Goal: Task Accomplishment & Management: Manage account settings

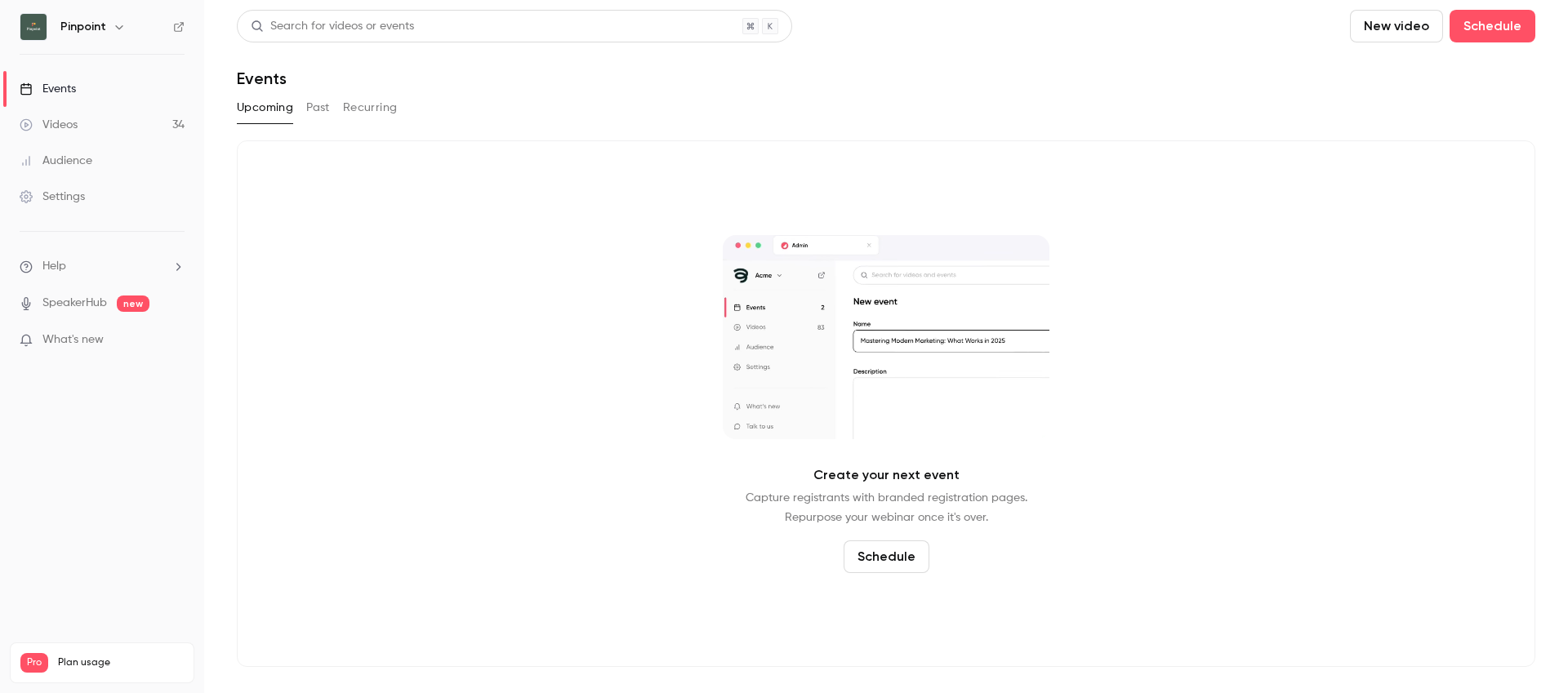
click at [65, 115] on link "Videos 34" at bounding box center [102, 124] width 204 height 36
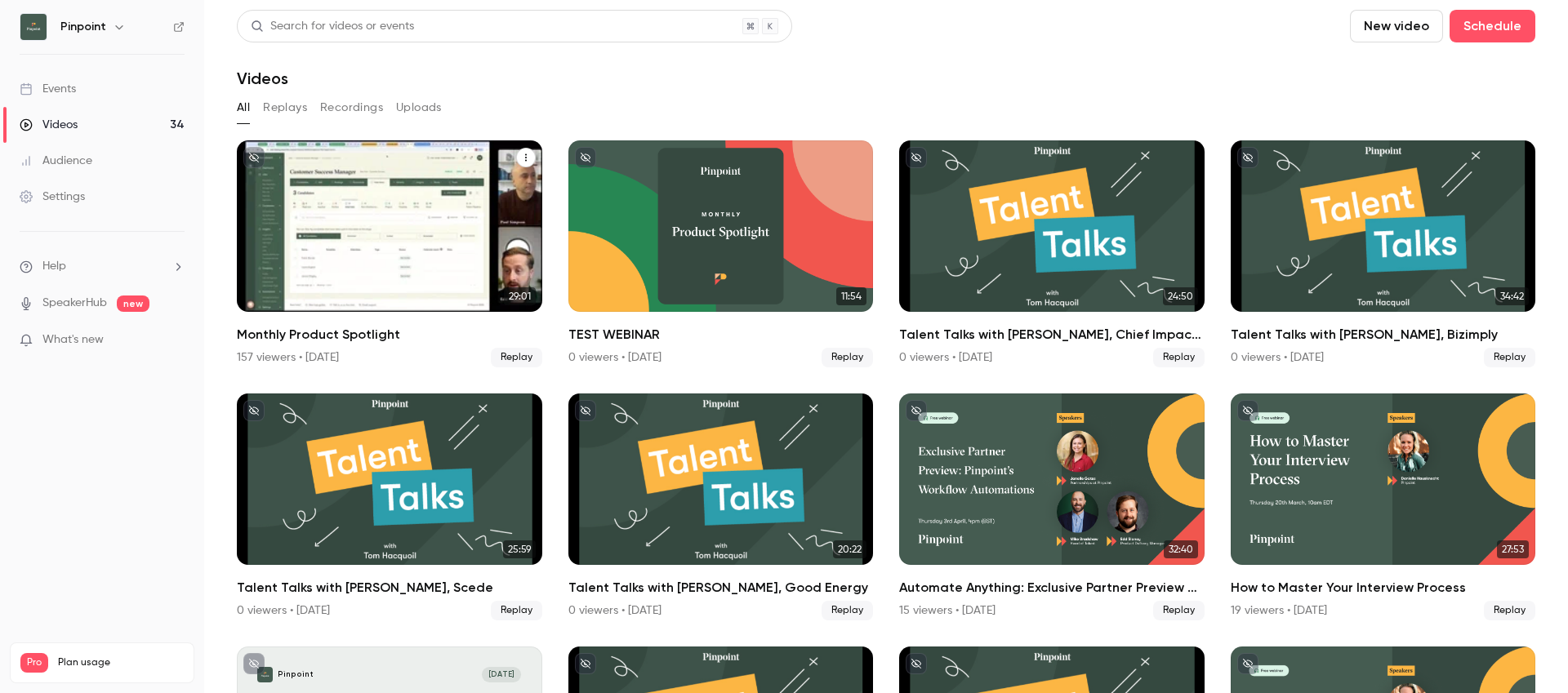
click at [522, 159] on icon "Monthly Product Spotlight" at bounding box center [526, 157] width 10 height 10
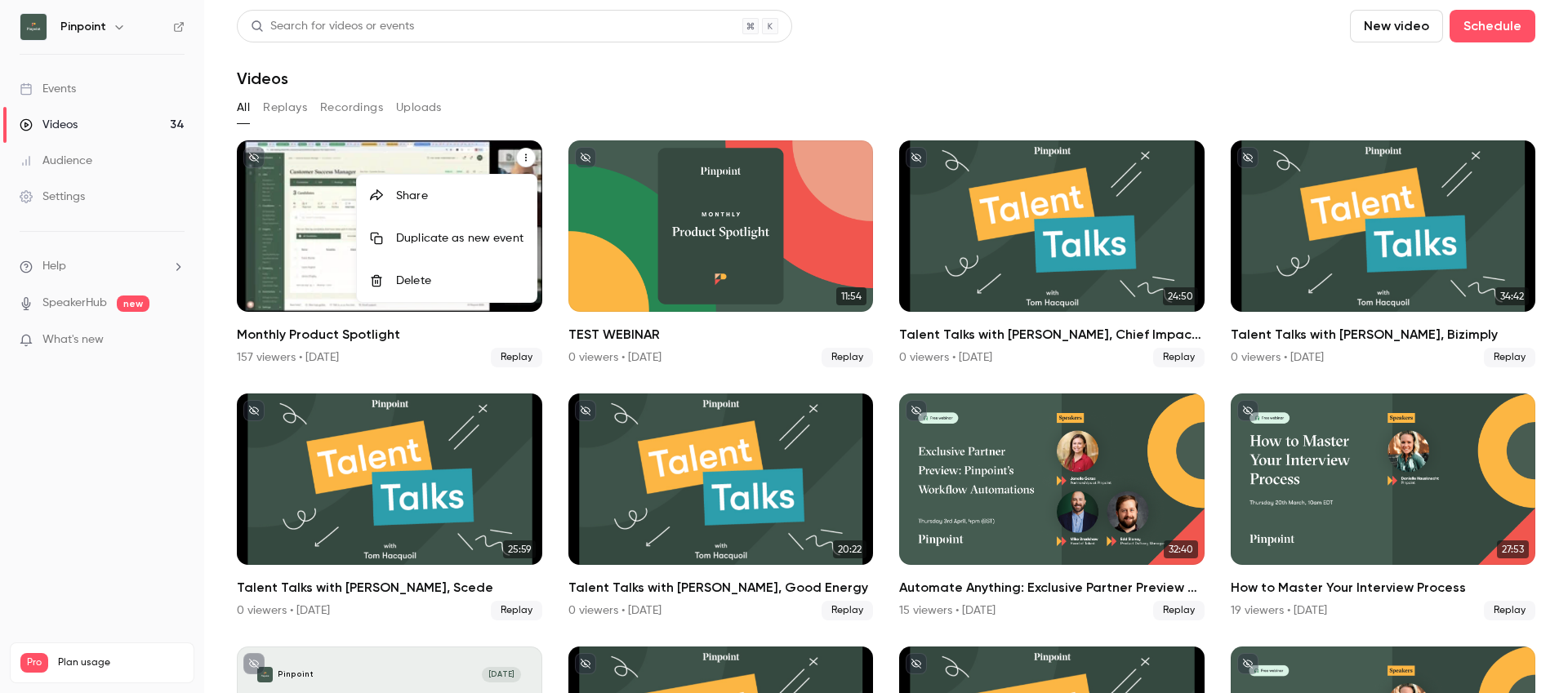
click at [433, 185] on li "Share" at bounding box center [446, 196] width 179 height 42
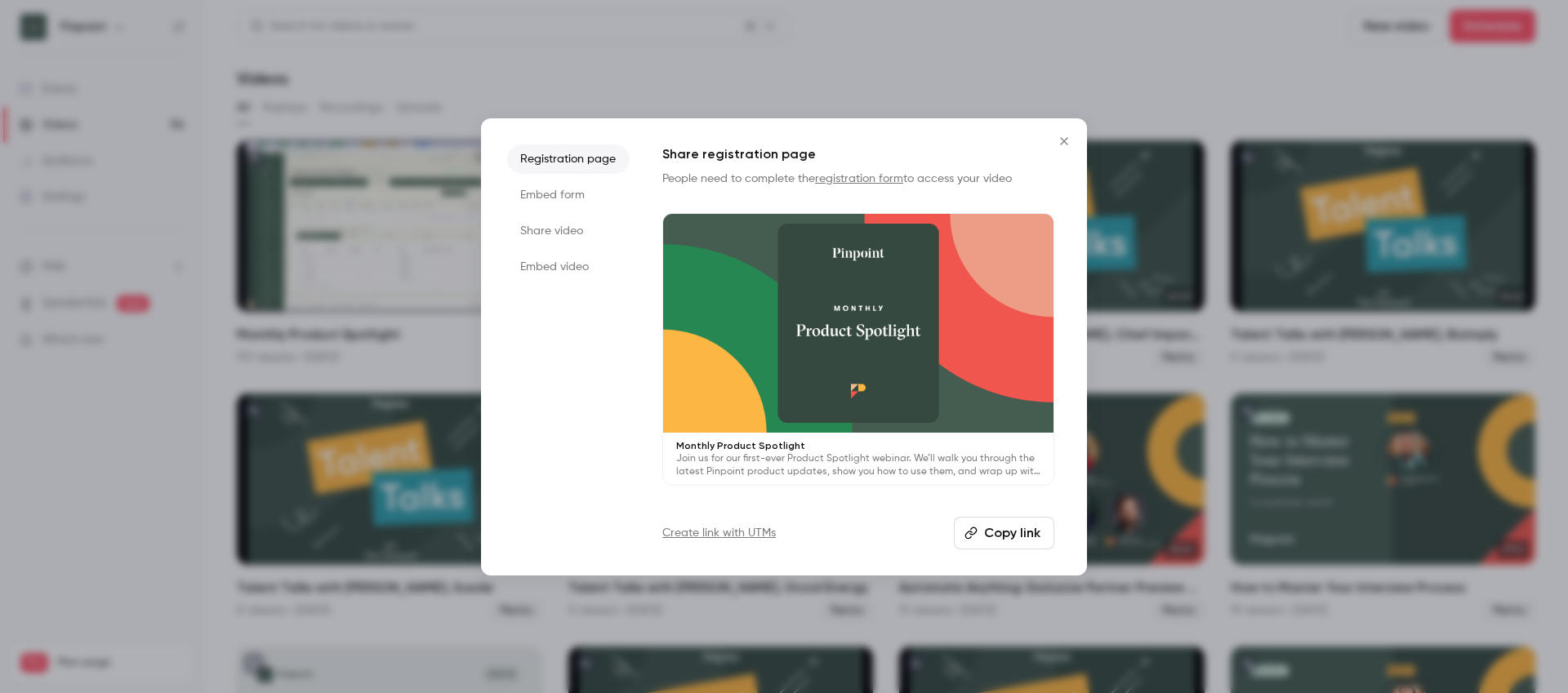
click at [993, 538] on button "Copy link" at bounding box center [1004, 532] width 101 height 33
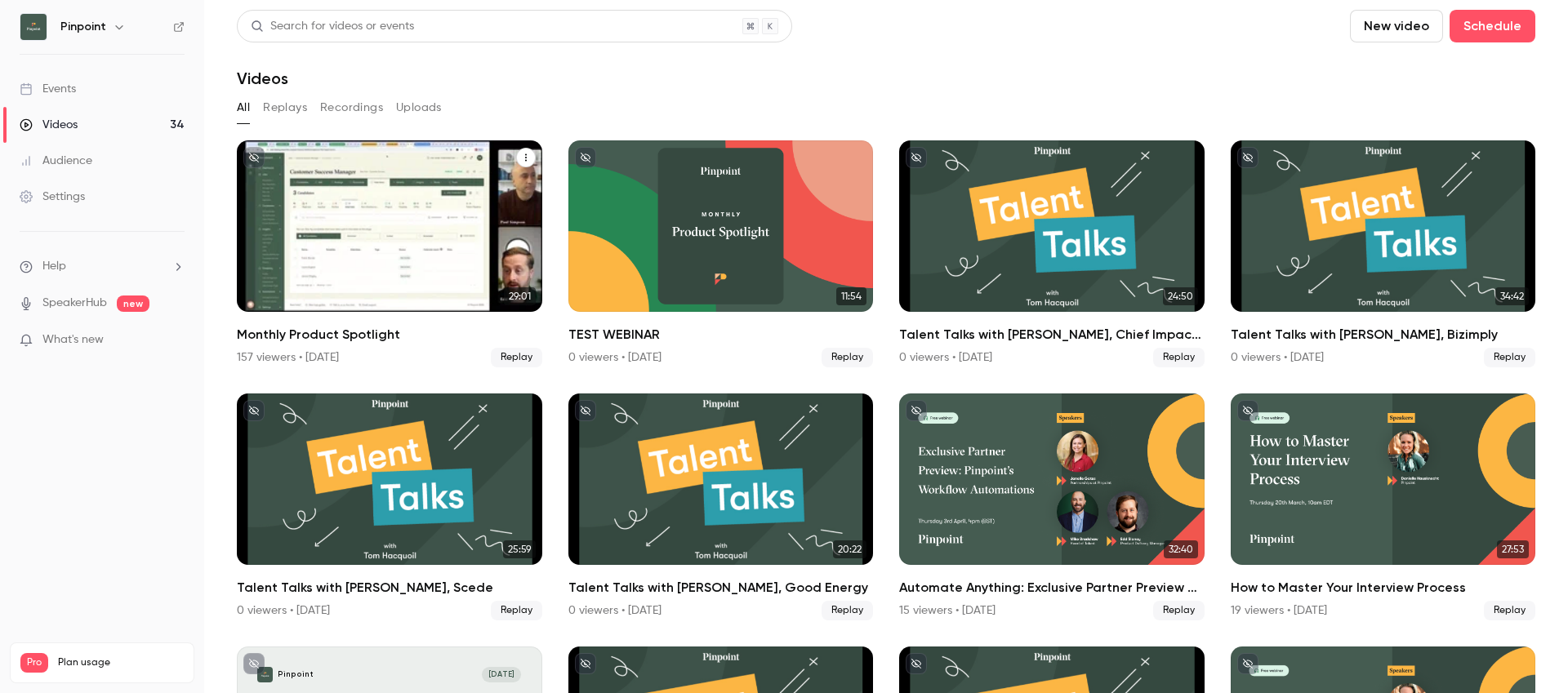
click at [400, 278] on div "Monthly Product Spotlight" at bounding box center [390, 226] width 306 height 171
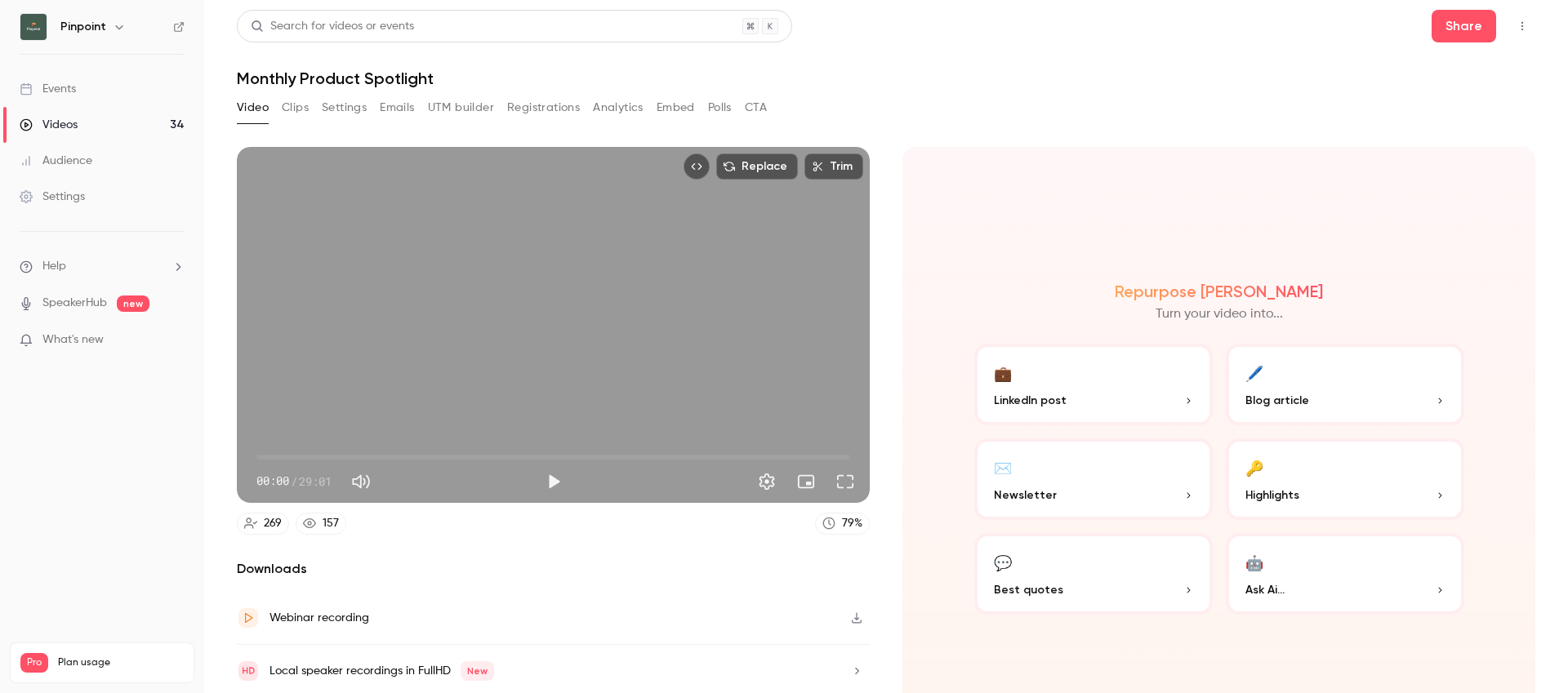
click at [345, 102] on button "Settings" at bounding box center [344, 108] width 45 height 26
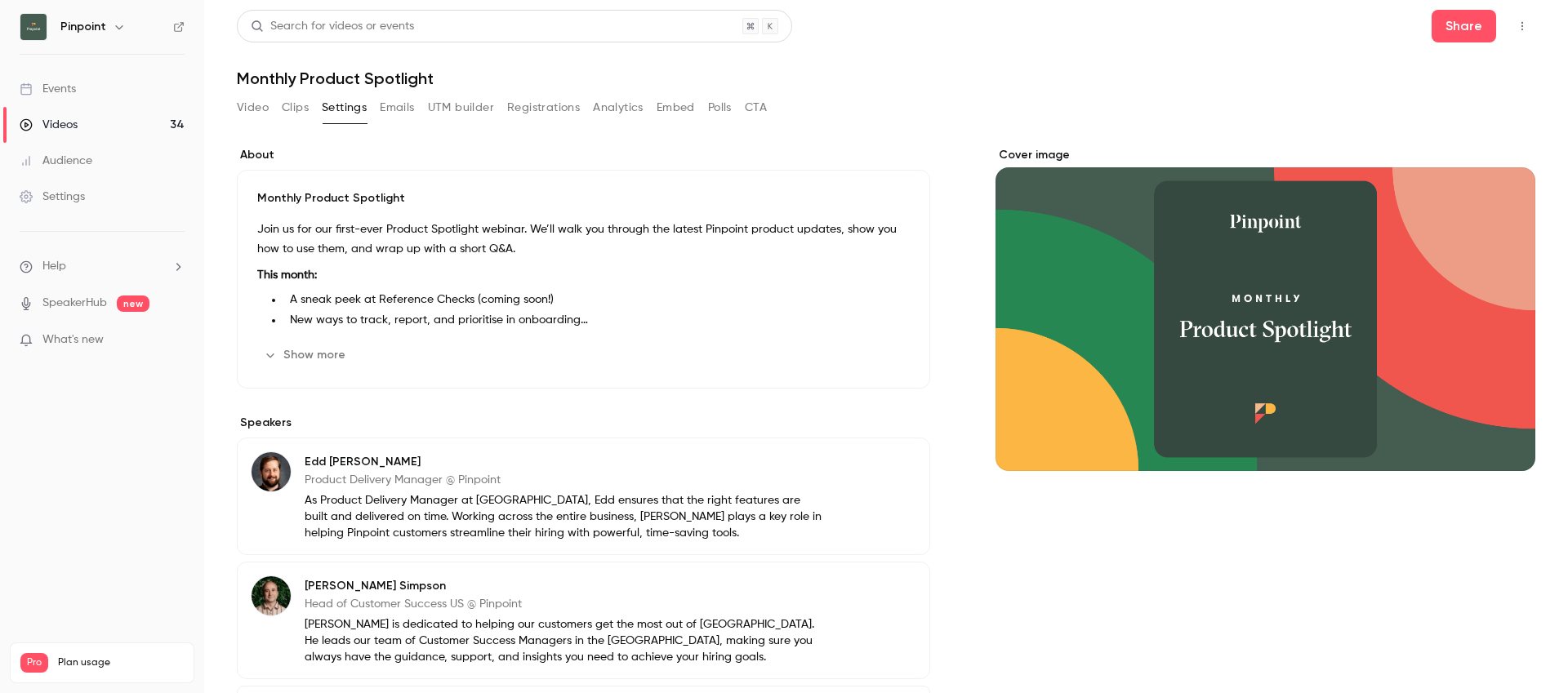
scroll to position [151, 0]
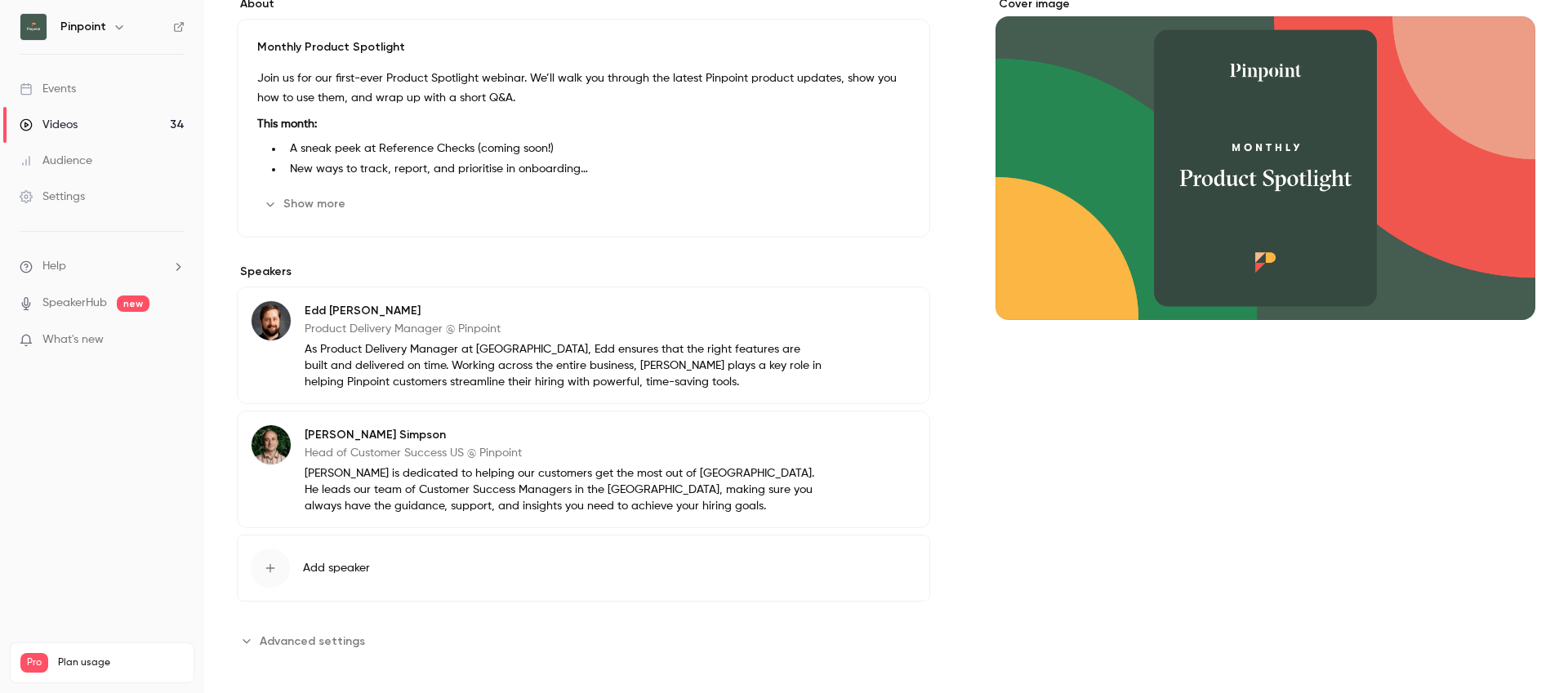
click at [322, 629] on button "Advanced settings" at bounding box center [306, 641] width 138 height 26
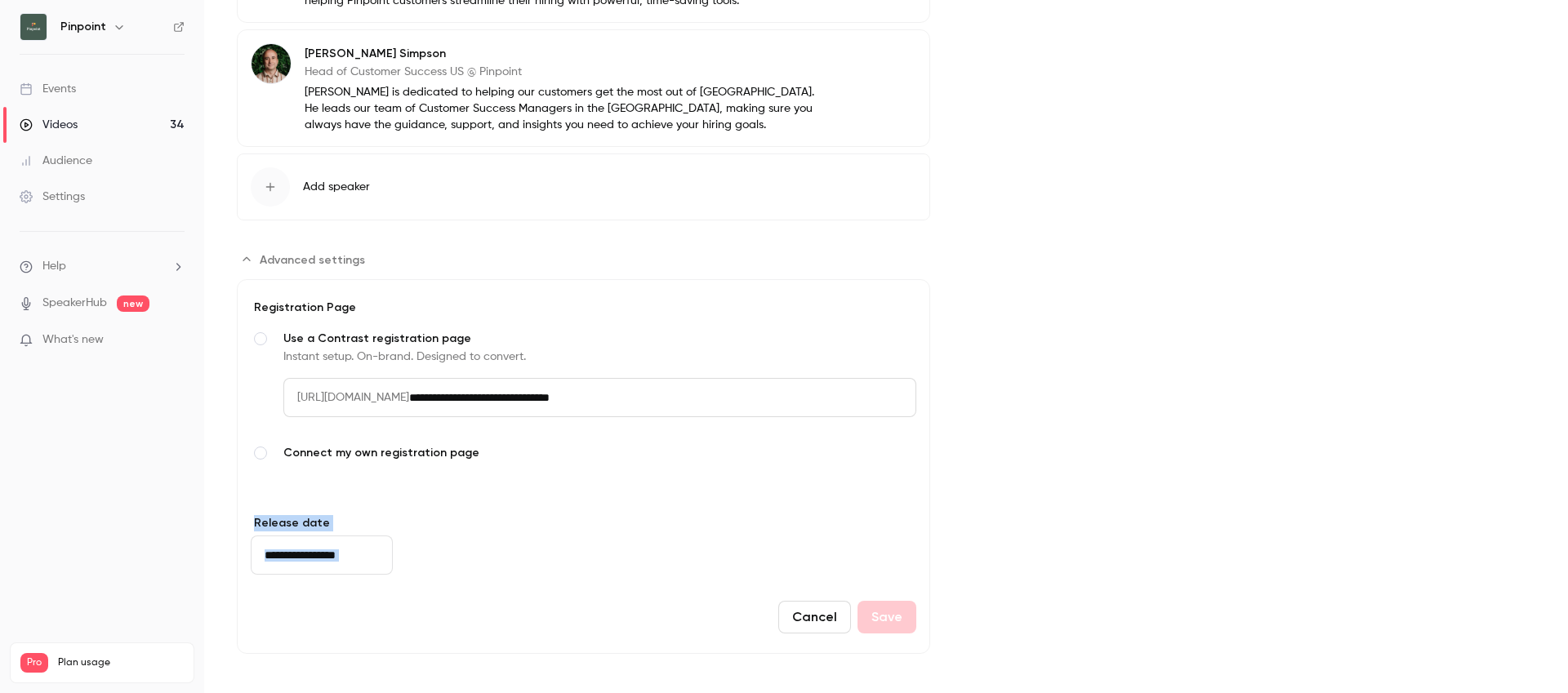
drag, startPoint x: 522, startPoint y: 544, endPoint x: 436, endPoint y: 576, distance: 91.8
click at [438, 576] on form "**********" at bounding box center [583, 466] width 693 height 374
click at [442, 572] on form "**********" at bounding box center [583, 466] width 693 height 374
drag, startPoint x: 478, startPoint y: 555, endPoint x: 256, endPoint y: 557, distance: 222.0
click at [257, 557] on form "**********" at bounding box center [583, 466] width 693 height 374
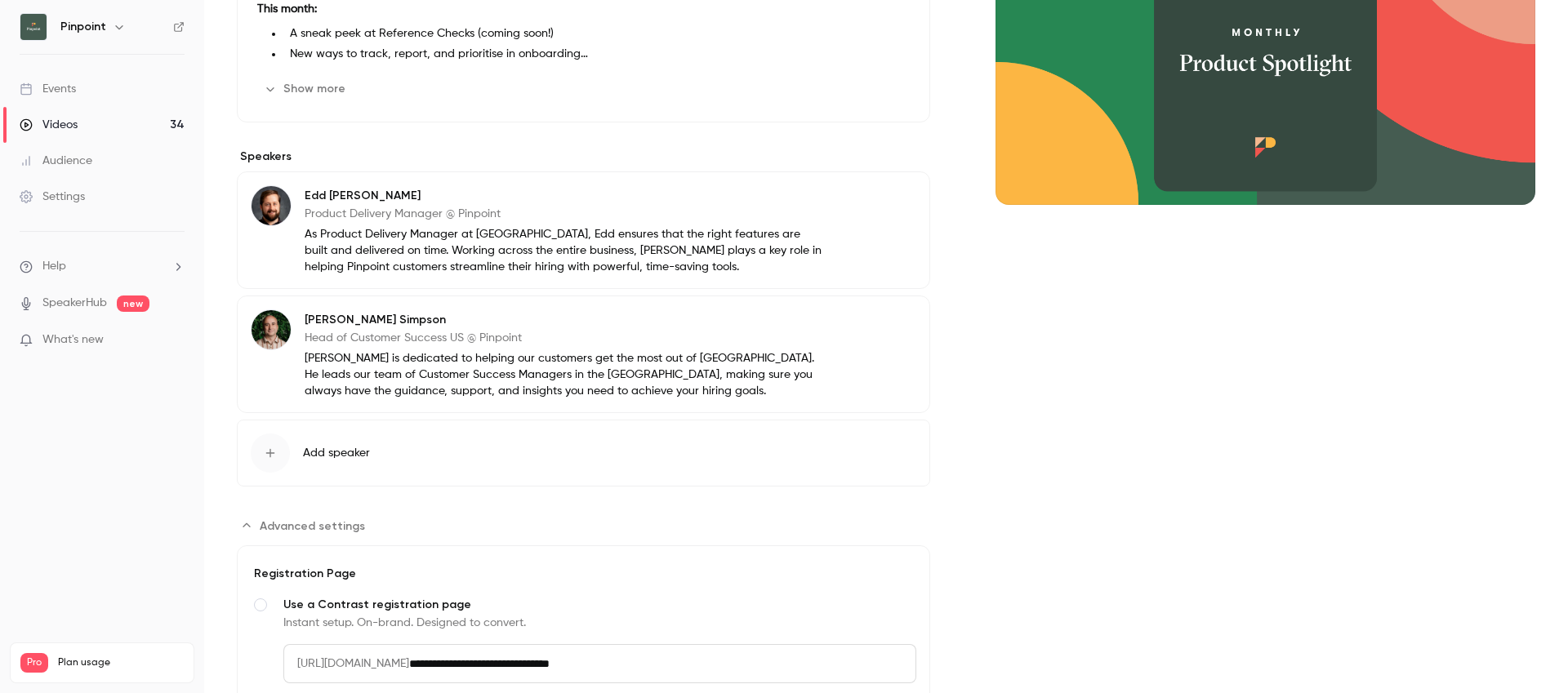
scroll to position [336, 0]
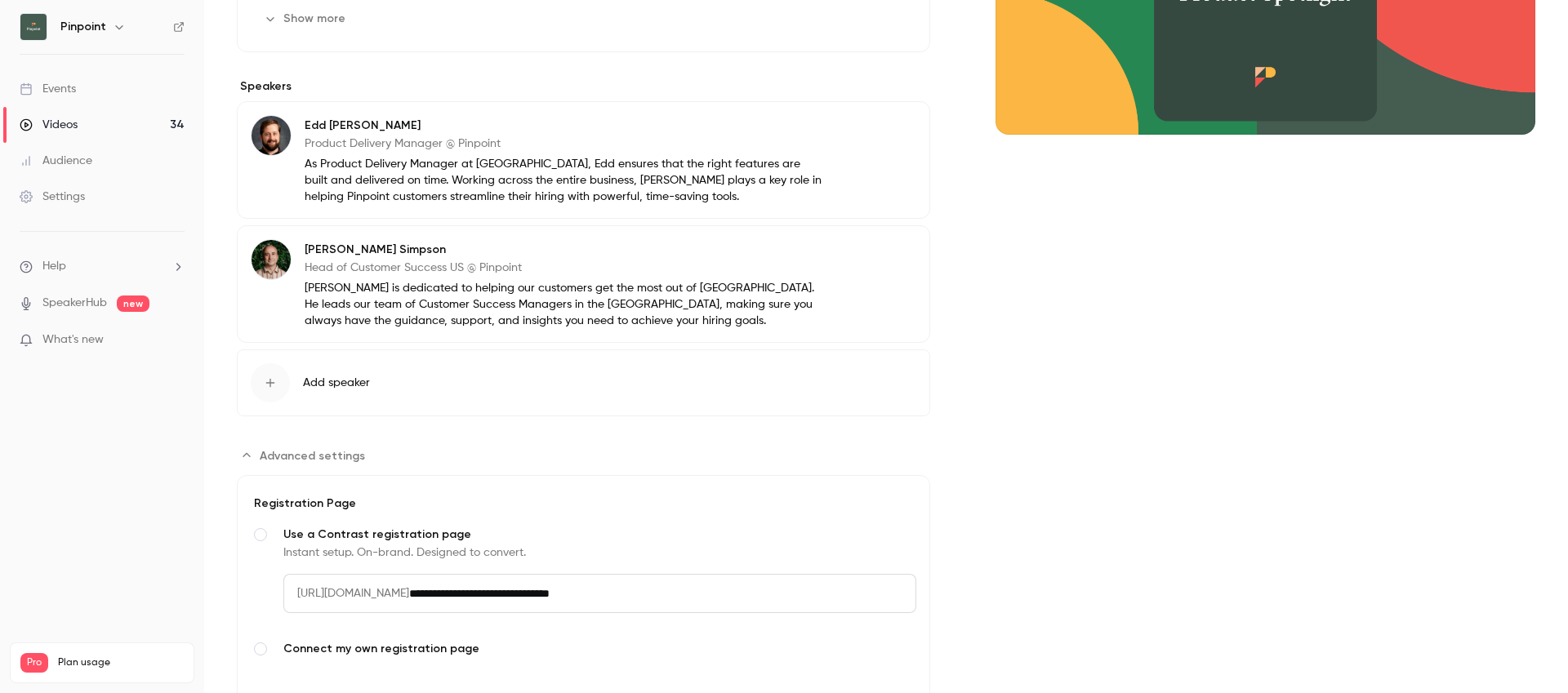
drag, startPoint x: 308, startPoint y: 163, endPoint x: 591, endPoint y: 211, distance: 287.0
click at [591, 211] on div "Edd Slaney Product Delivery Manager @ Pinpoint As Product Delivery Manager at P…" at bounding box center [583, 160] width 693 height 117
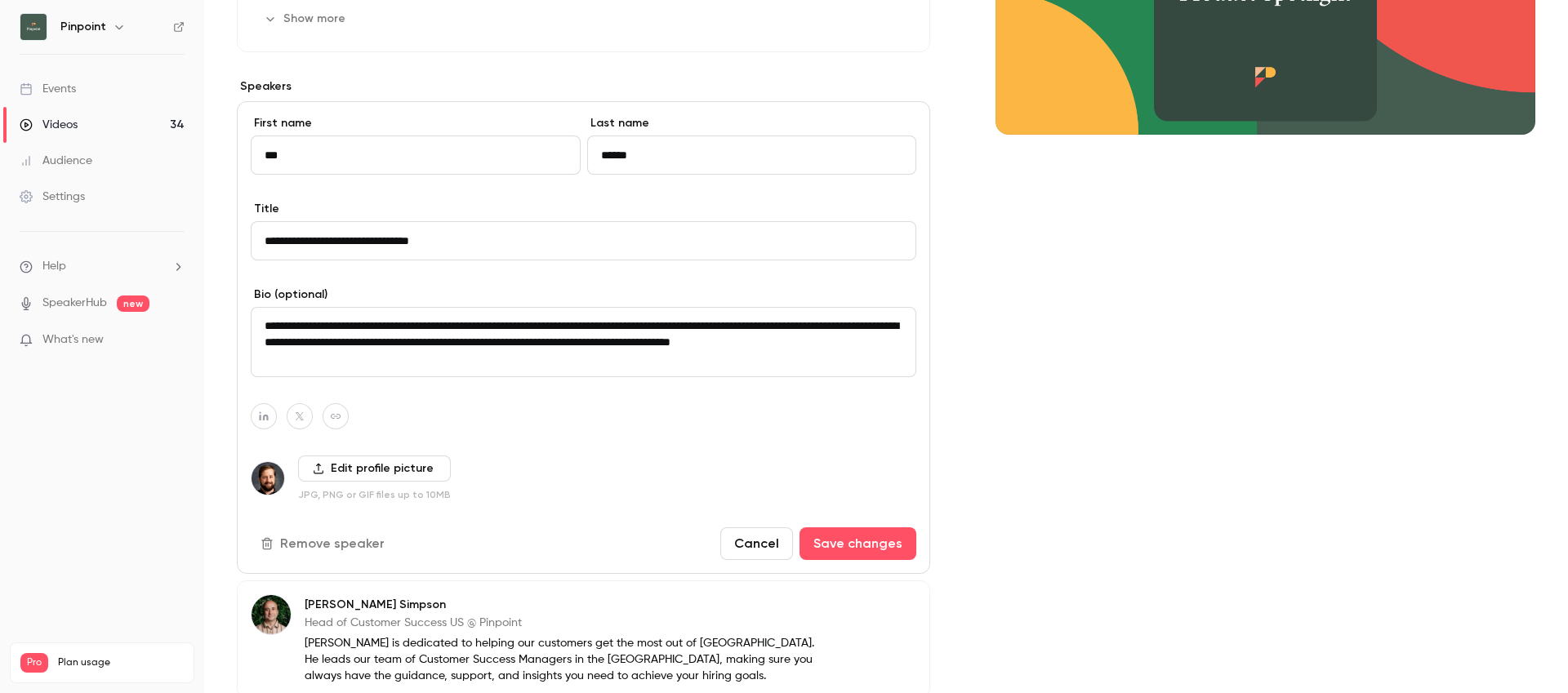
scroll to position [0, 0]
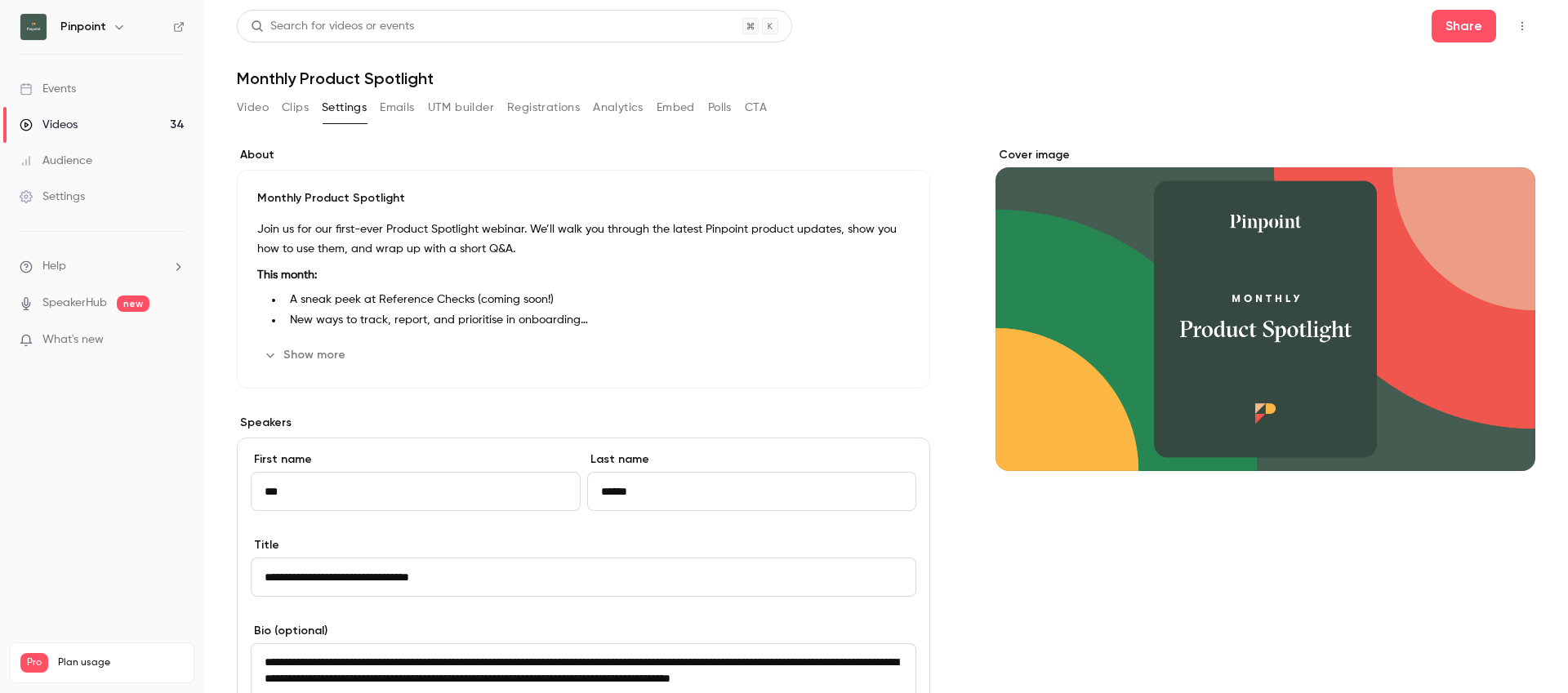
click at [67, 164] on div "Audience" at bounding box center [56, 161] width 72 height 16
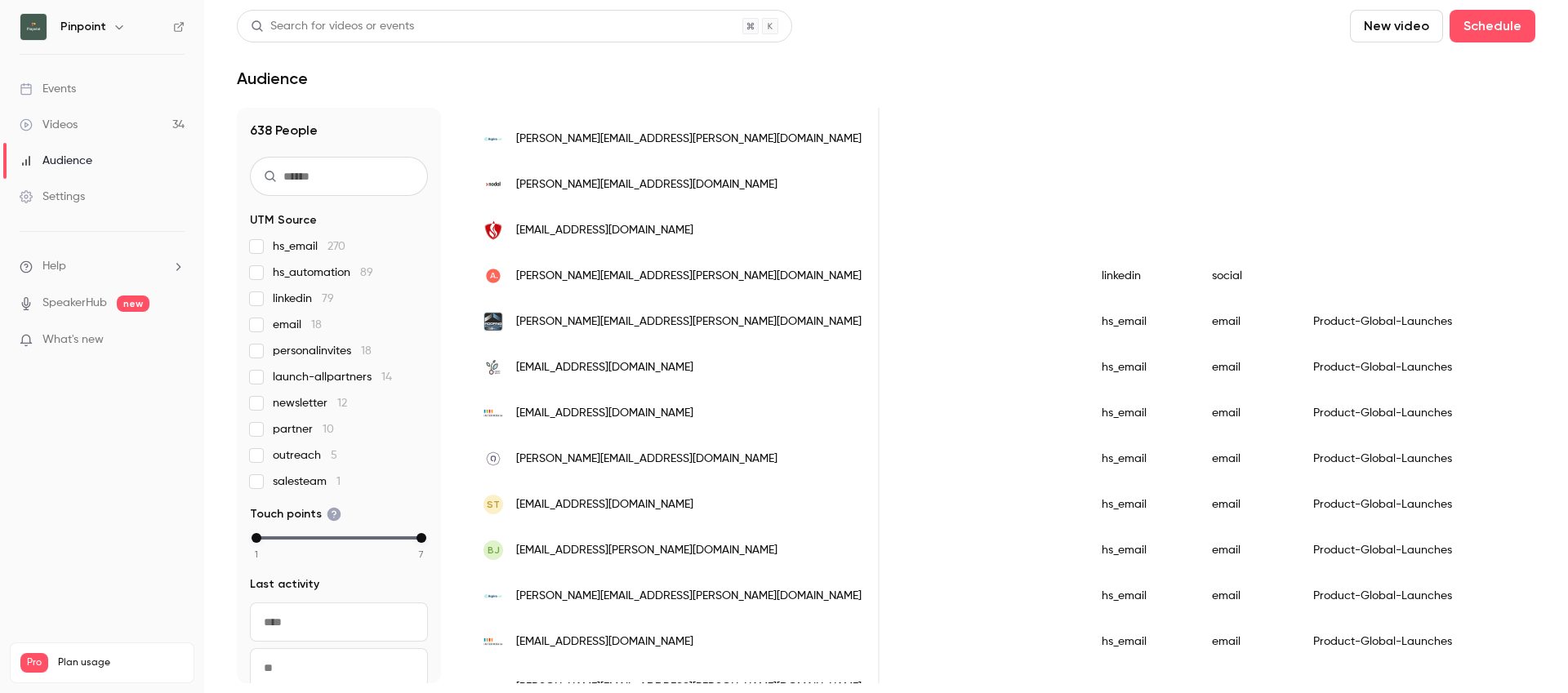
scroll to position [2017, 0]
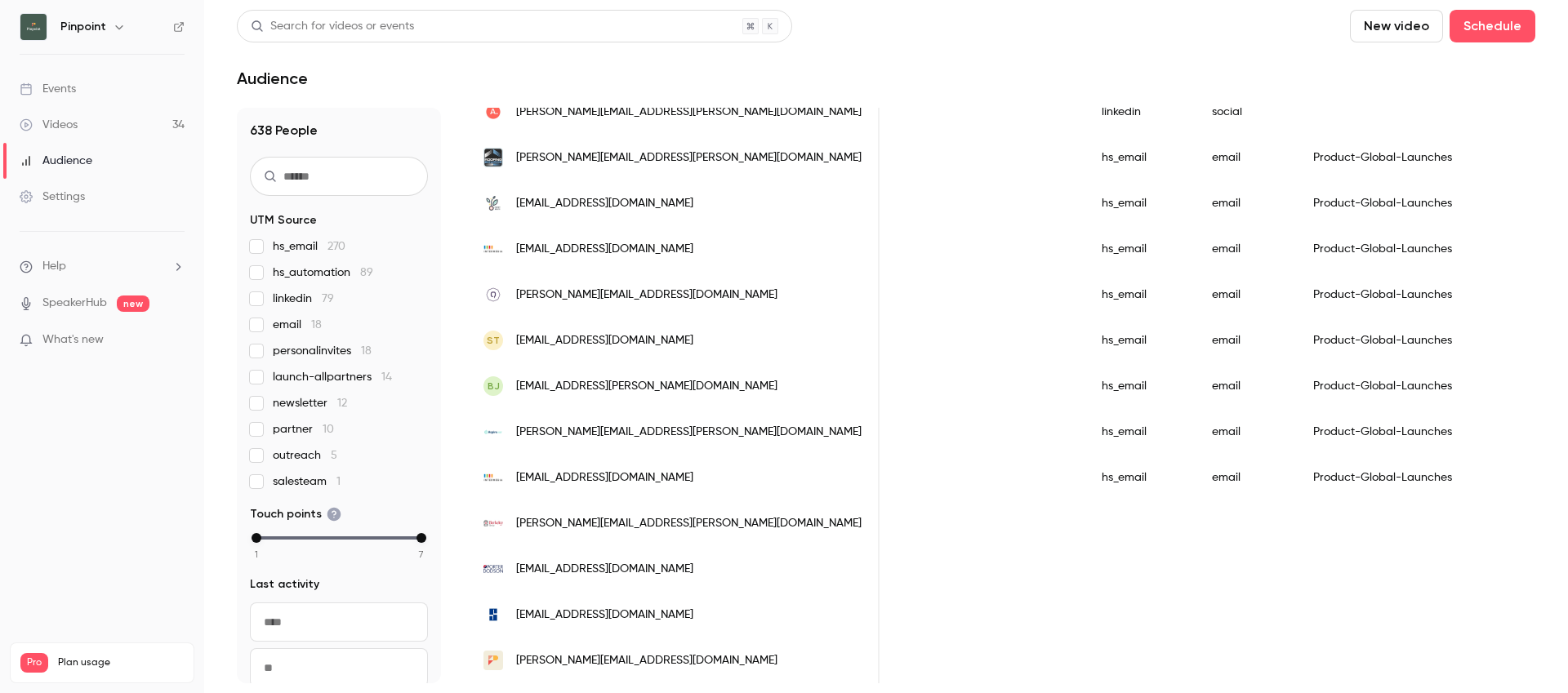
click at [578, 520] on span "[PERSON_NAME][EMAIL_ADDRESS][PERSON_NAME][DOMAIN_NAME]" at bounding box center [688, 523] width 345 height 17
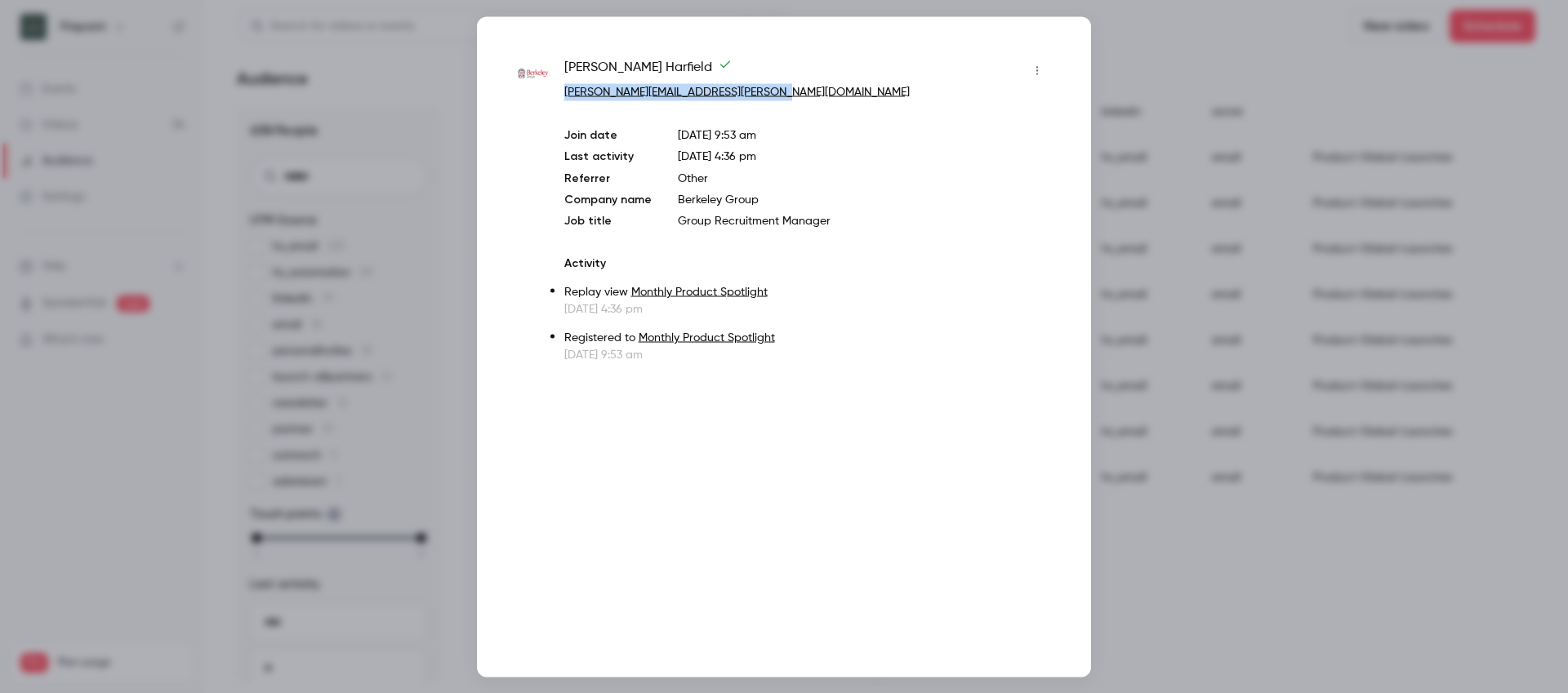
drag, startPoint x: 769, startPoint y: 98, endPoint x: 557, endPoint y: 92, distance: 212.1
click at [557, 92] on div "Jessica Harfield jessica.harfield@berkeleygroup.co.uk Join date Sep 12, 2025 9:…" at bounding box center [784, 210] width 533 height 305
copy link "[PERSON_NAME][EMAIL_ADDRESS][PERSON_NAME][DOMAIN_NAME]"
click at [1153, 61] on div at bounding box center [784, 346] width 1568 height 693
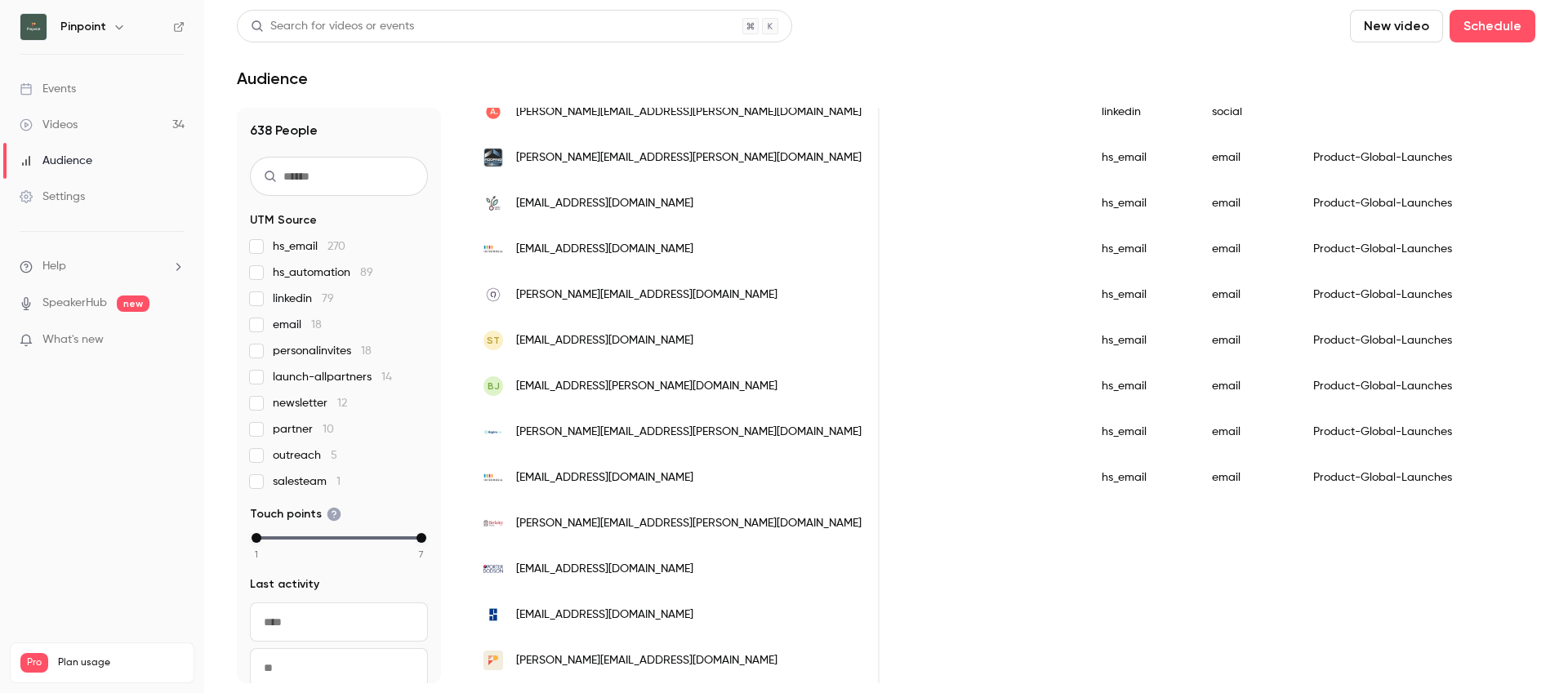
scroll to position [0, 0]
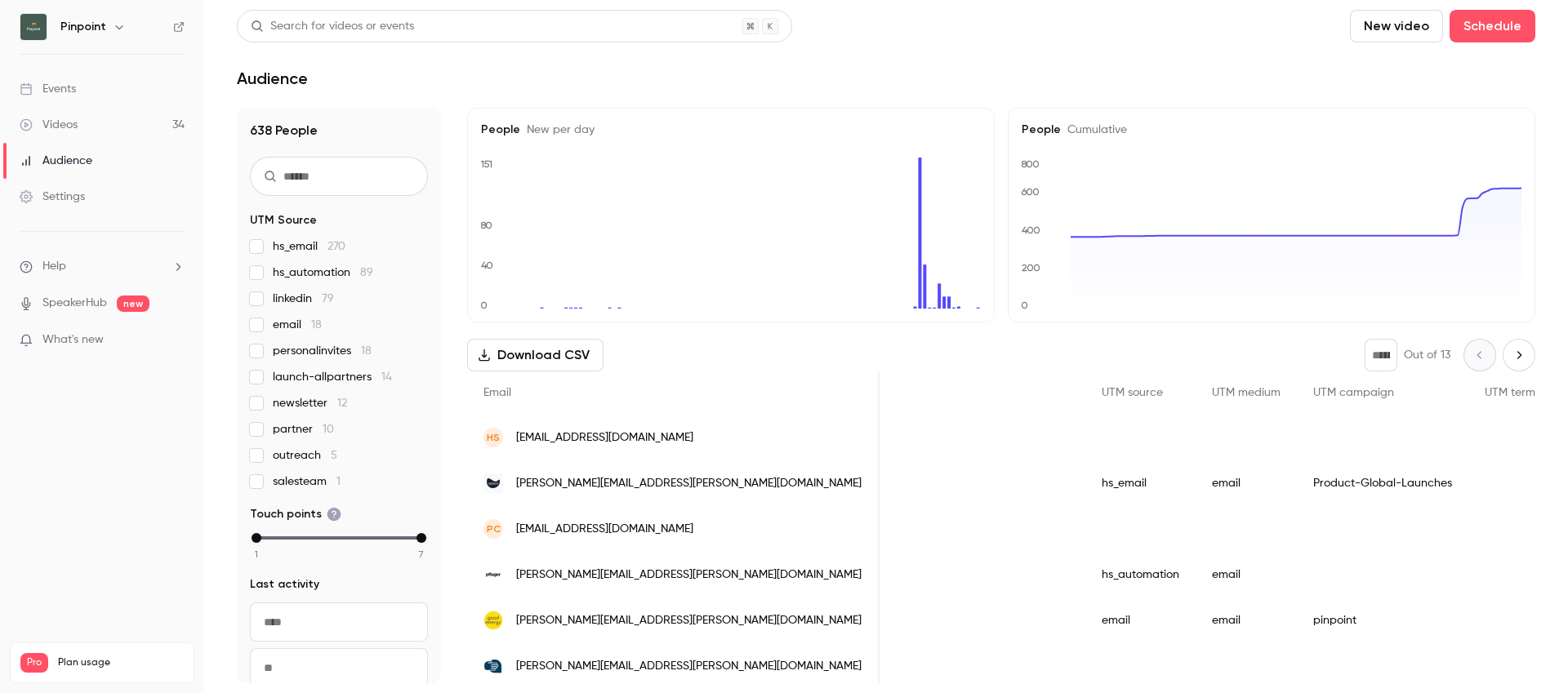
click at [1511, 349] on icon "Next page" at bounding box center [1519, 355] width 18 height 13
type input "*"
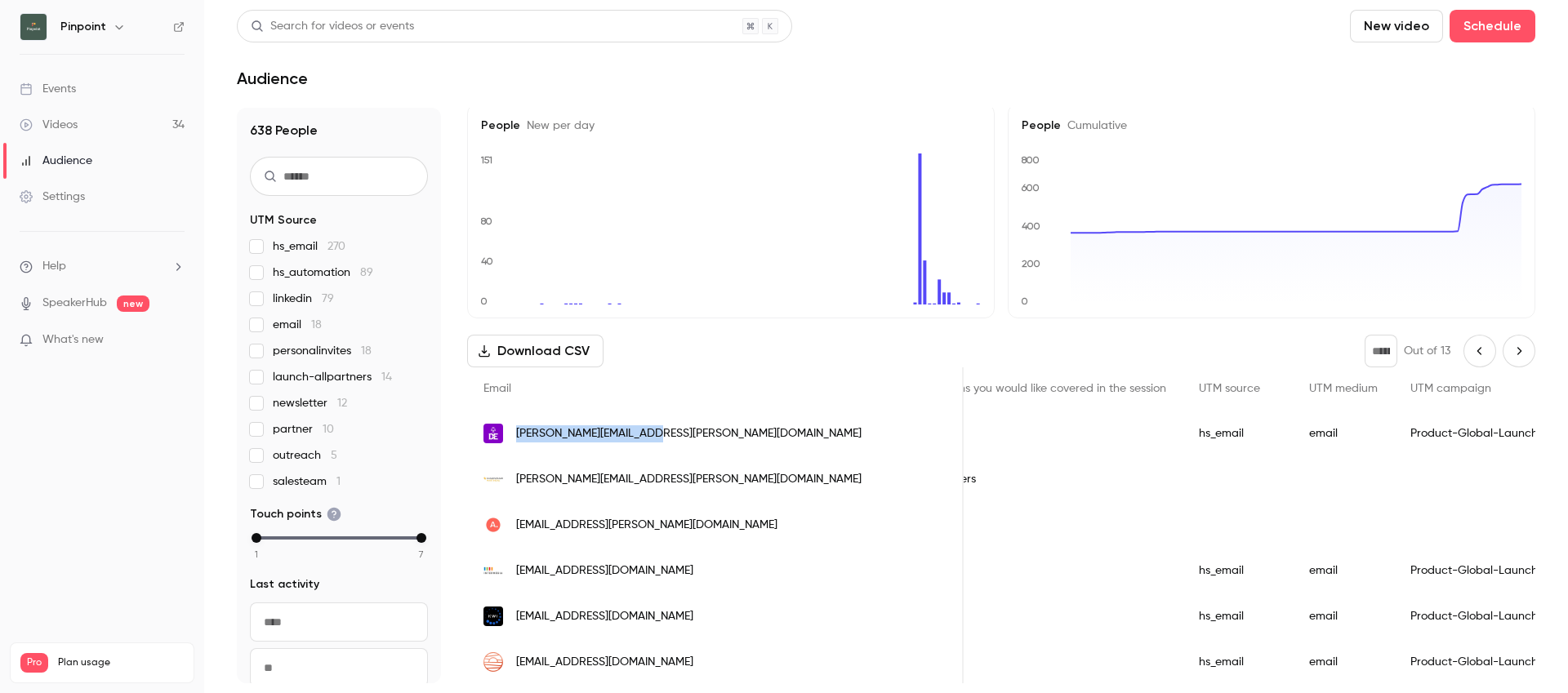
scroll to position [5, 0]
copy span "[PERSON_NAME][EMAIL_ADDRESS][PERSON_NAME][DOMAIN_NAME]"
drag, startPoint x: 678, startPoint y: 433, endPoint x: 515, endPoint y: 433, distance: 163.0
click at [515, 433] on div "[PERSON_NAME][EMAIL_ADDRESS][PERSON_NAME][DOMAIN_NAME]" at bounding box center [716, 433] width 496 height 46
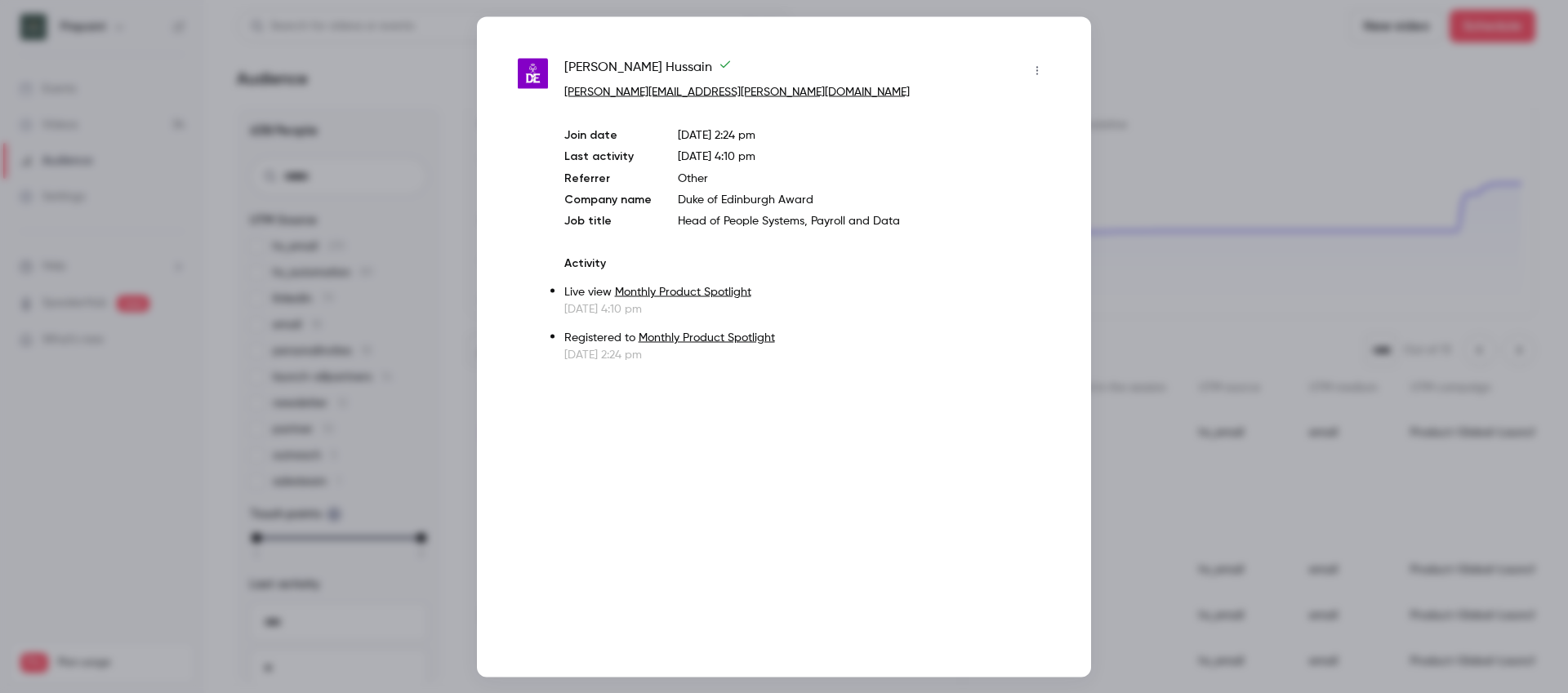
click at [1245, 68] on div at bounding box center [784, 346] width 1568 height 693
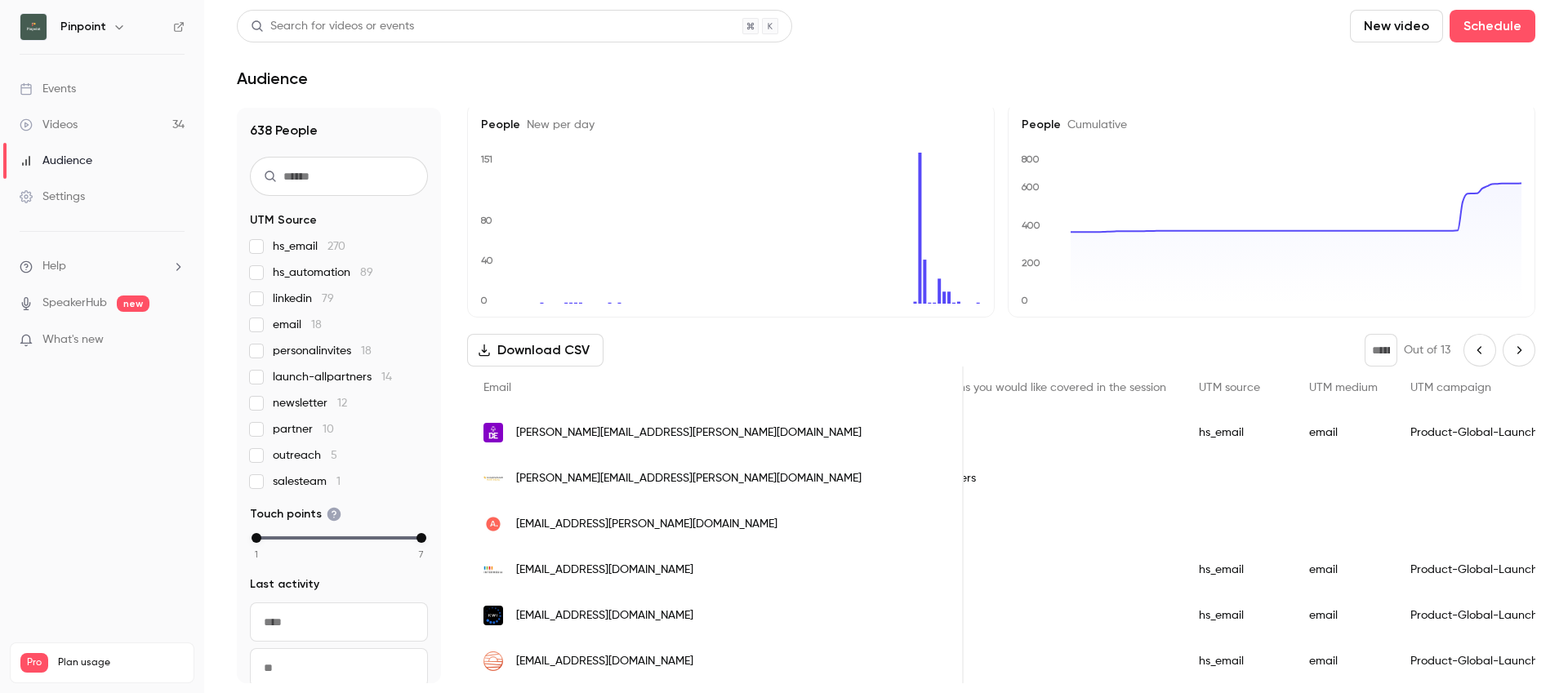
scroll to position [0, 0]
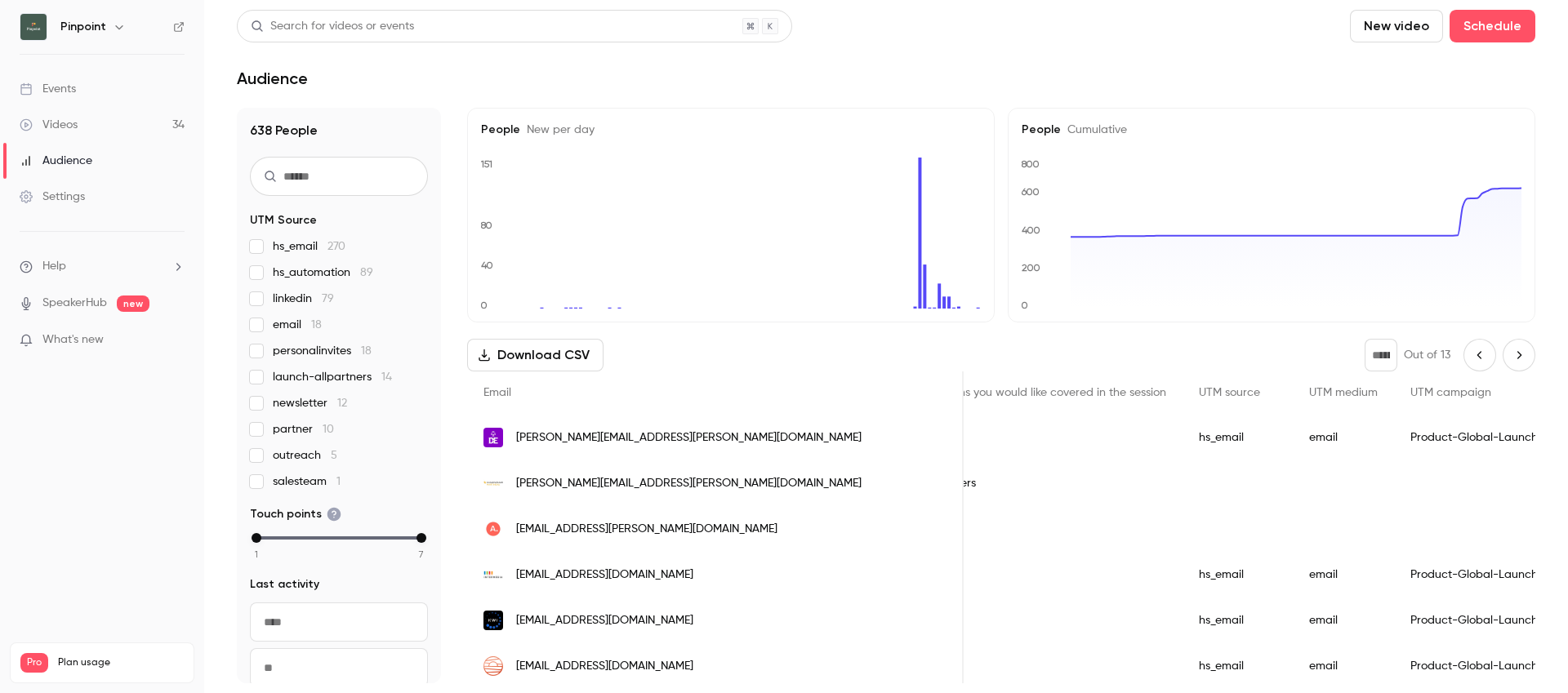
click at [635, 538] on div "[EMAIL_ADDRESS][PERSON_NAME][DOMAIN_NAME]" at bounding box center [716, 529] width 496 height 46
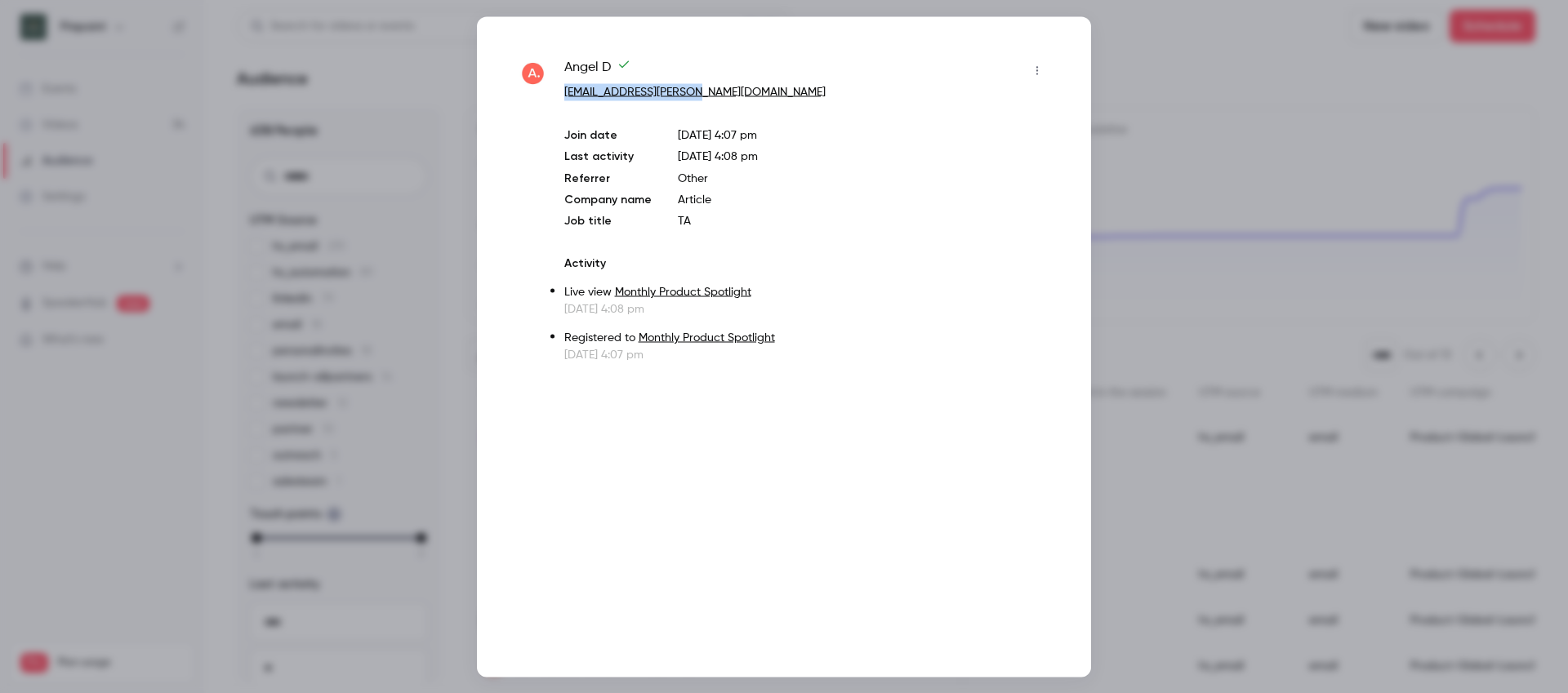
drag, startPoint x: 722, startPoint y: 91, endPoint x: 565, endPoint y: 94, distance: 157.0
click at [565, 94] on p "[EMAIL_ADDRESS][PERSON_NAME][DOMAIN_NAME]" at bounding box center [807, 91] width 486 height 17
copy link "[EMAIL_ADDRESS][PERSON_NAME][DOMAIN_NAME]"
click at [1119, 63] on div at bounding box center [784, 346] width 1568 height 693
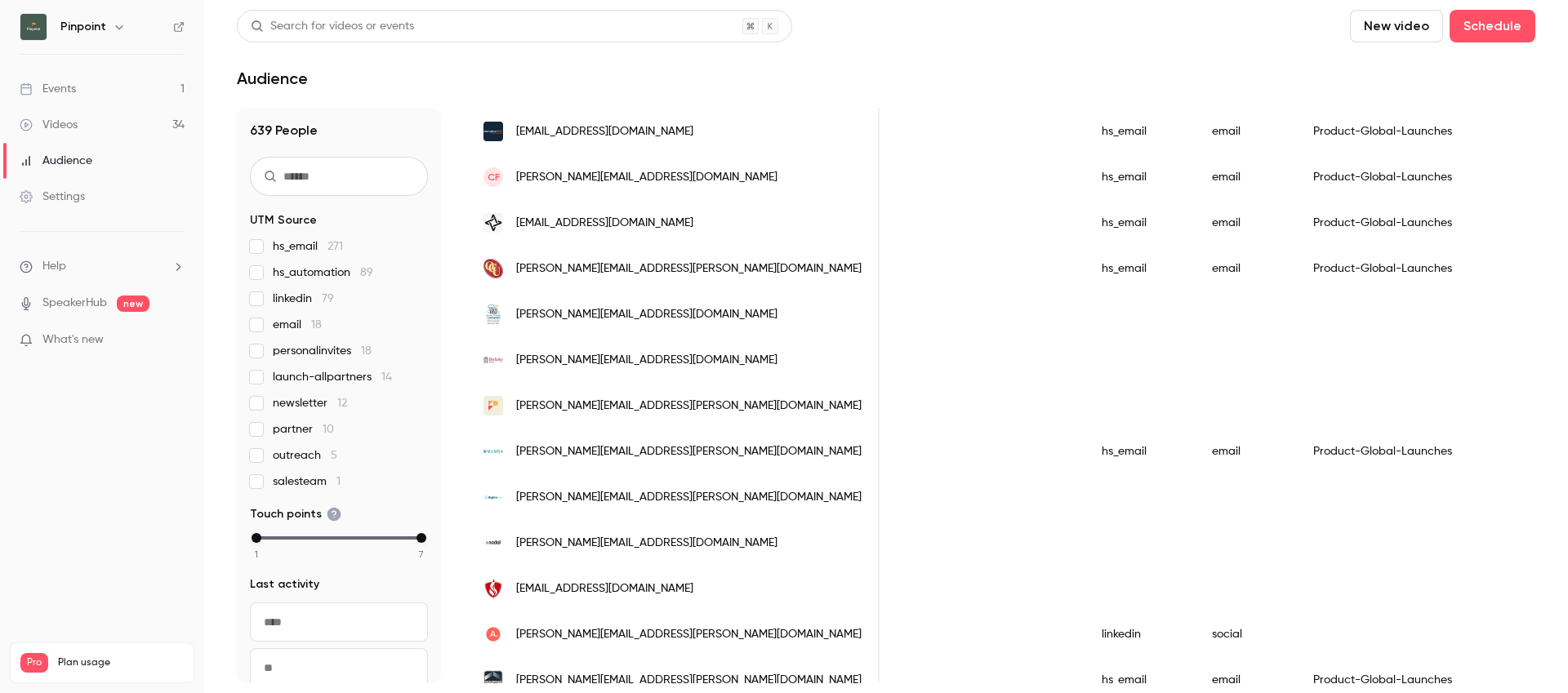
scroll to position [2017, 0]
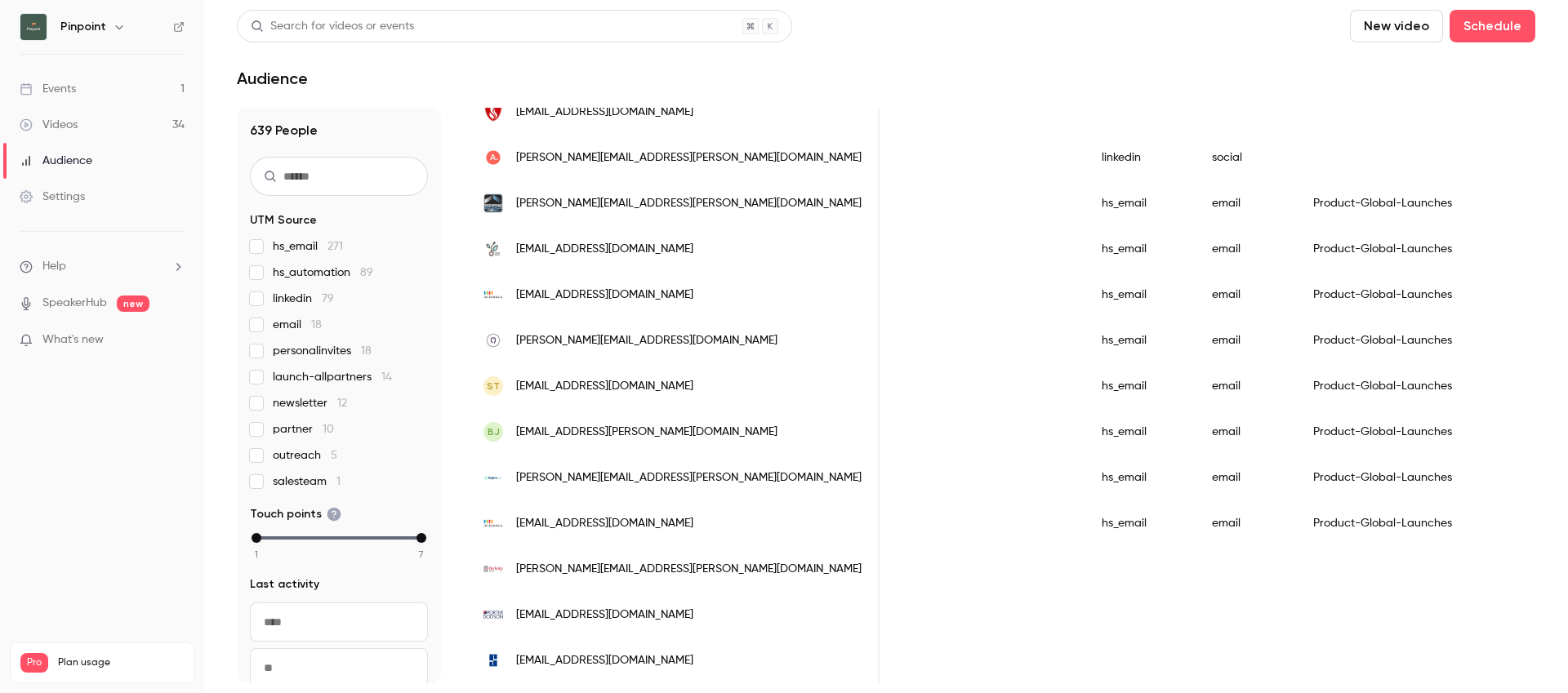
click at [617, 157] on span "[PERSON_NAME][EMAIL_ADDRESS][PERSON_NAME][DOMAIN_NAME]" at bounding box center [688, 157] width 345 height 17
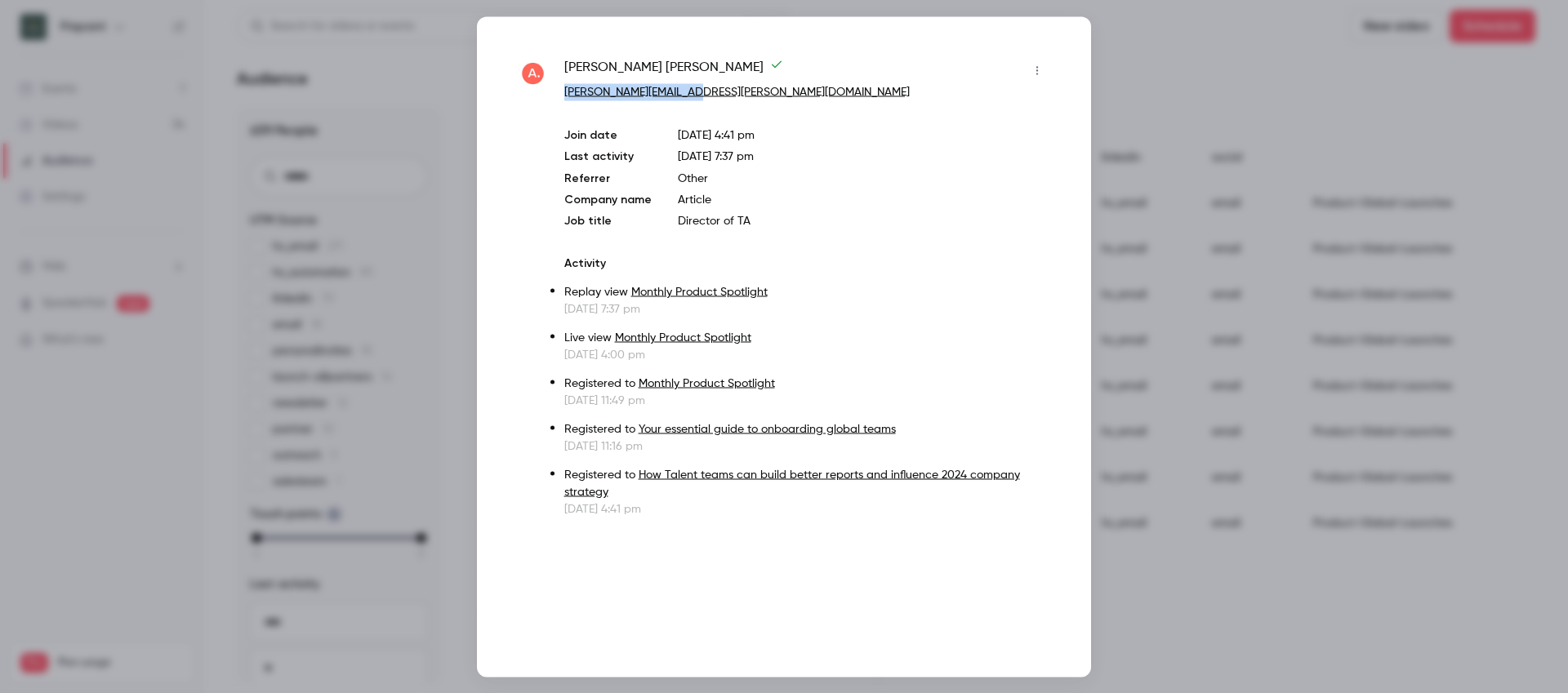
drag, startPoint x: 707, startPoint y: 90, endPoint x: 561, endPoint y: 84, distance: 146.1
click at [561, 84] on div "[PERSON_NAME] [PERSON_NAME][EMAIL_ADDRESS][PERSON_NAME][DOMAIN_NAME] Join date …" at bounding box center [784, 287] width 533 height 460
copy link "[PERSON_NAME][EMAIL_ADDRESS][PERSON_NAME][DOMAIN_NAME]"
click at [1196, 96] on div at bounding box center [784, 346] width 1568 height 693
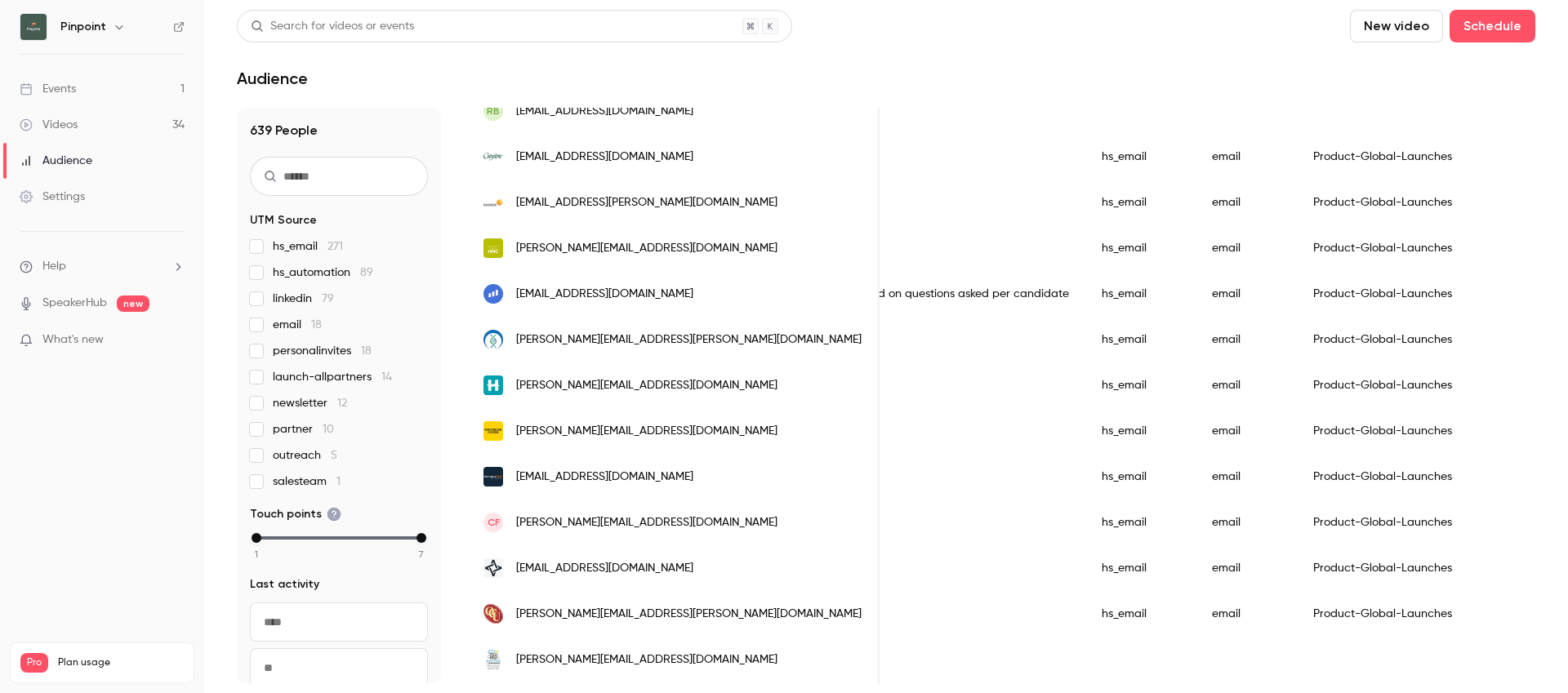
scroll to position [0, 0]
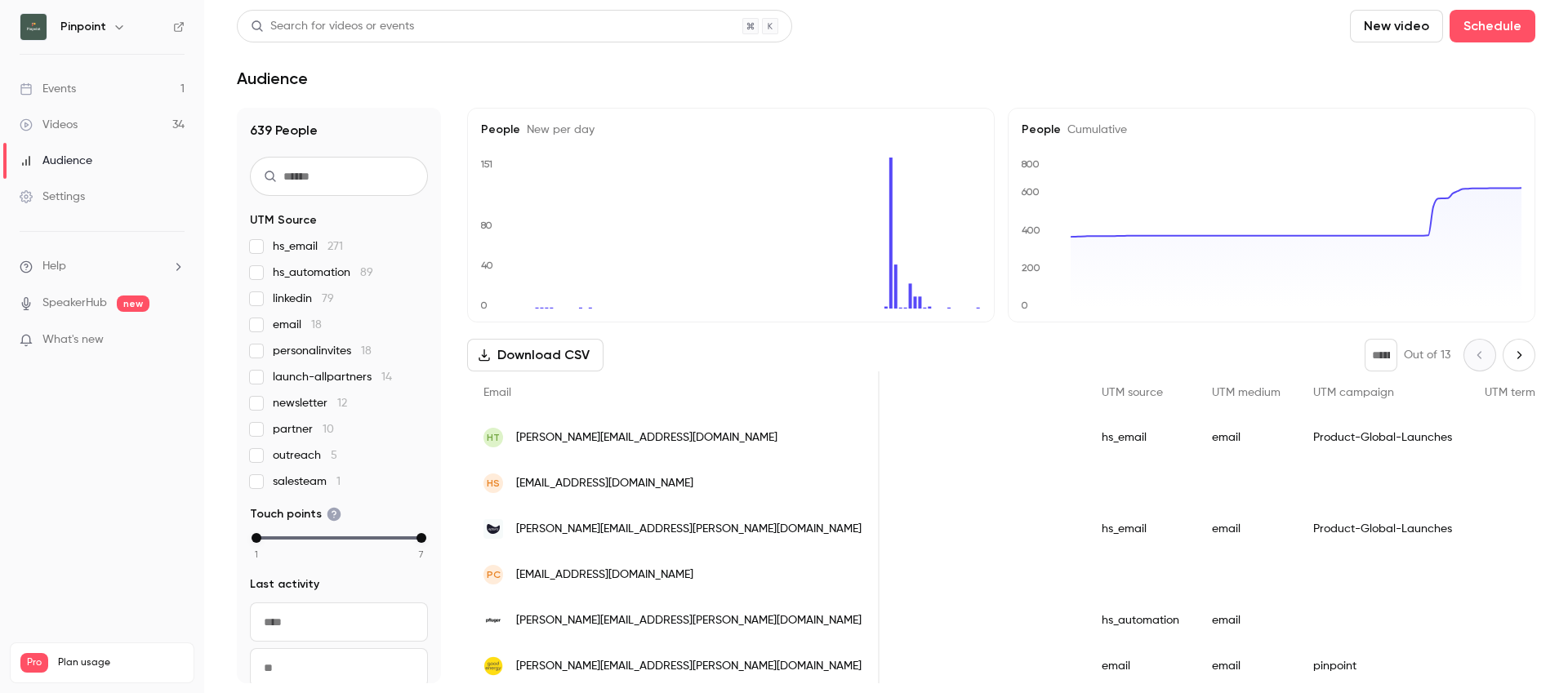
click at [1516, 358] on icon "Next page" at bounding box center [1519, 355] width 18 height 13
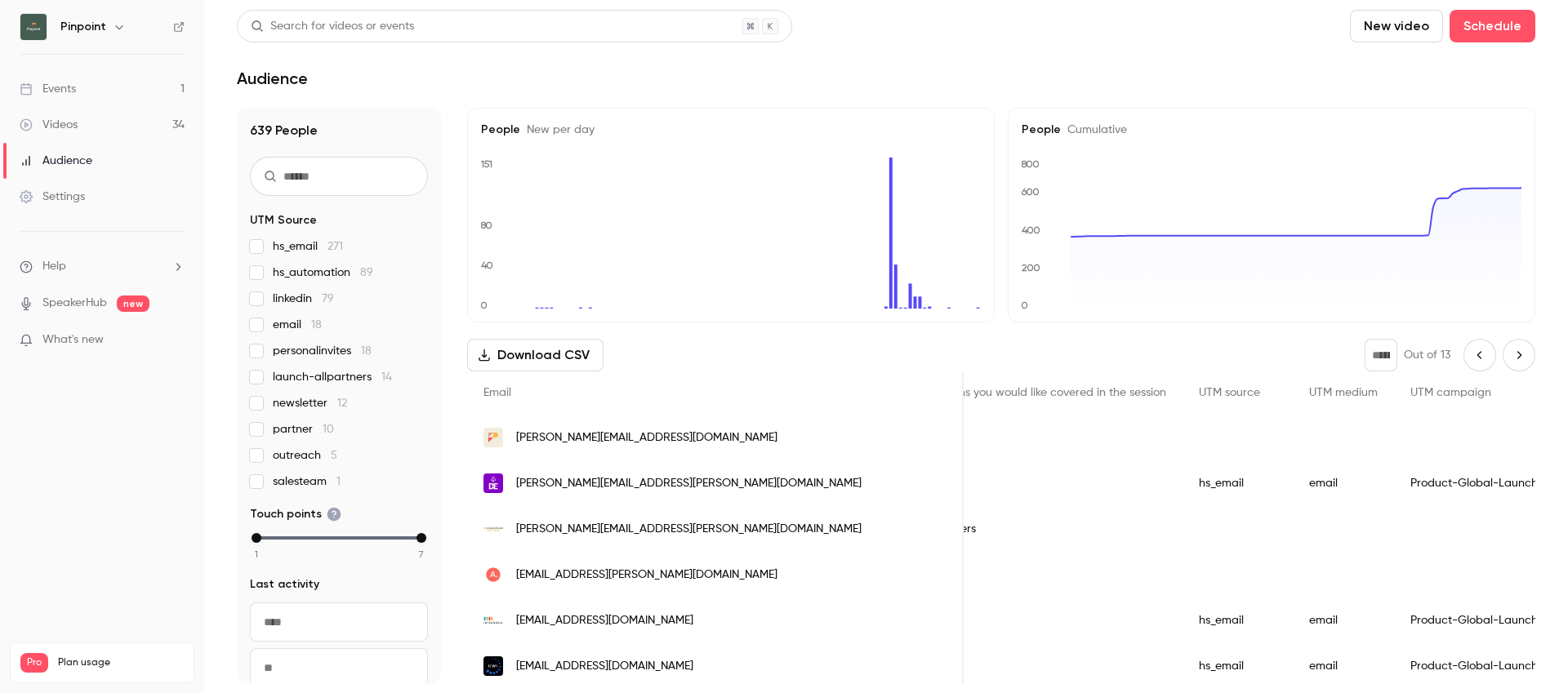
click at [1511, 344] on button "Next page" at bounding box center [1519, 355] width 33 height 33
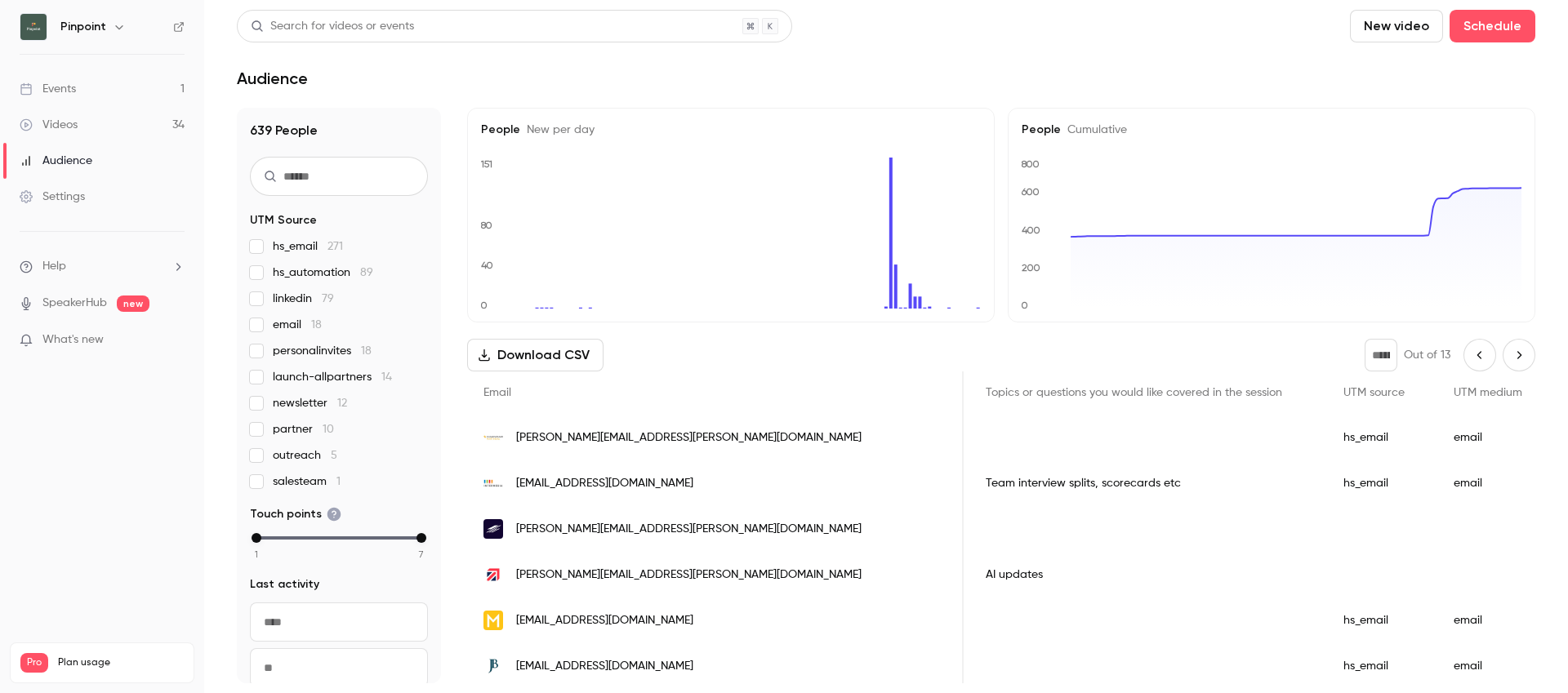
click at [1511, 347] on button "Next page" at bounding box center [1519, 355] width 33 height 33
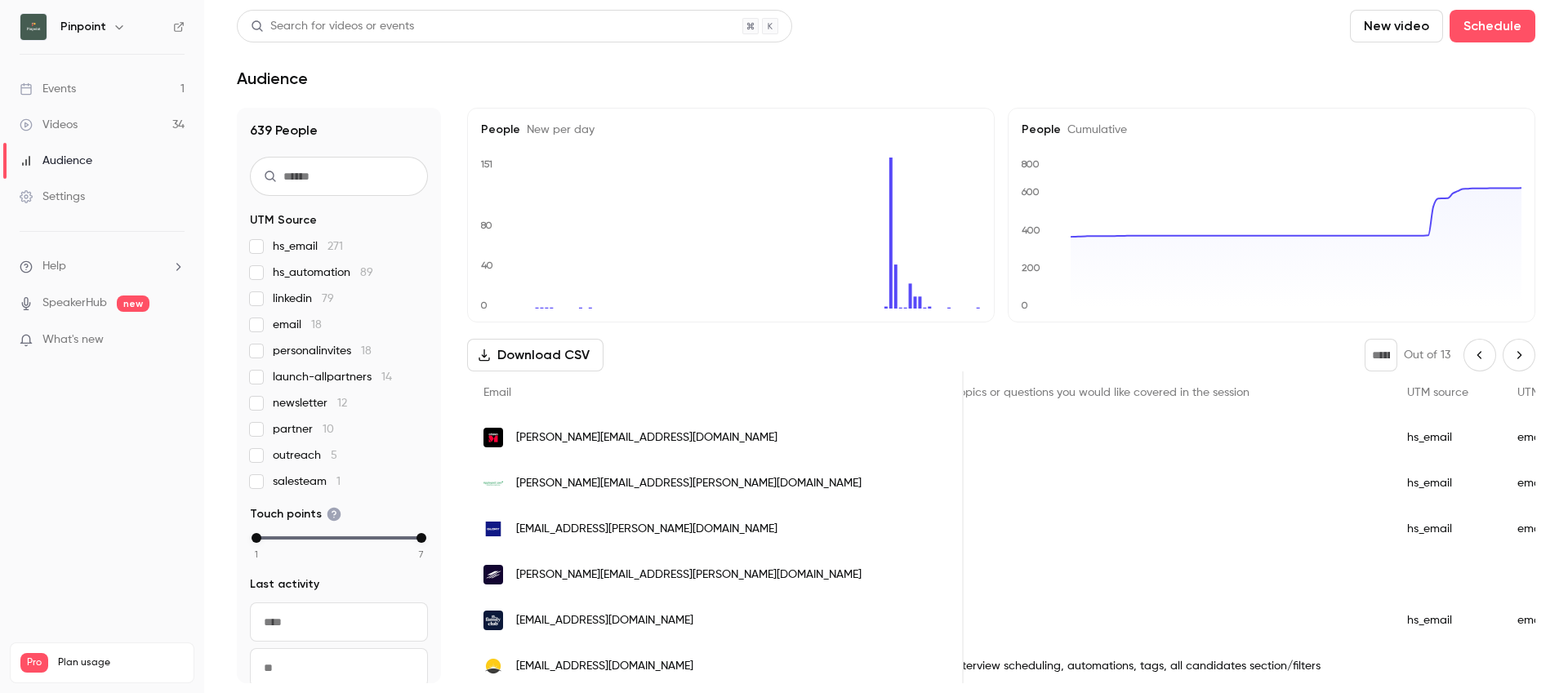
click at [1511, 347] on button "Next page" at bounding box center [1519, 355] width 33 height 33
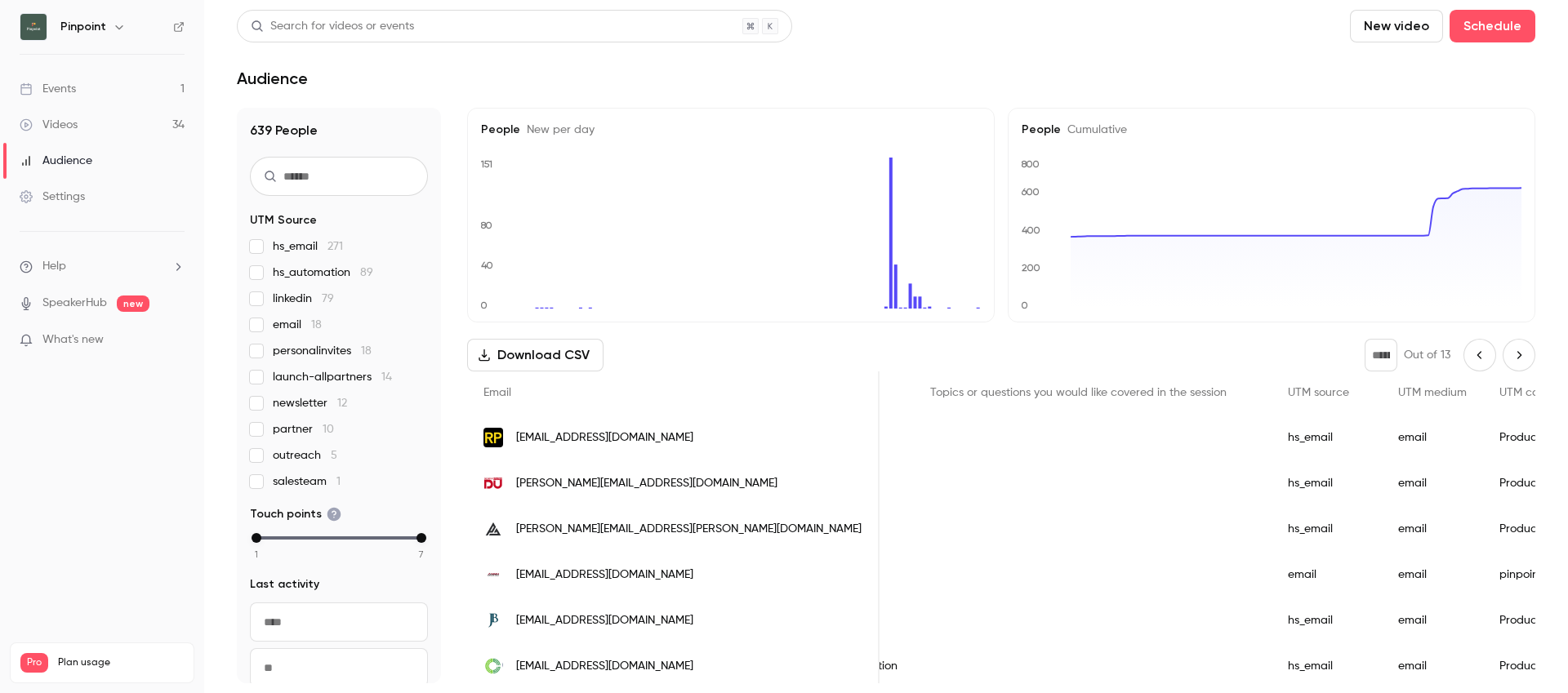
click at [1511, 347] on button "Next page" at bounding box center [1519, 355] width 33 height 33
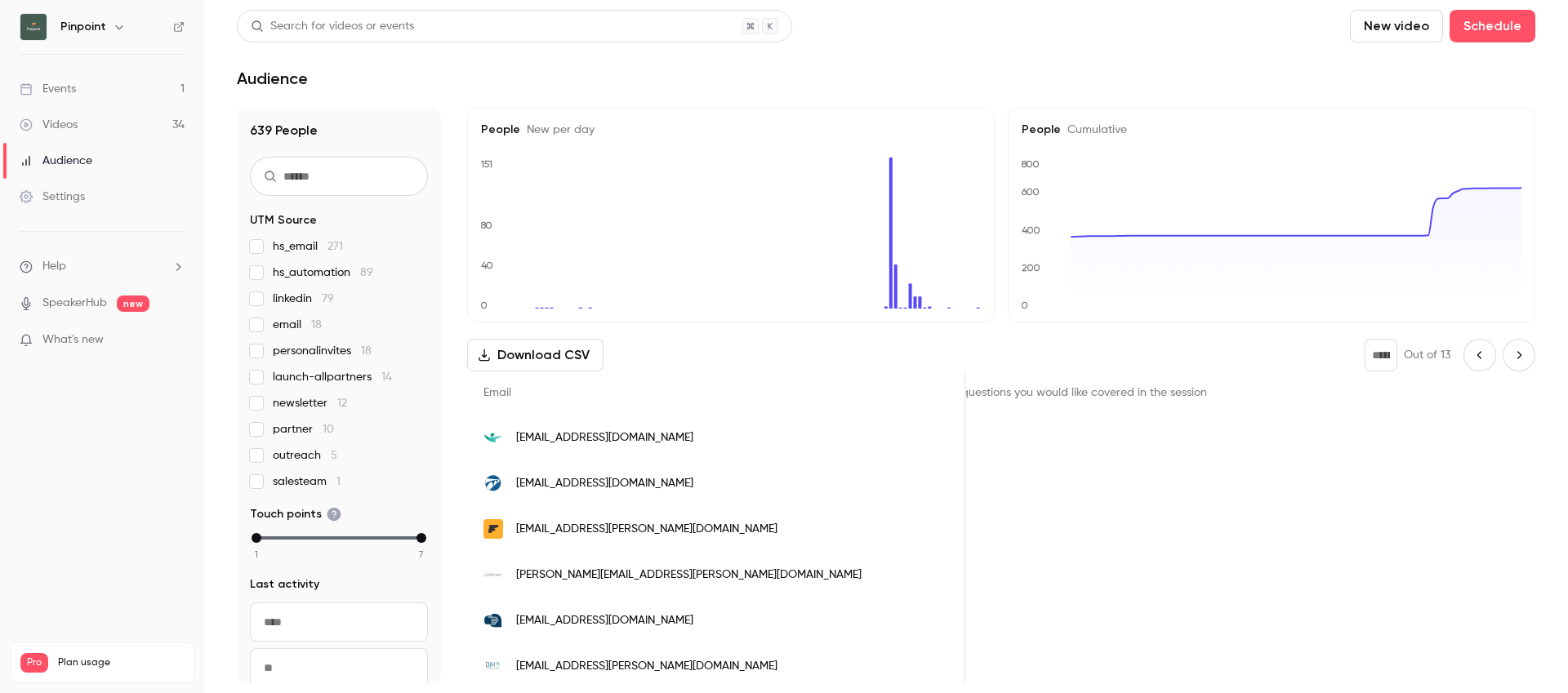
click at [1511, 347] on button "Next page" at bounding box center [1519, 355] width 33 height 33
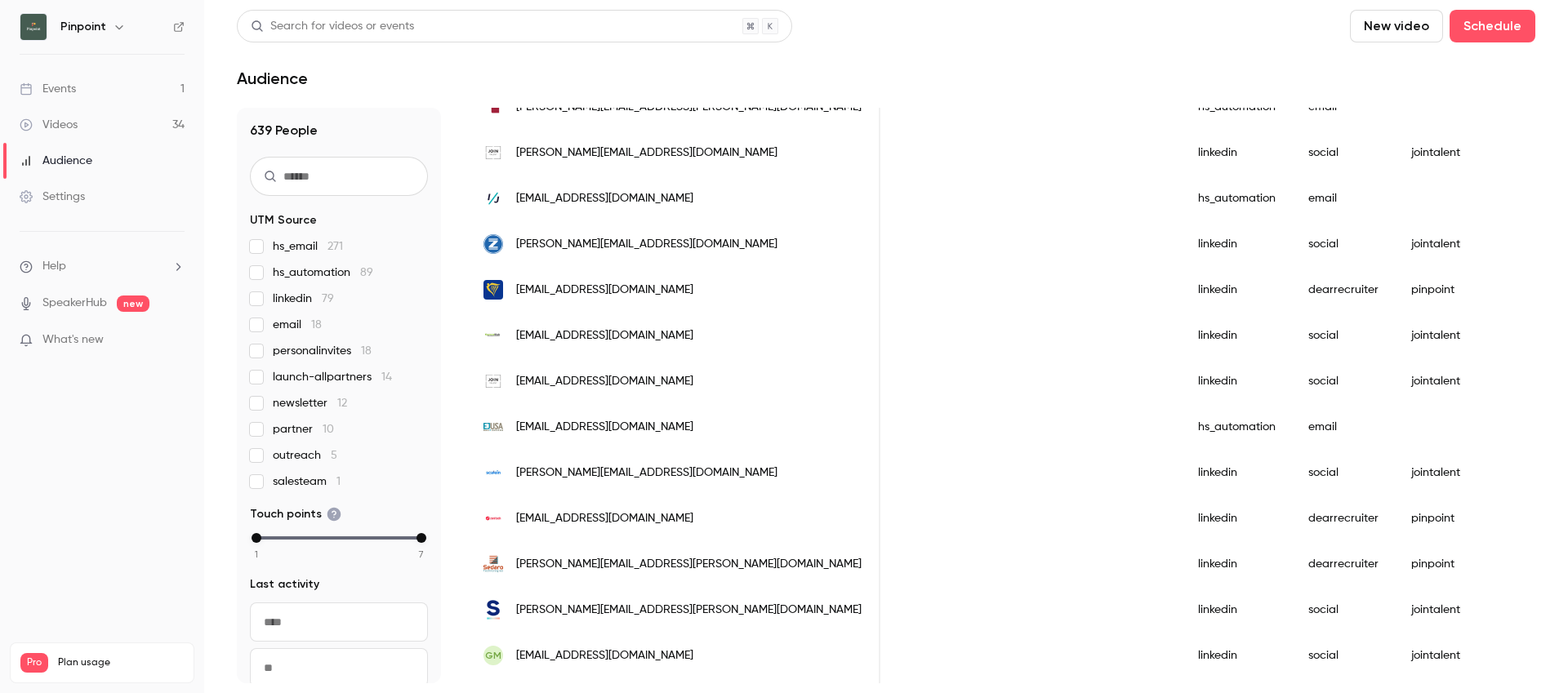
scroll to position [2017, 0]
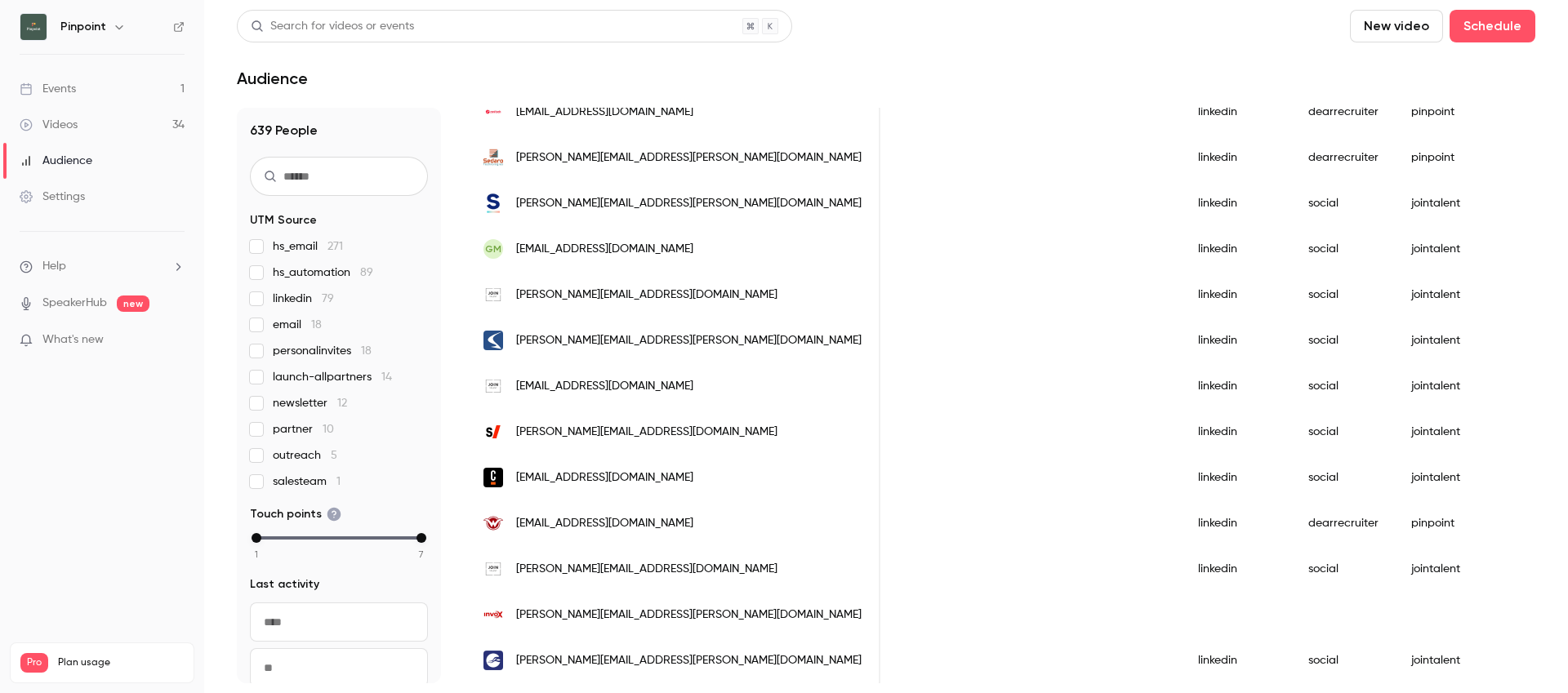
click at [600, 525] on span "[EMAIL_ADDRESS][DOMAIN_NAME]" at bounding box center [604, 523] width 178 height 17
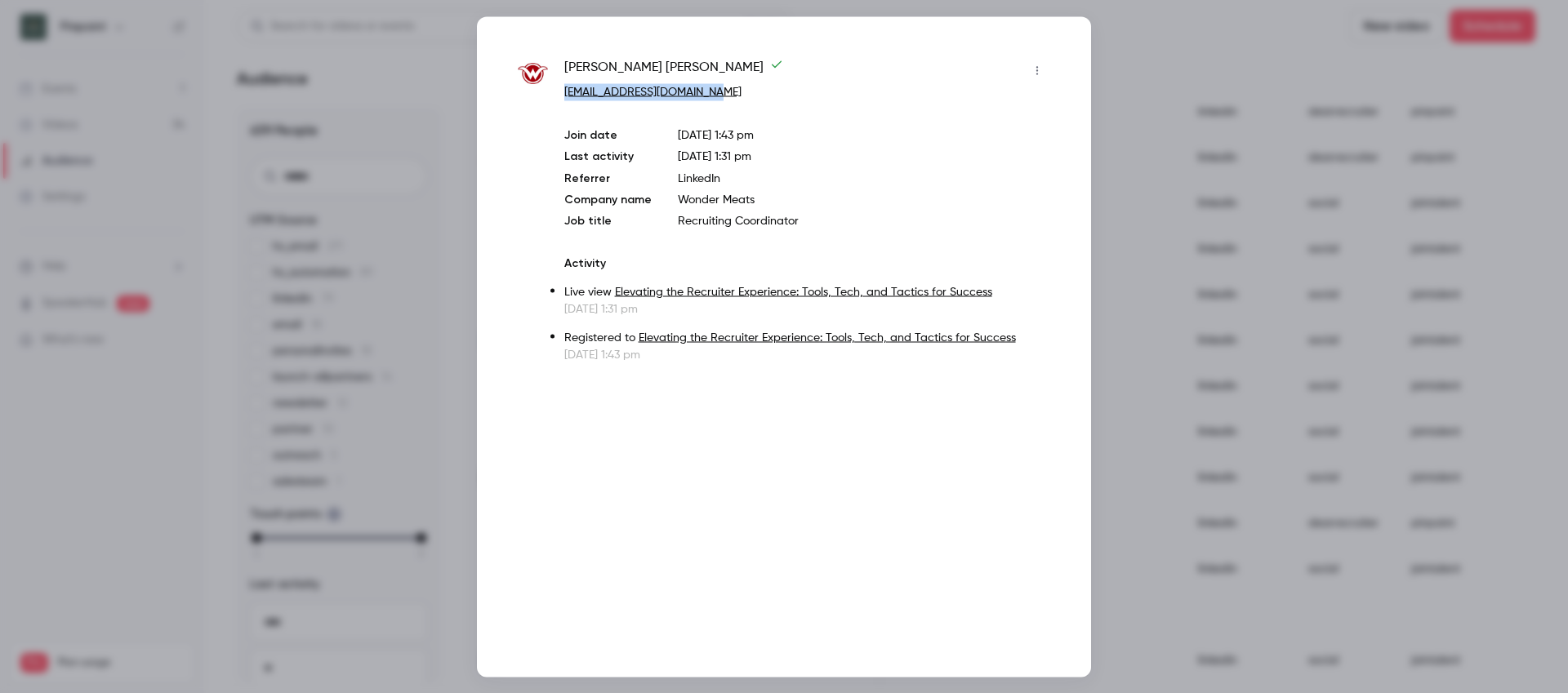
drag, startPoint x: 749, startPoint y: 90, endPoint x: 563, endPoint y: 91, distance: 186.0
click at [563, 91] on div "[PERSON_NAME] [EMAIL_ADDRESS][DOMAIN_NAME] Join date [DATE] 1:43 pm Last activi…" at bounding box center [784, 210] width 533 height 305
copy link "[EMAIL_ADDRESS][DOMAIN_NAME]"
click at [1127, 46] on div at bounding box center [784, 346] width 1568 height 693
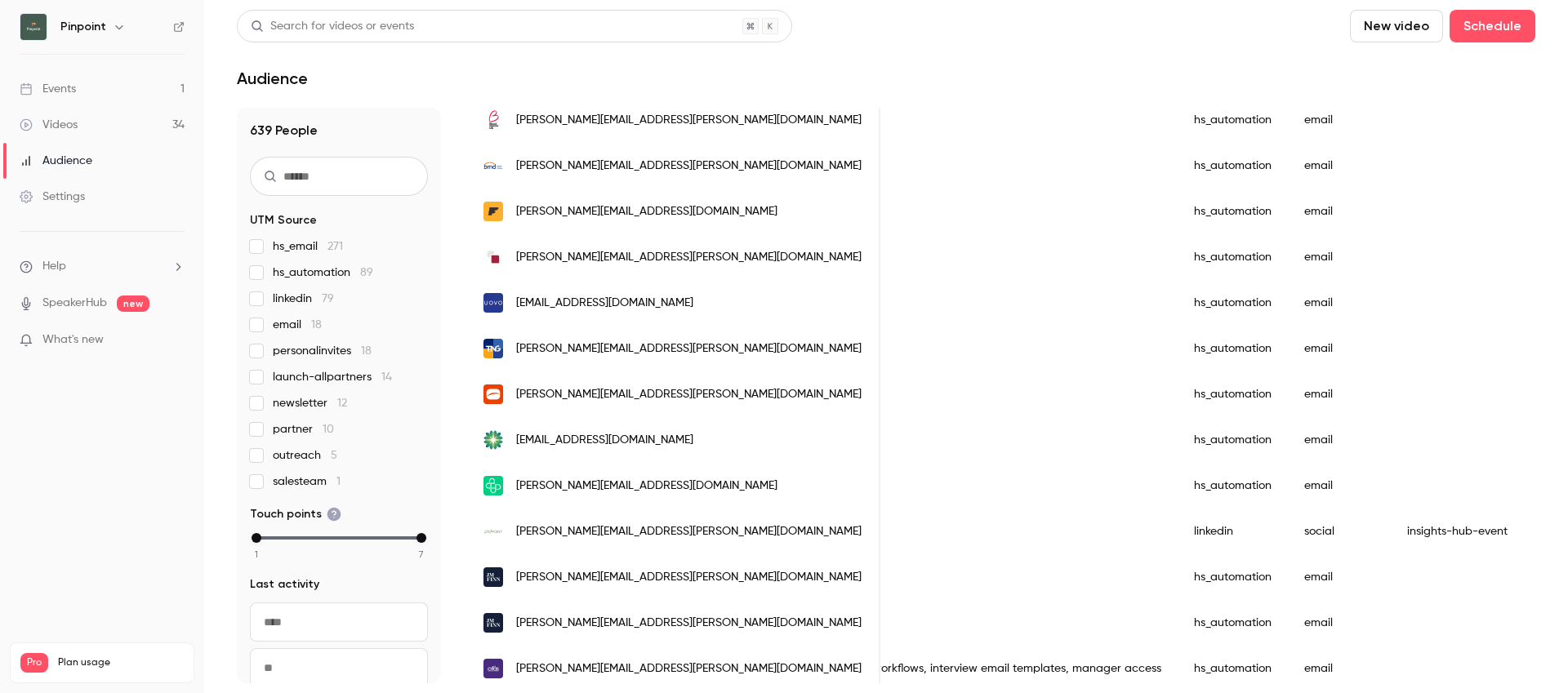
scroll to position [0, 0]
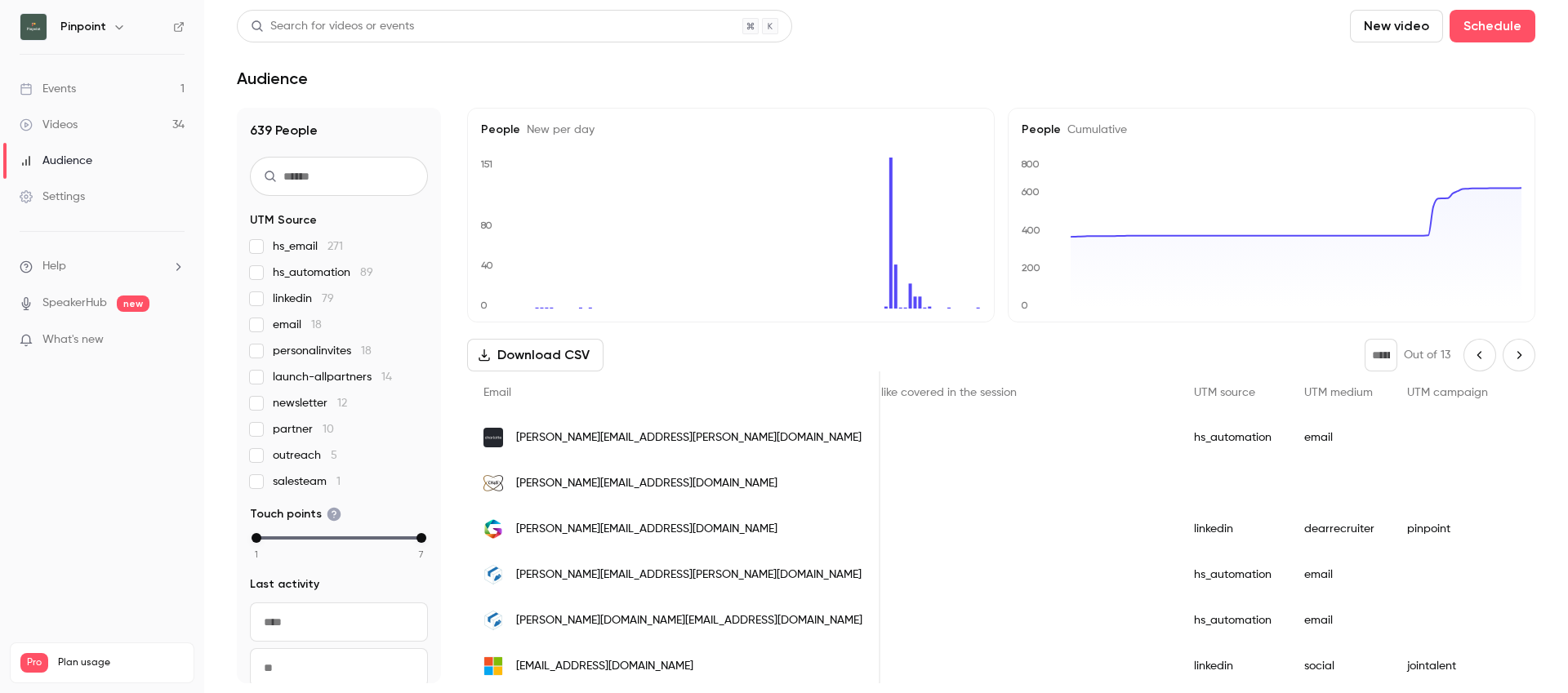
click at [1475, 357] on icon "Previous page" at bounding box center [1480, 355] width 18 height 13
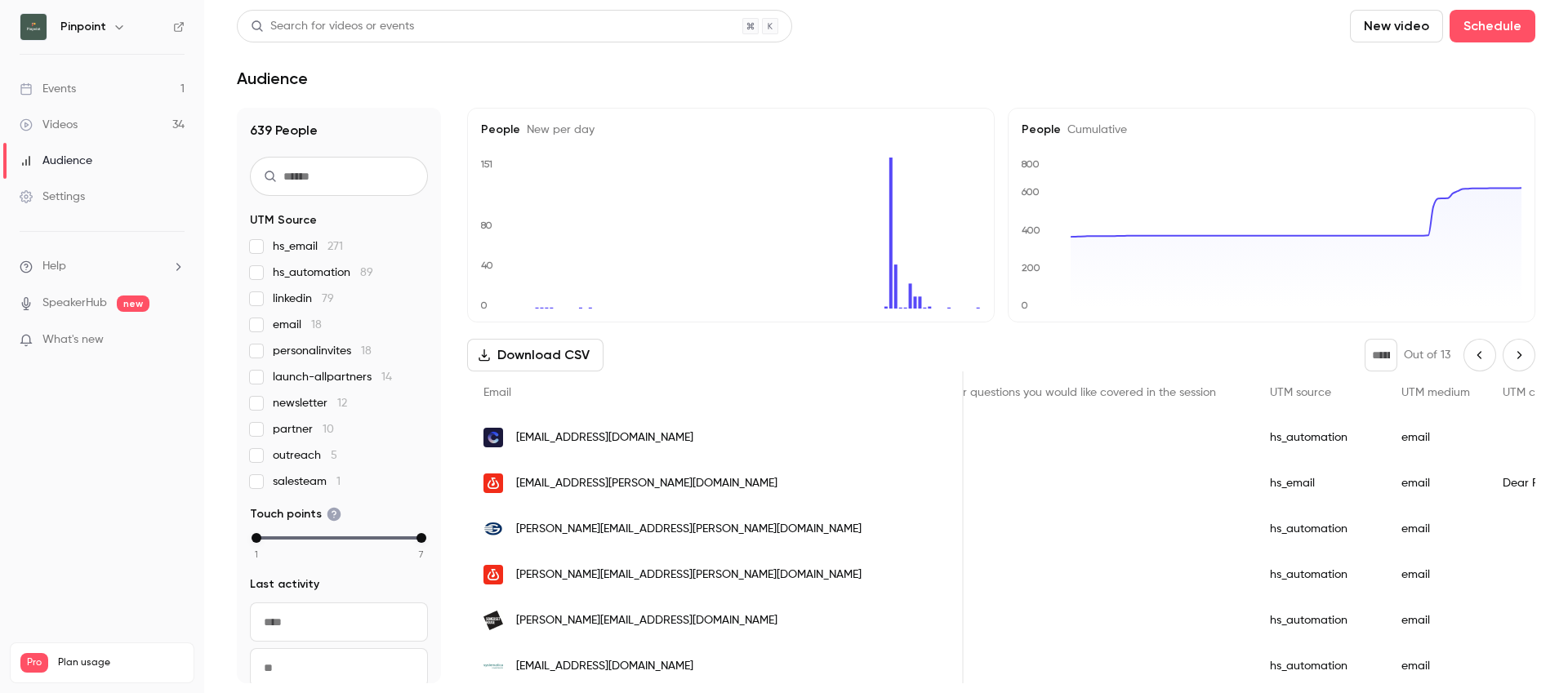
click at [1475, 357] on icon "Previous page" at bounding box center [1480, 355] width 18 height 13
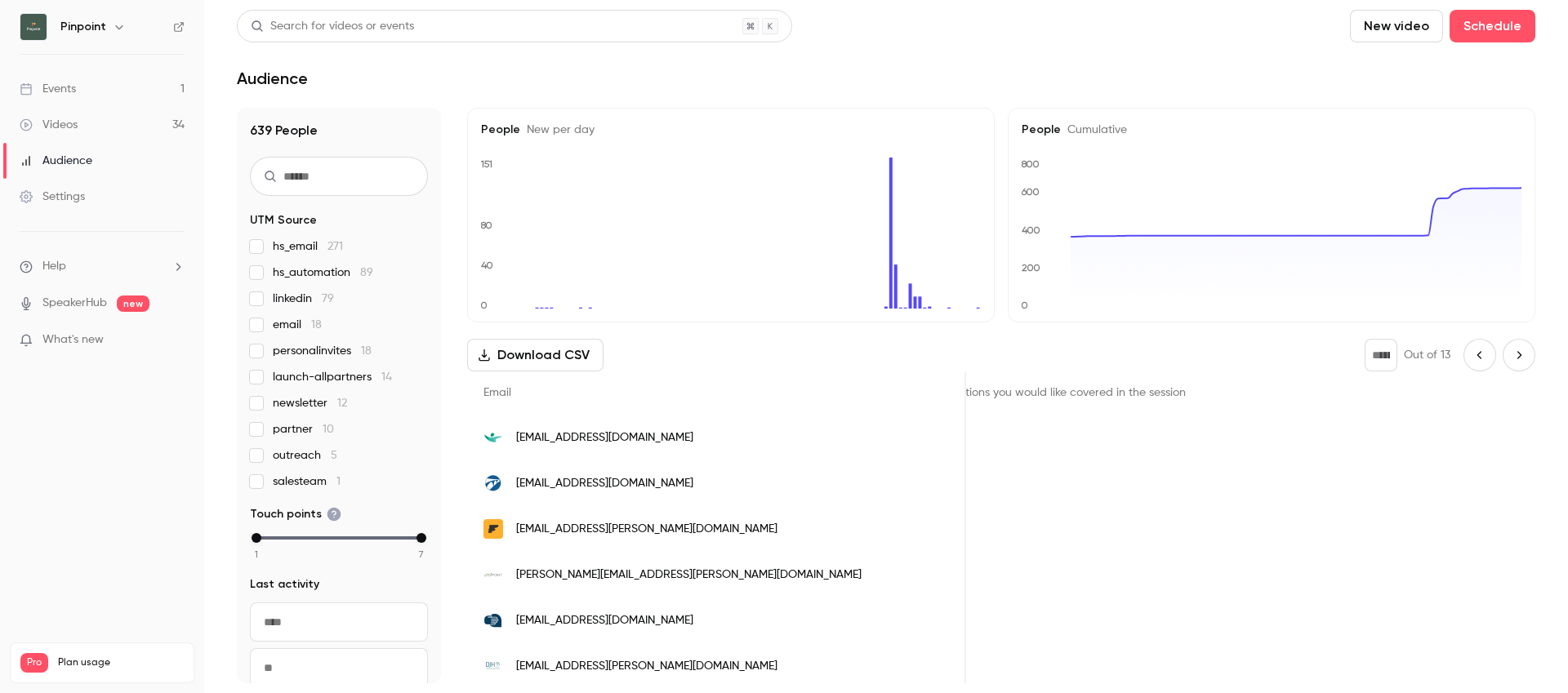
click at [1475, 357] on icon "Previous page" at bounding box center [1480, 355] width 18 height 13
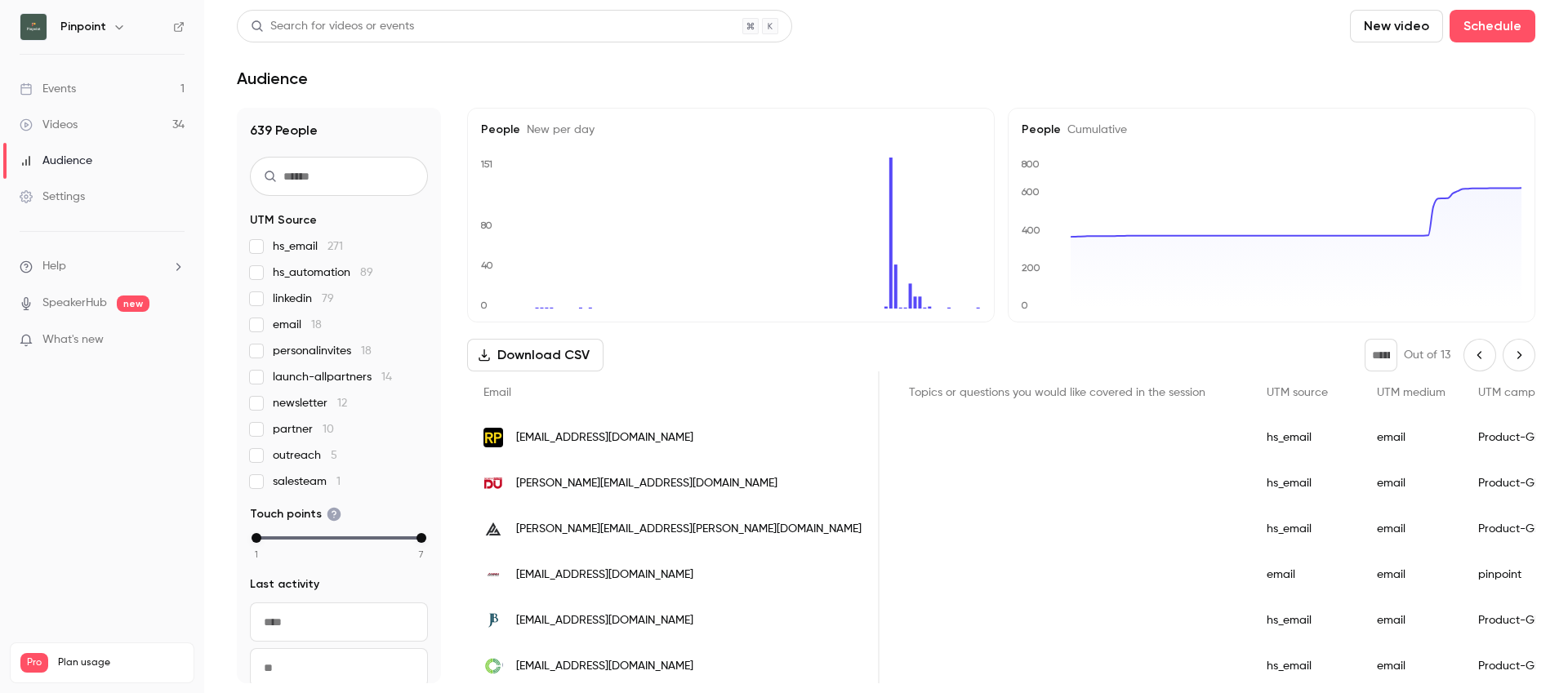
click at [1475, 357] on icon "Previous page" at bounding box center [1480, 355] width 18 height 13
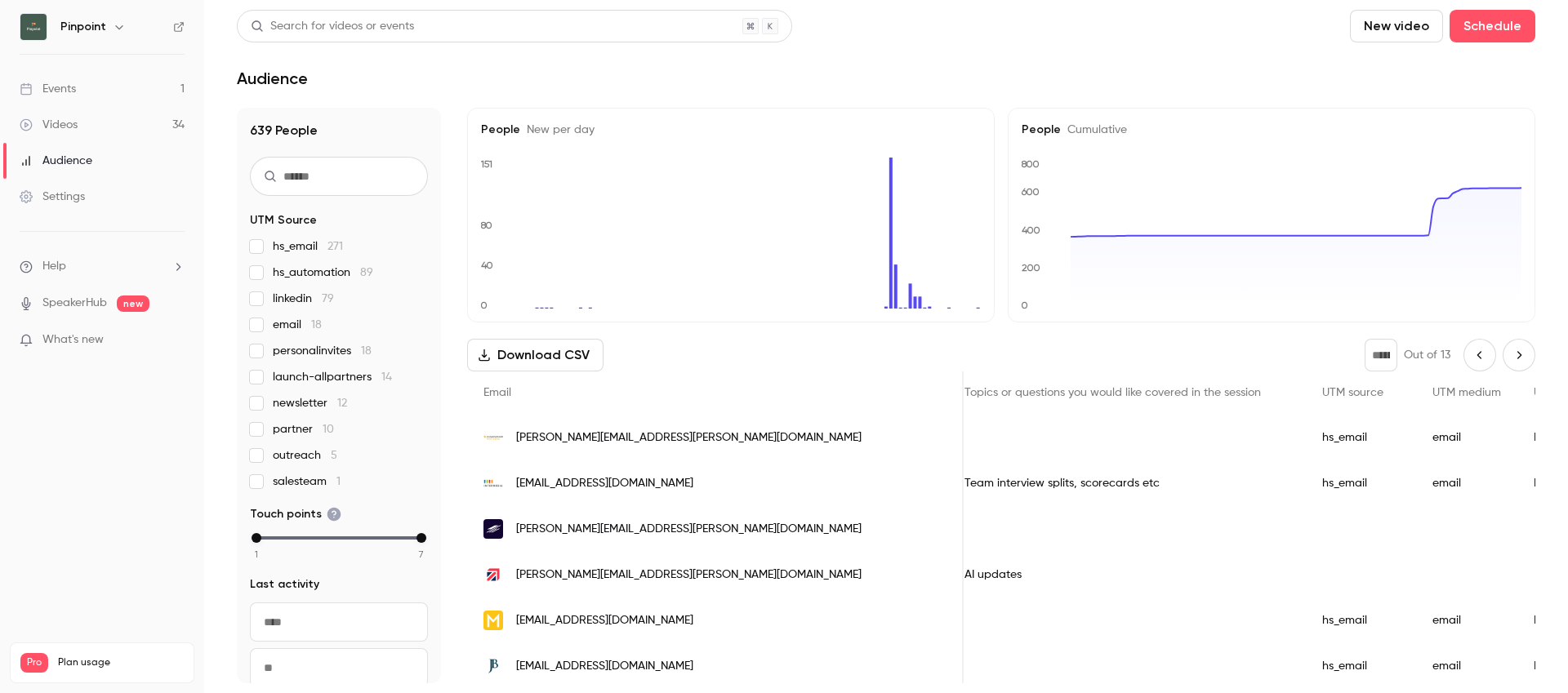
click at [1475, 357] on icon "Previous page" at bounding box center [1480, 355] width 18 height 13
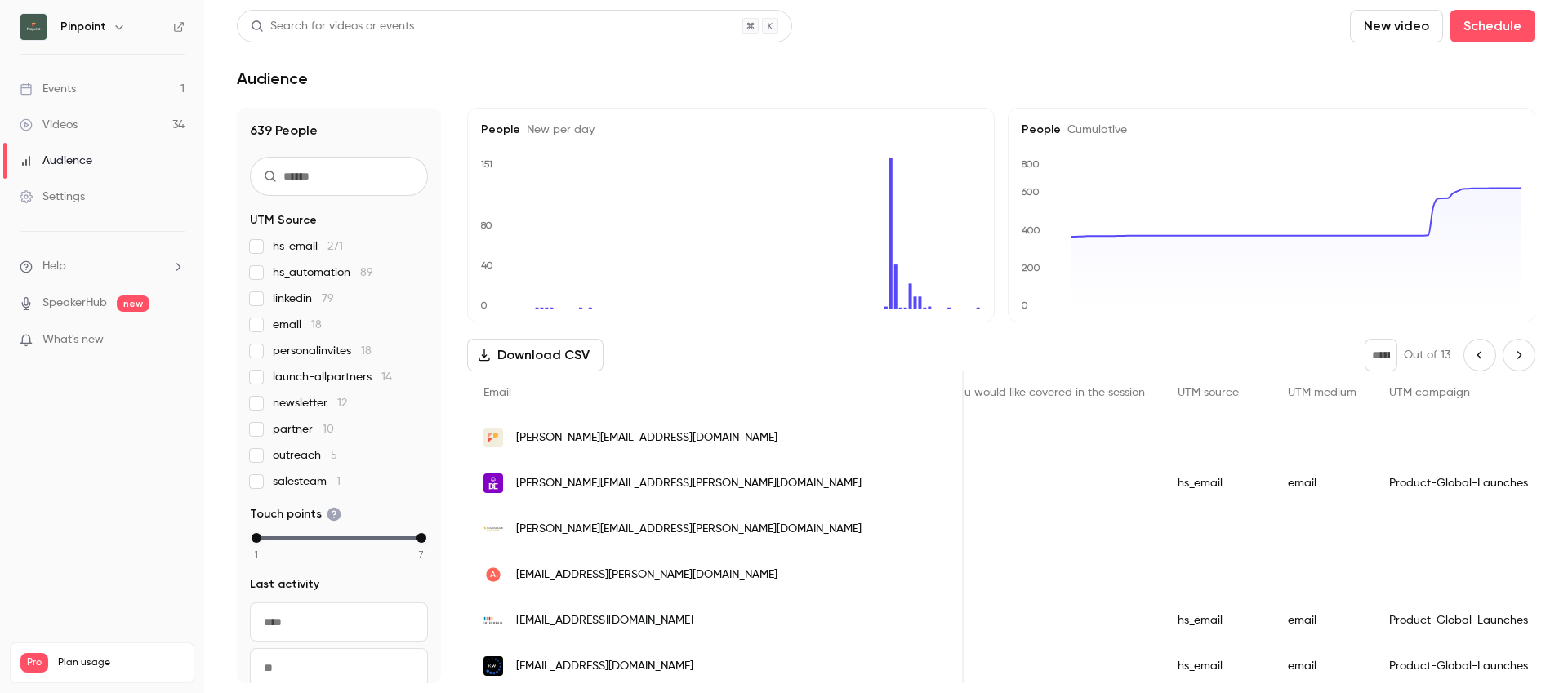
click at [1475, 357] on icon "Previous page" at bounding box center [1480, 355] width 18 height 13
type input "*"
click at [1475, 357] on div "* Out of 13" at bounding box center [1450, 355] width 170 height 33
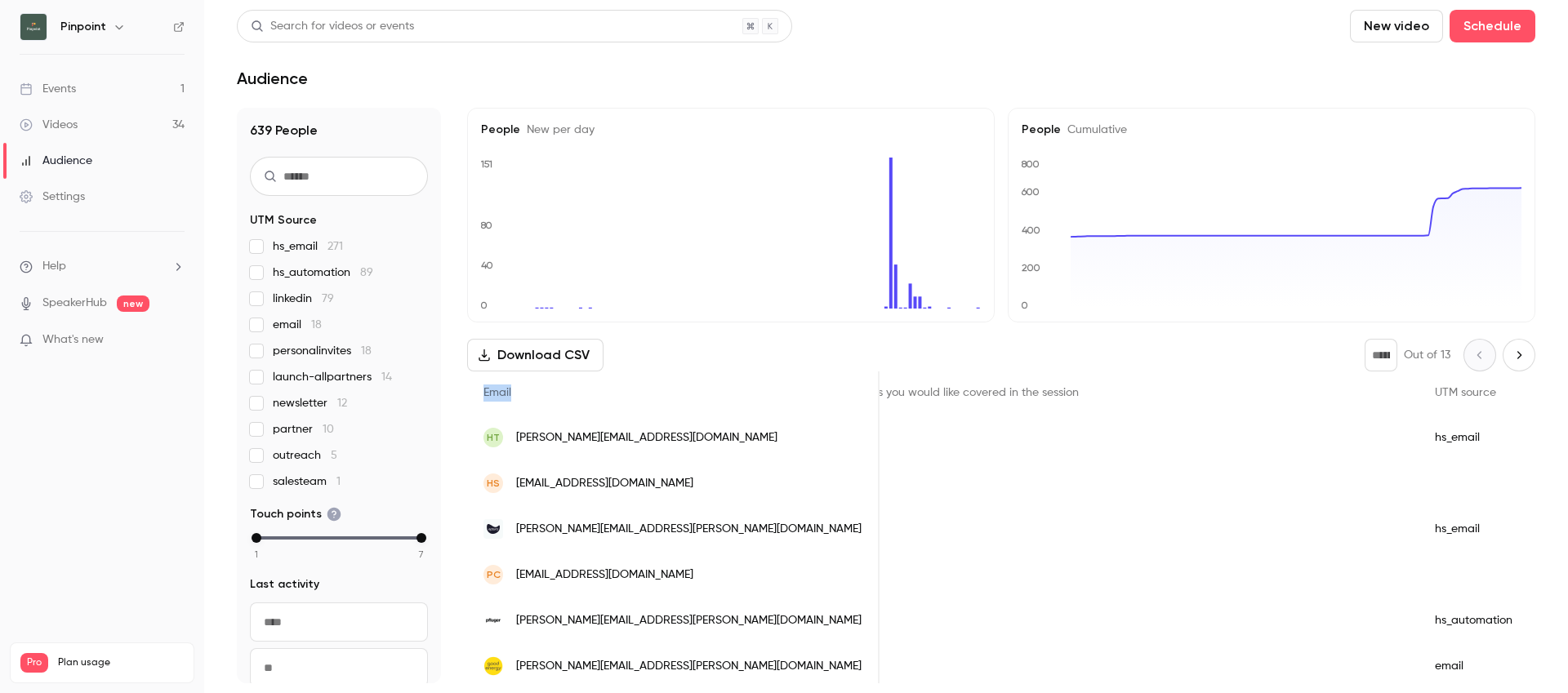
click at [1475, 357] on div "* Out of 13" at bounding box center [1450, 355] width 170 height 33
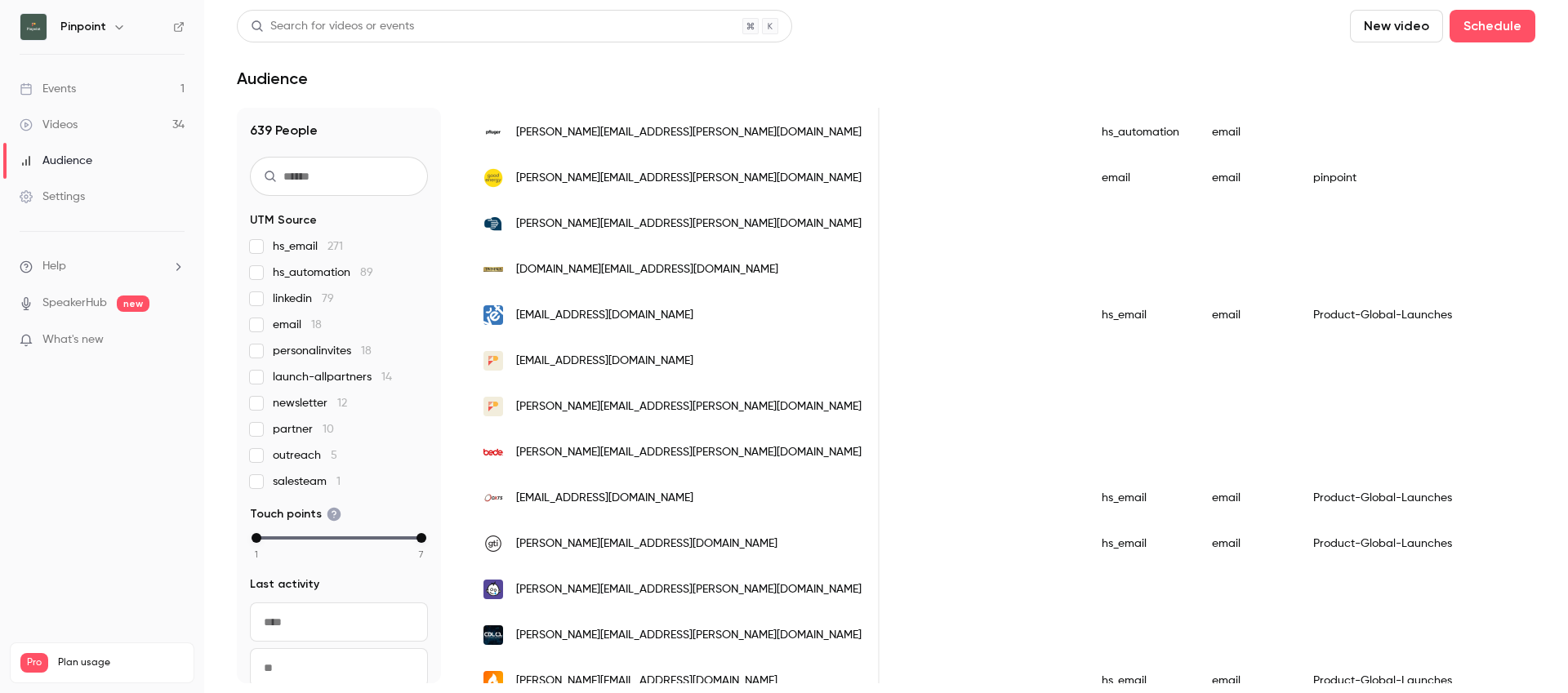
scroll to position [495, 0]
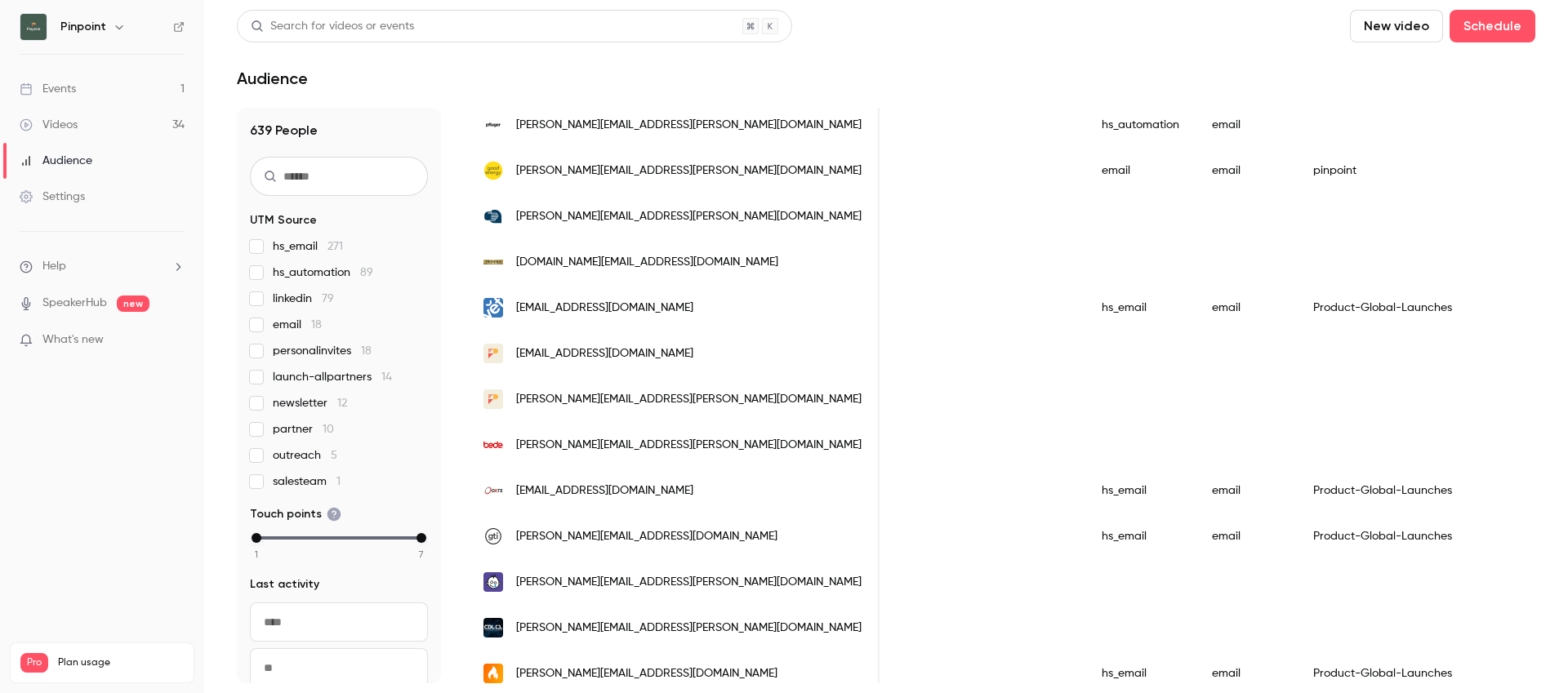
click at [588, 491] on span "[EMAIL_ADDRESS][DOMAIN_NAME]" at bounding box center [604, 490] width 178 height 17
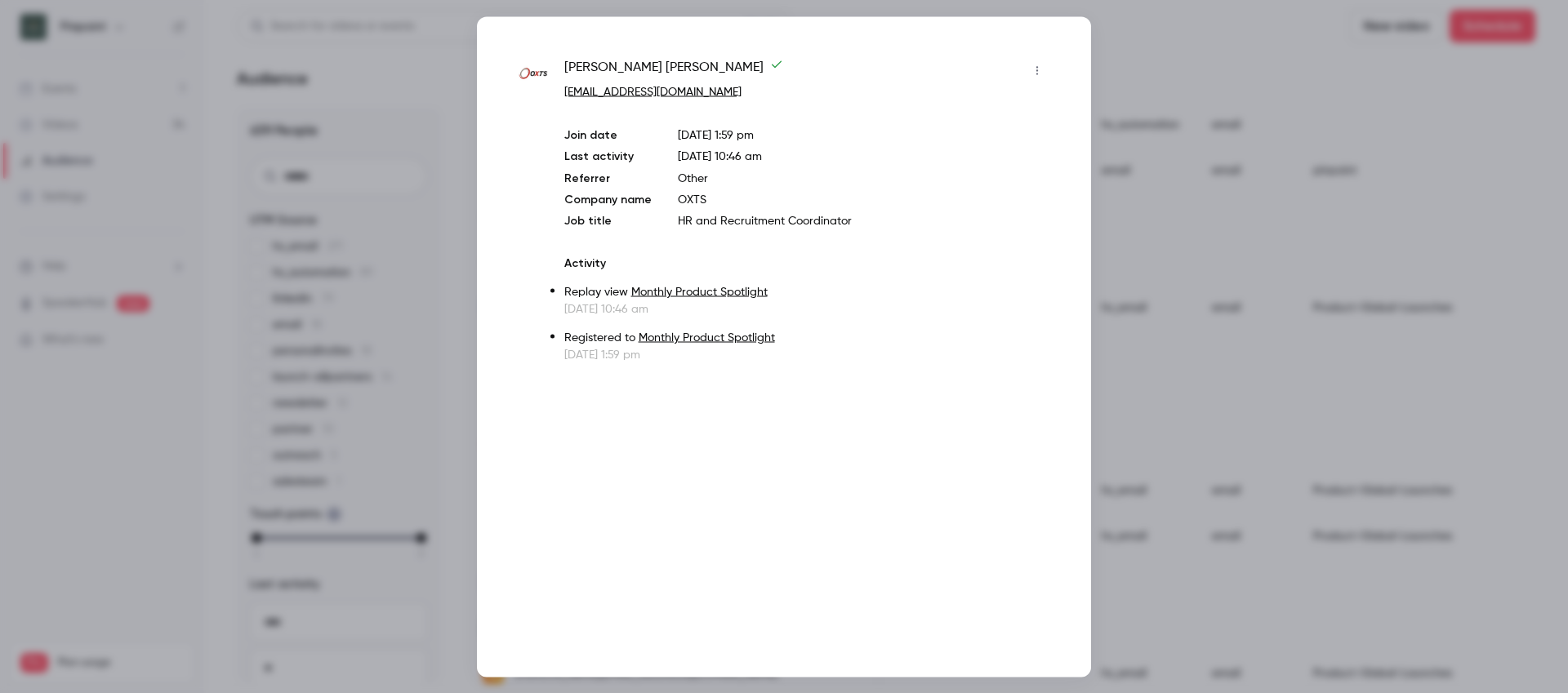
click at [686, 90] on p "[EMAIL_ADDRESS][DOMAIN_NAME]" at bounding box center [807, 91] width 486 height 17
copy link "[EMAIL_ADDRESS][DOMAIN_NAME]"
click at [1277, 147] on div at bounding box center [784, 346] width 1568 height 693
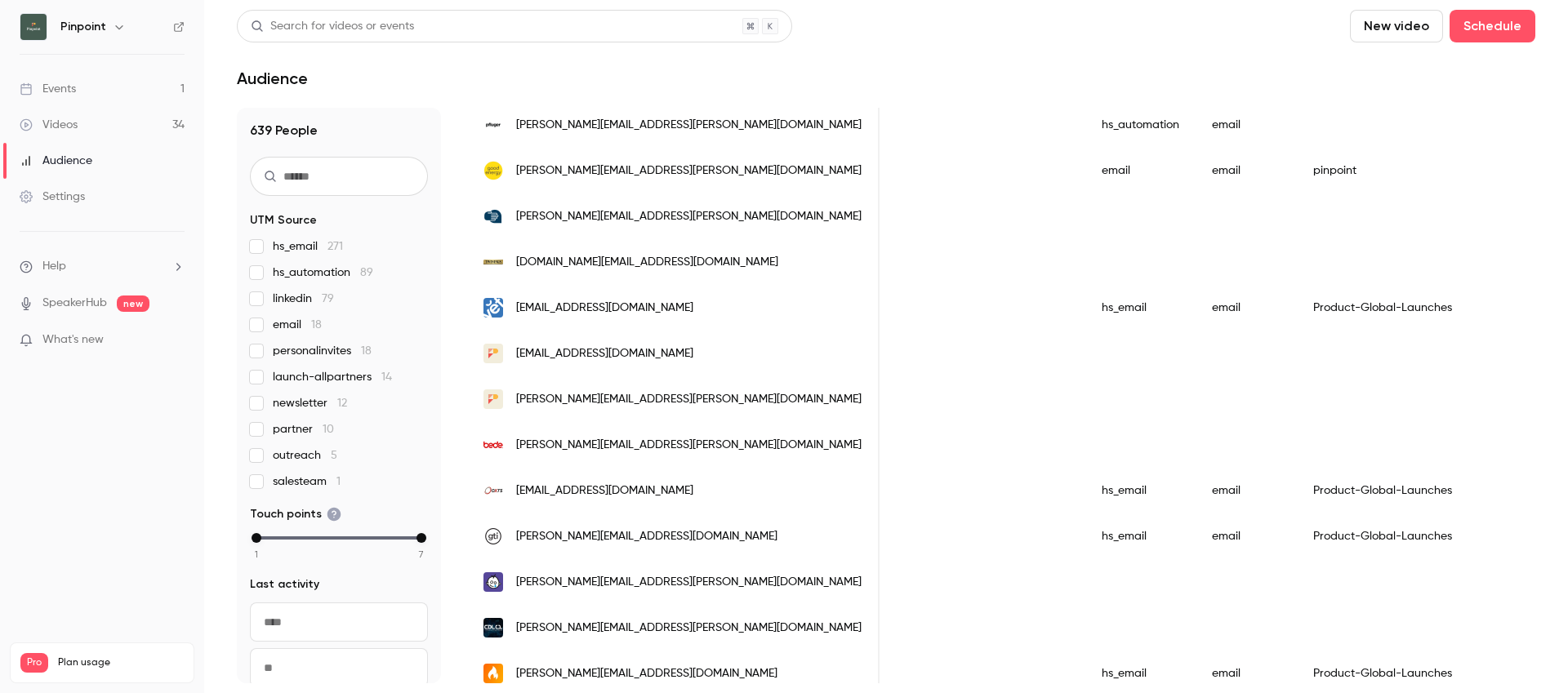
click at [43, 23] on img at bounding box center [34, 27] width 27 height 26
click at [64, 23] on h6 "Pinpoint" at bounding box center [83, 26] width 46 height 16
click at [117, 27] on icon "button" at bounding box center [118, 27] width 7 height 4
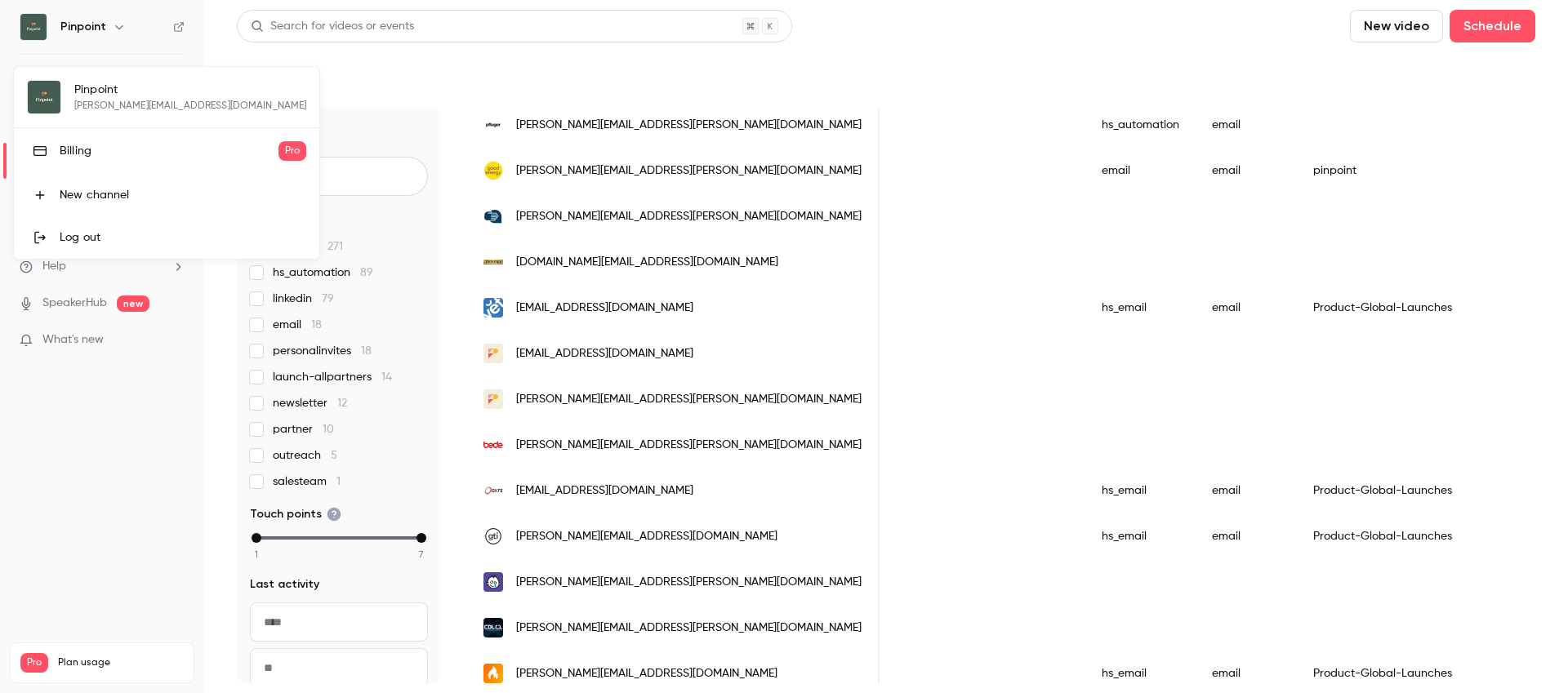
click at [117, 27] on div at bounding box center [784, 346] width 1568 height 693
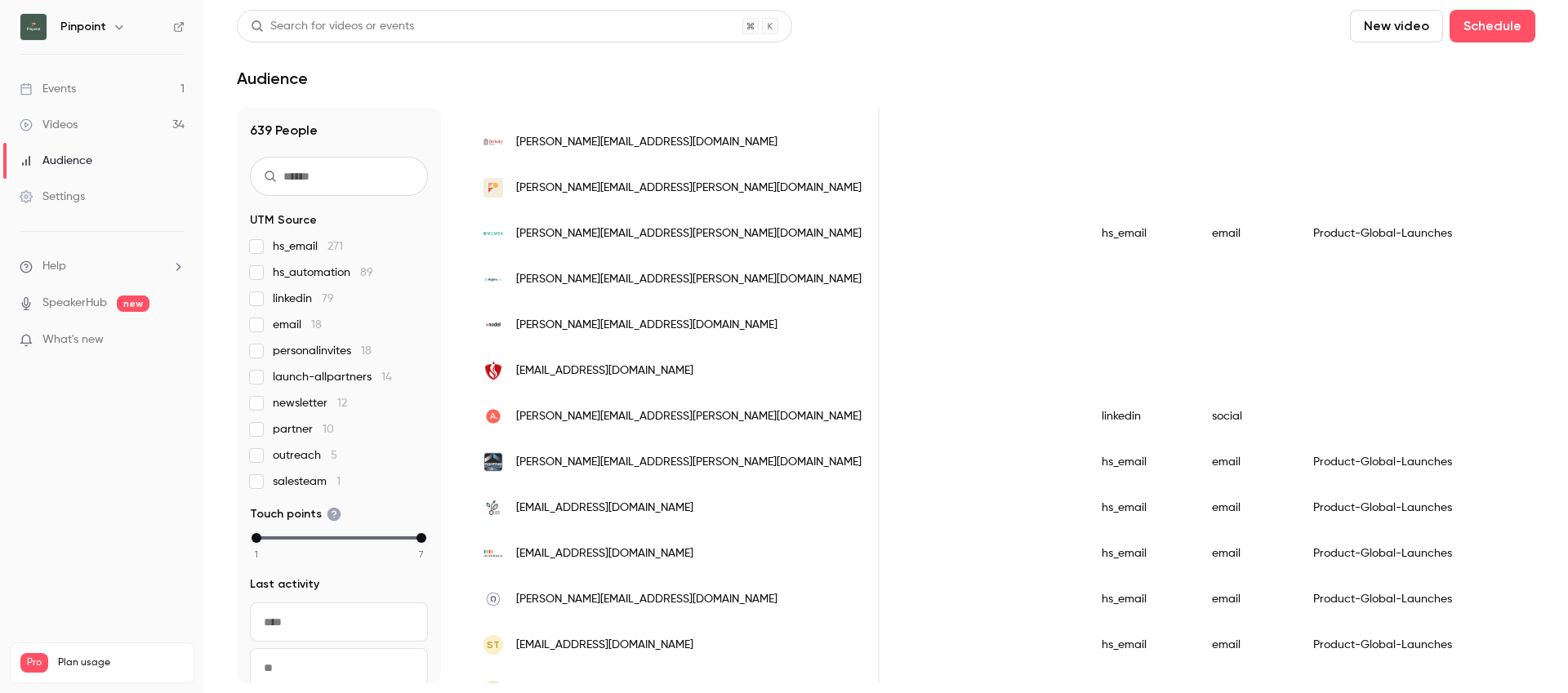
scroll to position [2017, 0]
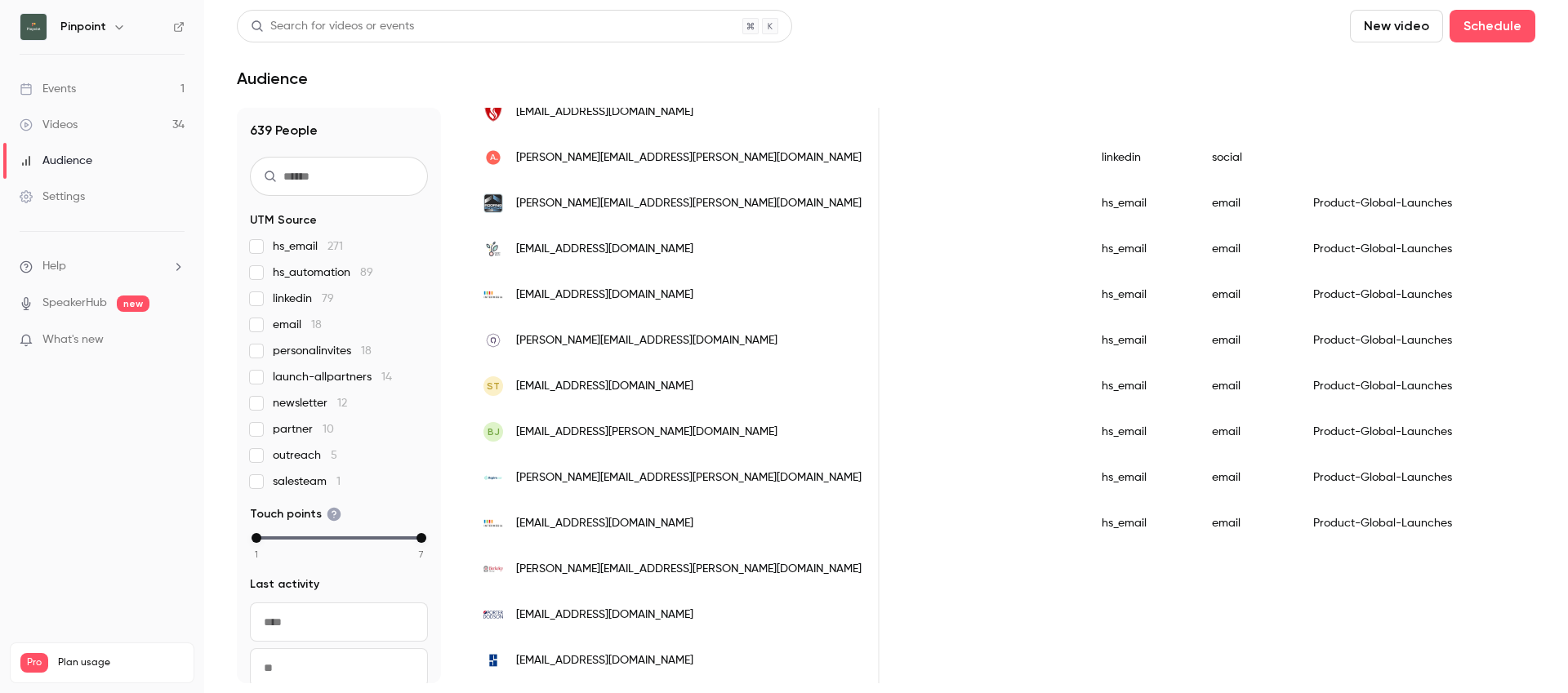
click at [64, 81] on div "Events" at bounding box center [48, 89] width 57 height 16
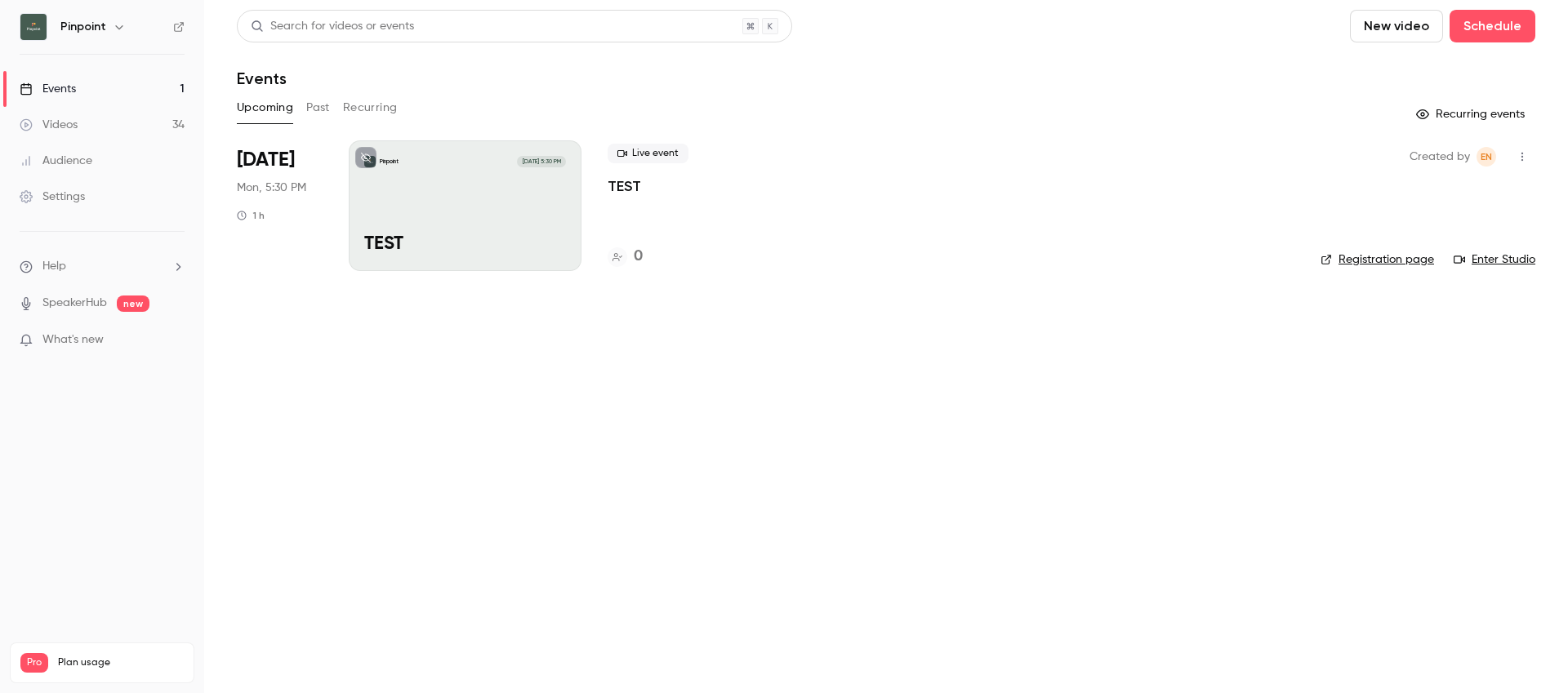
click at [92, 85] on link "Events 1" at bounding box center [102, 88] width 204 height 36
click at [72, 125] on div "Videos" at bounding box center [49, 124] width 58 height 16
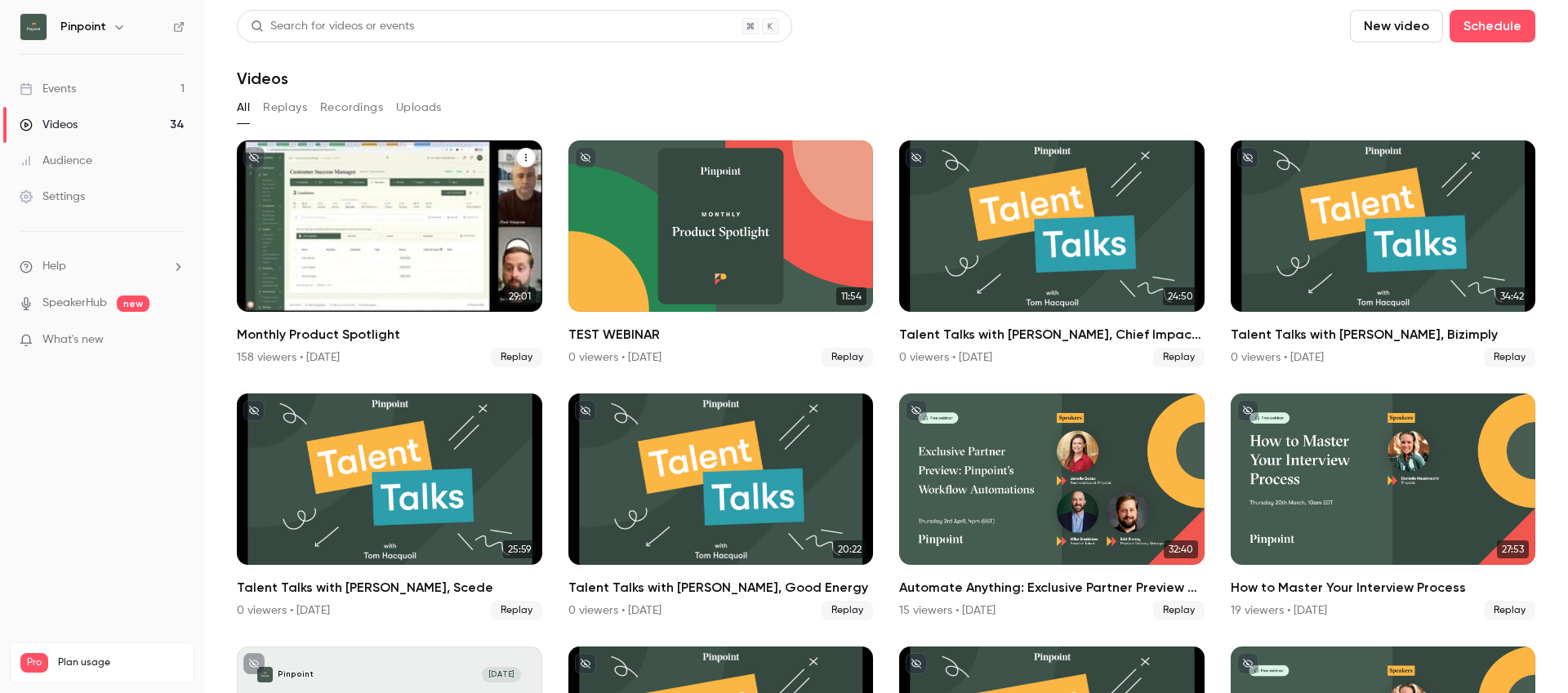
click at [401, 207] on div "Monthly Product Spotlight" at bounding box center [390, 226] width 306 height 171
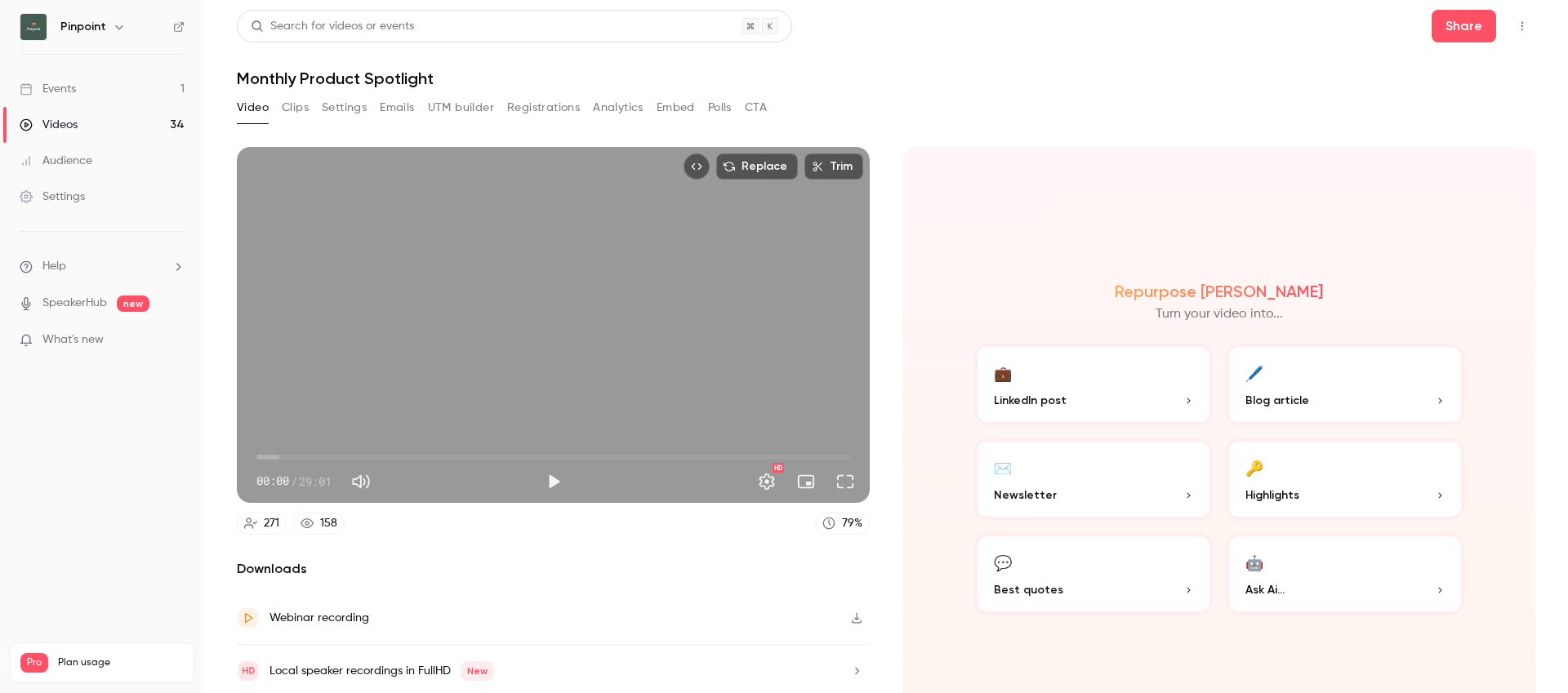
click at [57, 169] on link "Audience" at bounding box center [102, 161] width 204 height 36
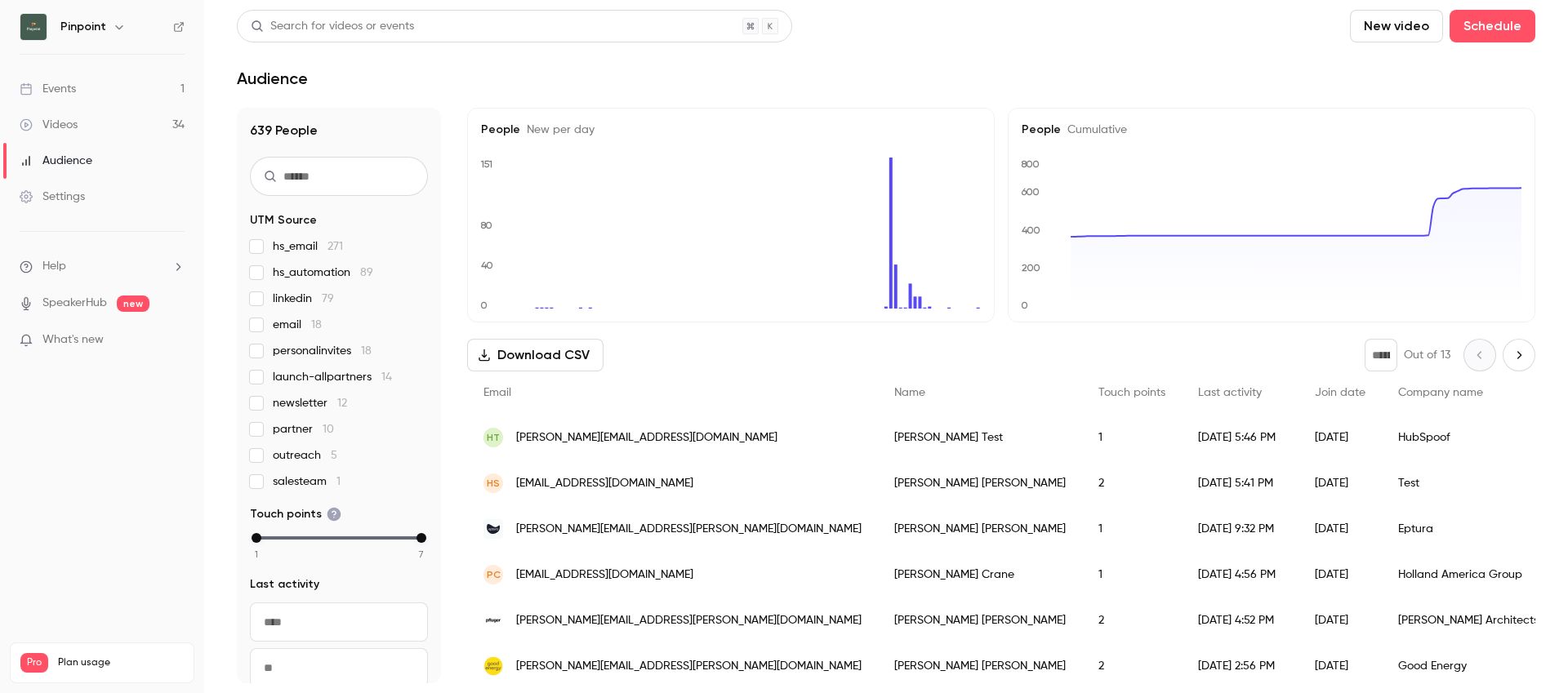
click at [1382, 451] on div "HubSpoof" at bounding box center [1498, 438] width 233 height 46
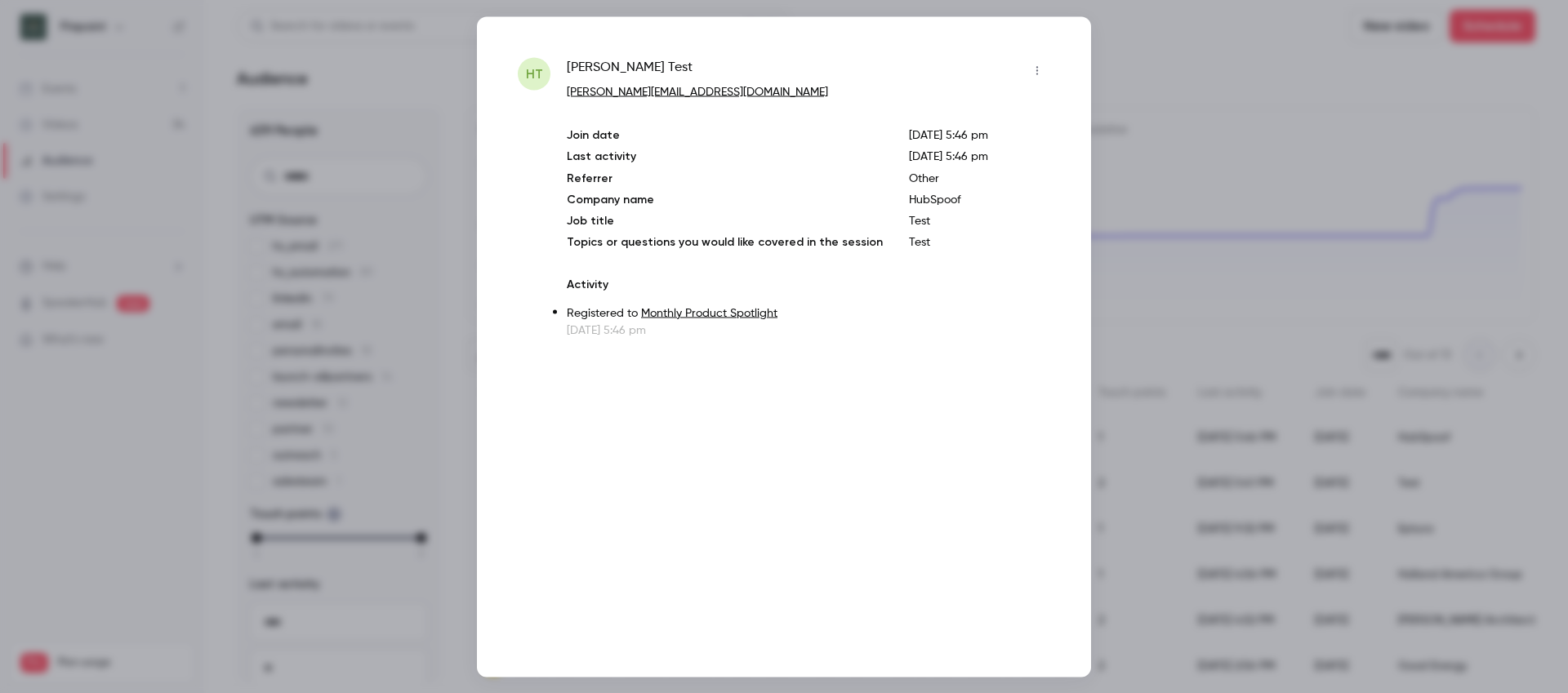
click at [1292, 147] on div at bounding box center [784, 346] width 1568 height 693
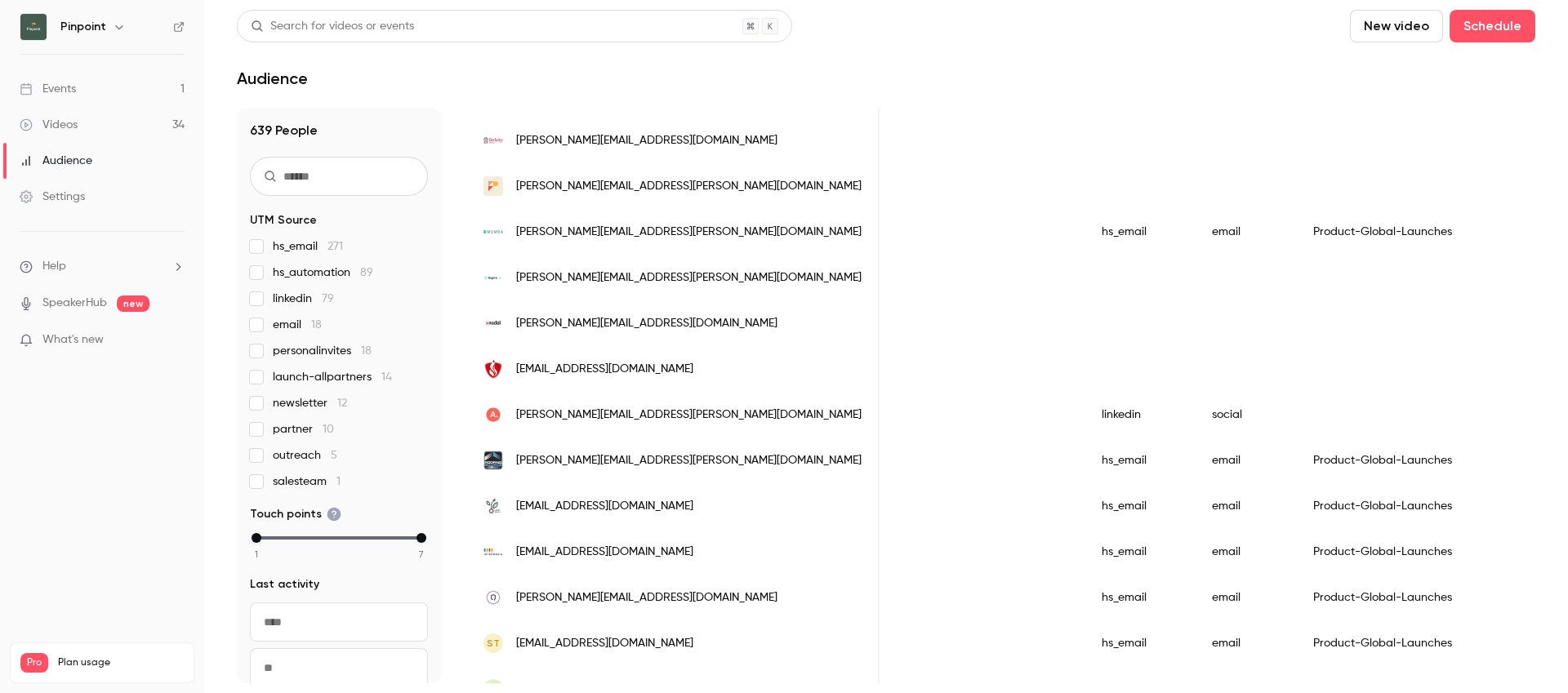
scroll to position [2017, 0]
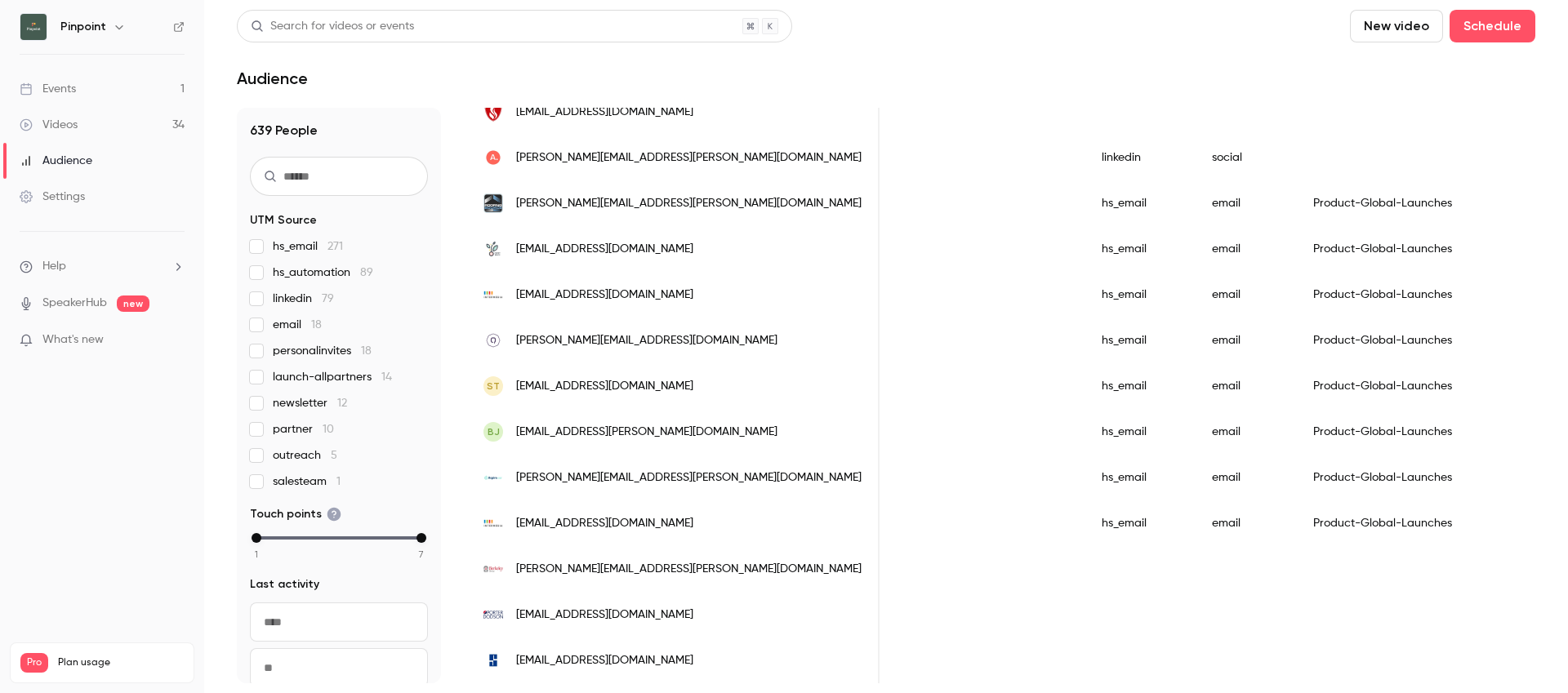
click at [87, 27] on h6 "Pinpoint" at bounding box center [83, 26] width 46 height 16
click at [117, 26] on icon "button" at bounding box center [119, 26] width 13 height 13
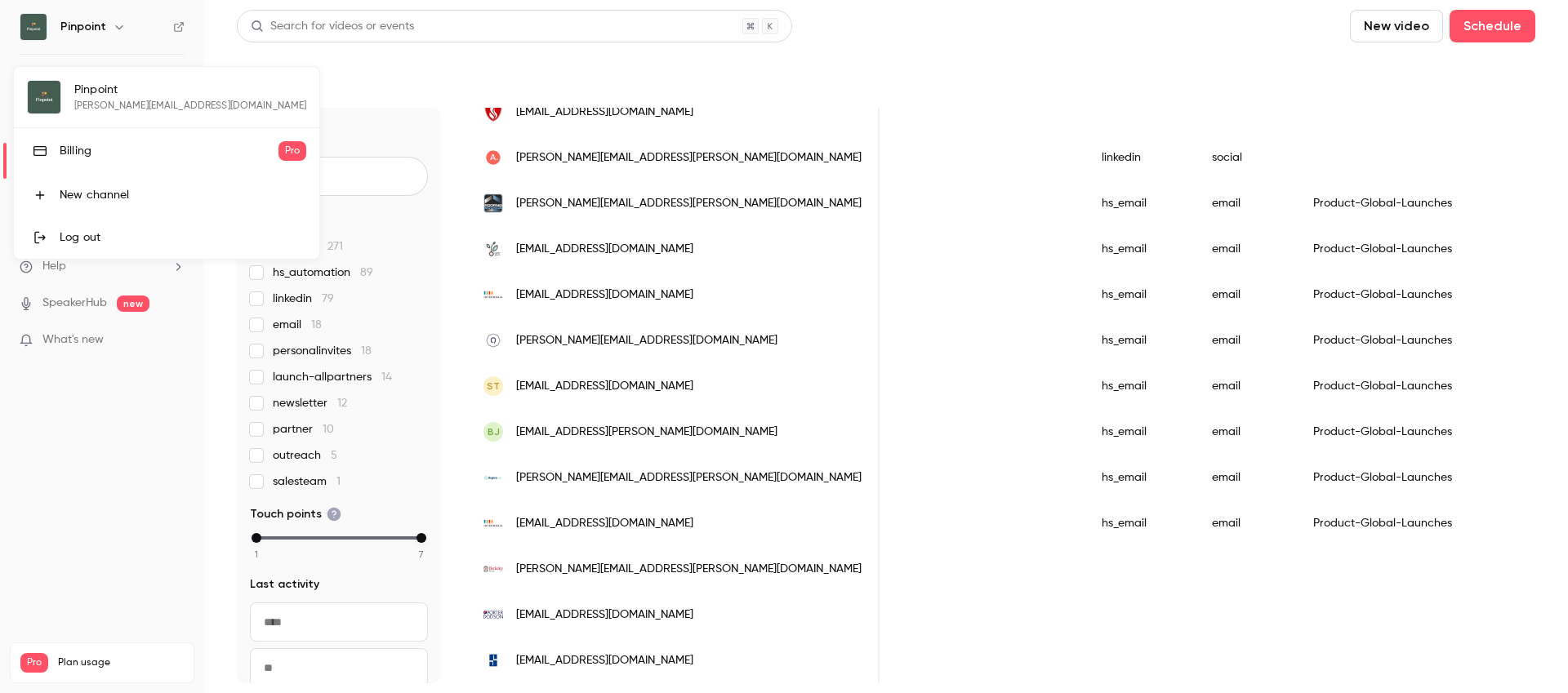
click at [117, 26] on div at bounding box center [784, 346] width 1568 height 693
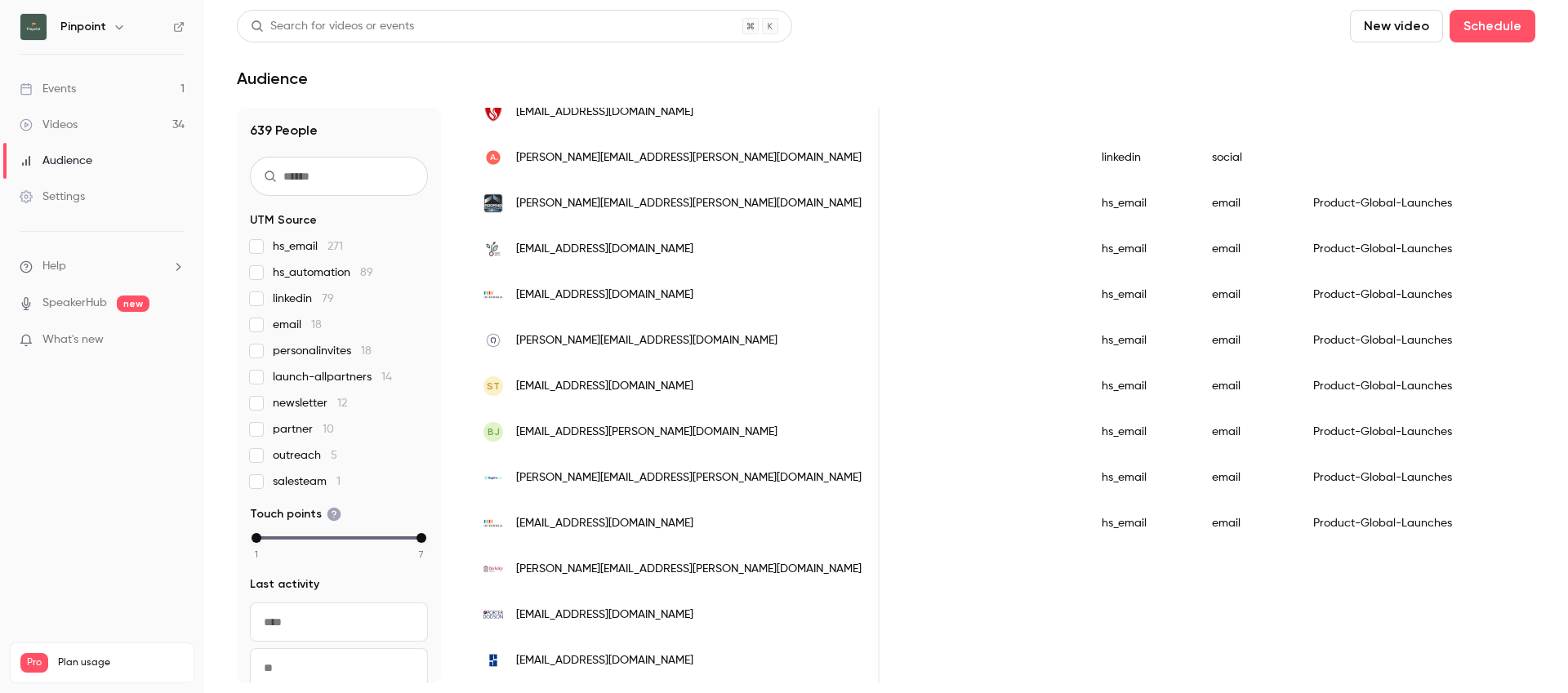
click at [91, 83] on link "Events 1" at bounding box center [102, 88] width 204 height 36
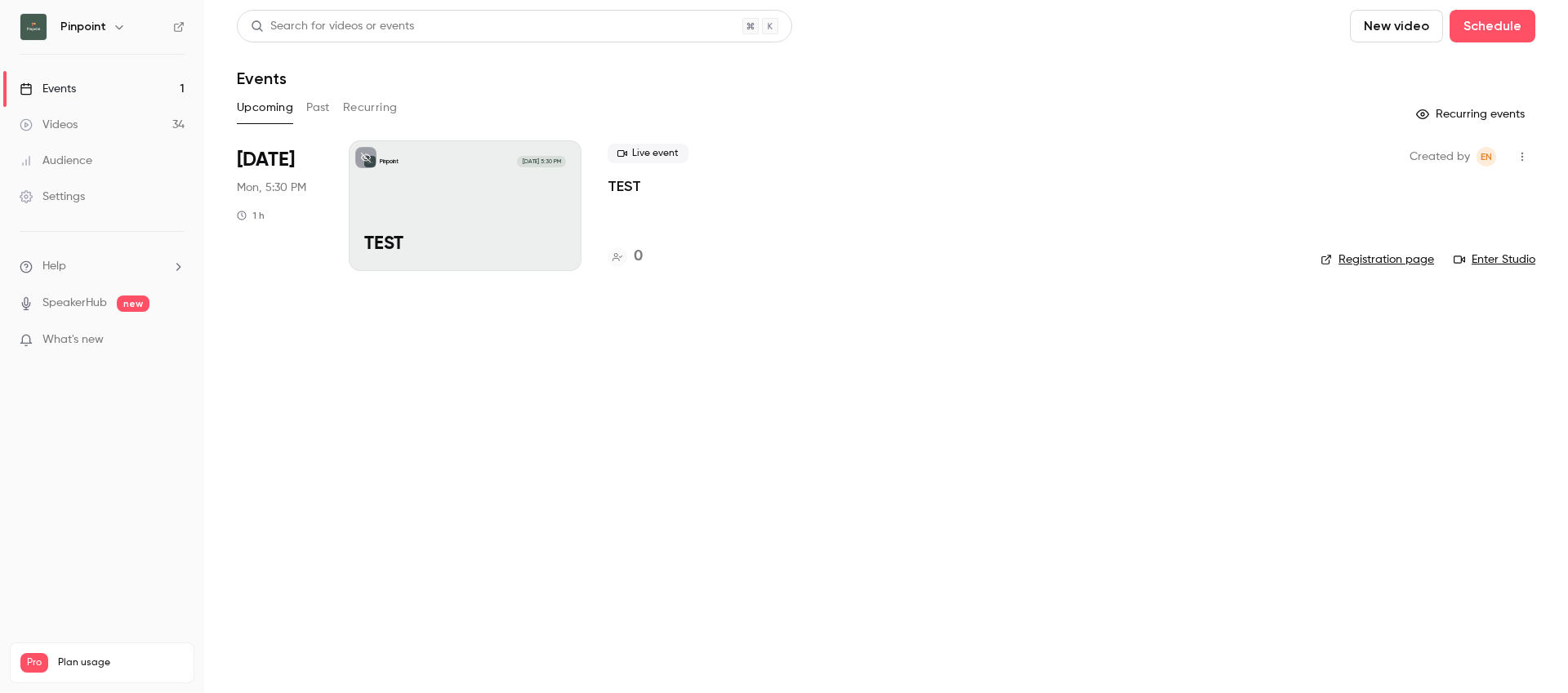
click at [57, 203] on div "Settings" at bounding box center [52, 197] width 65 height 16
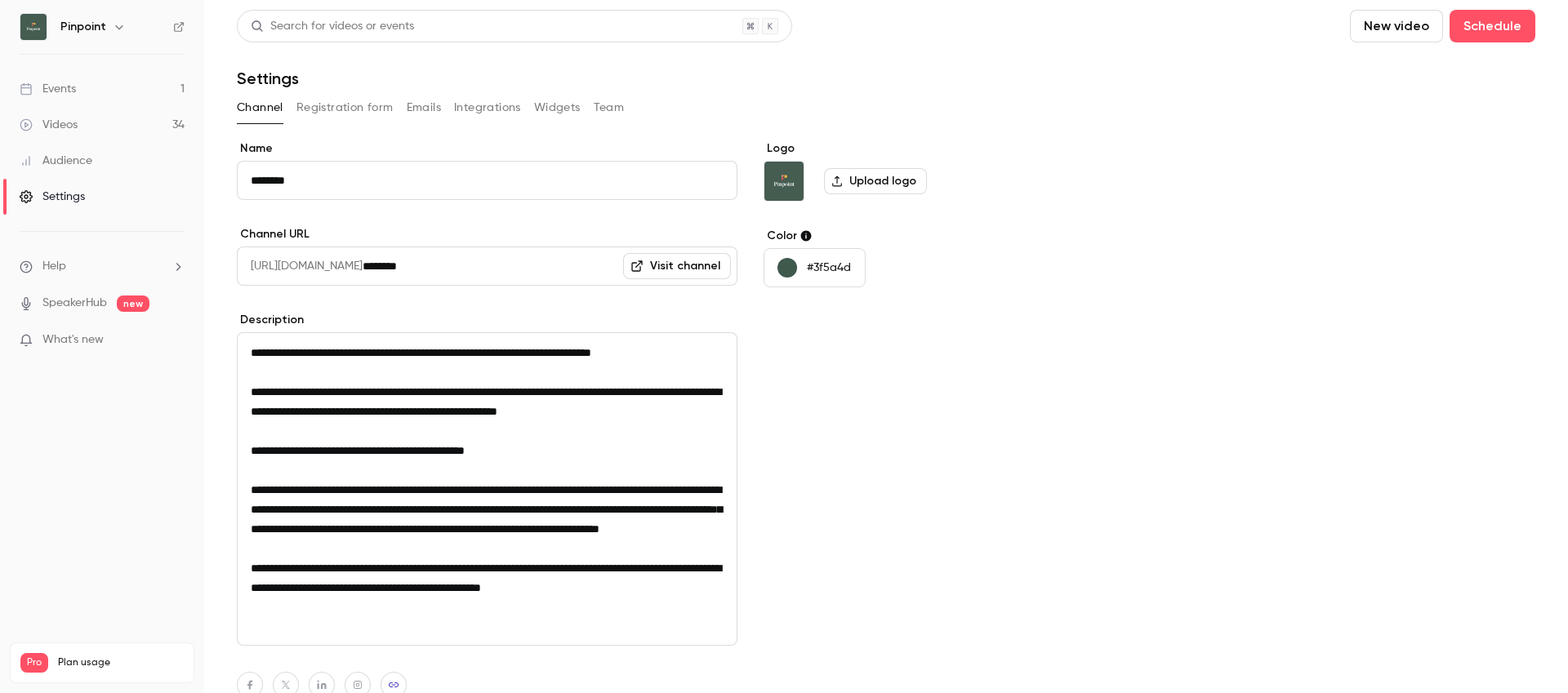
click at [49, 98] on link "Events 1" at bounding box center [102, 88] width 204 height 36
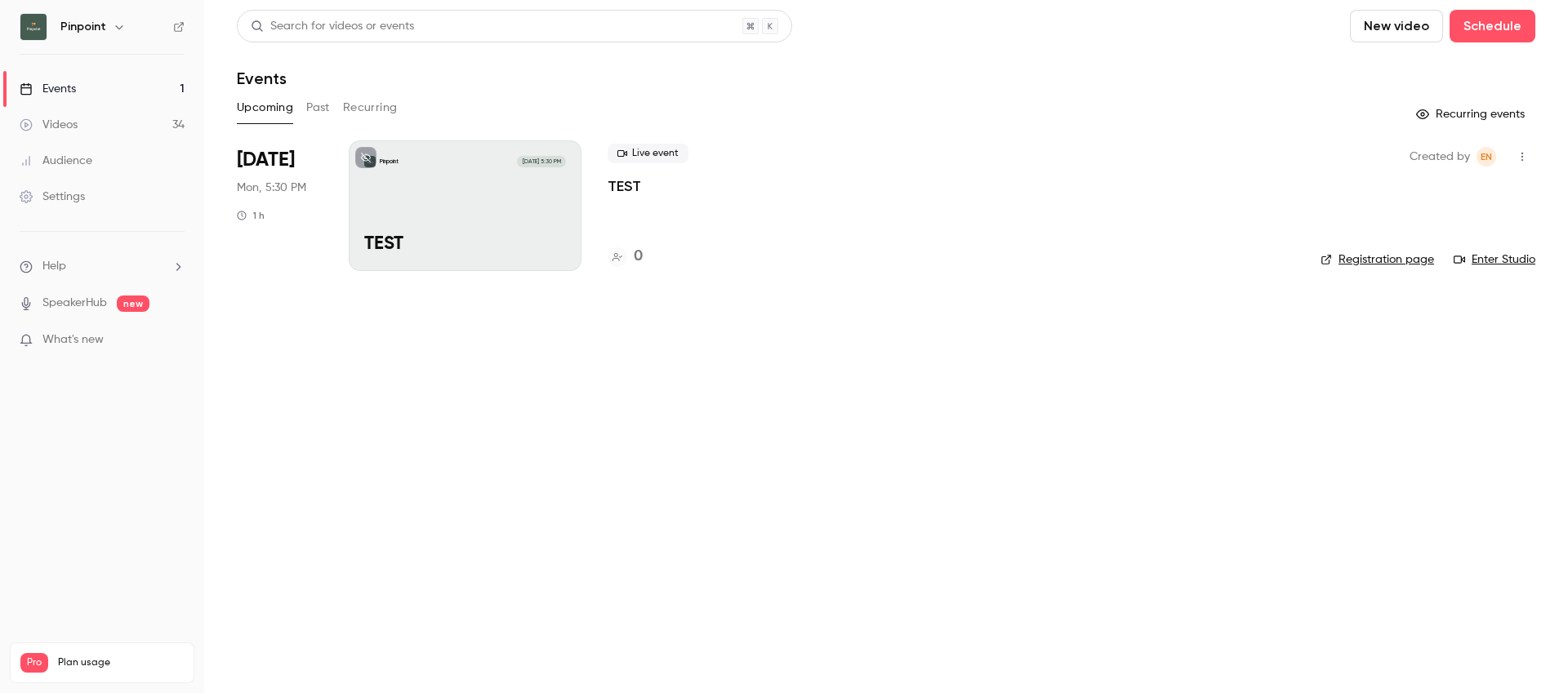
click at [63, 125] on div "Videos" at bounding box center [49, 124] width 58 height 16
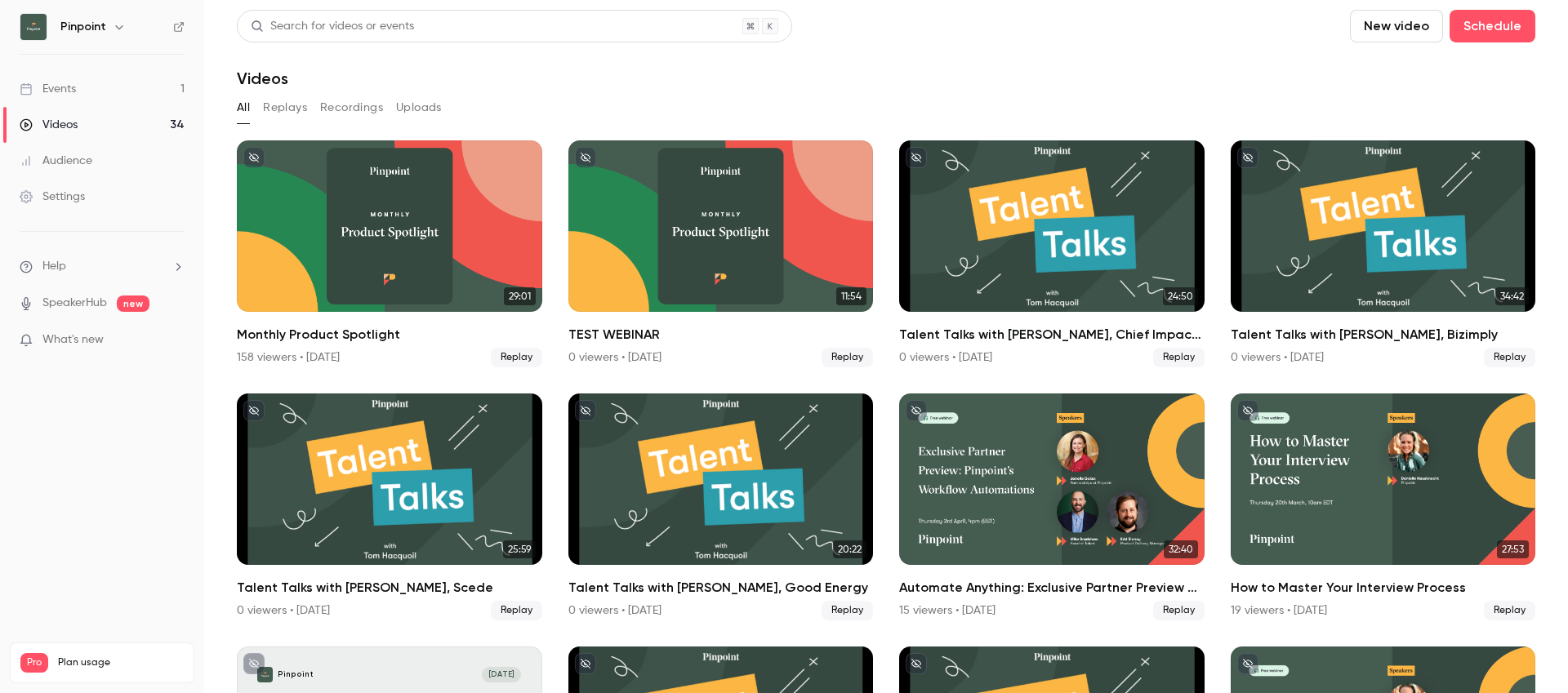
click at [87, 204] on link "Settings" at bounding box center [102, 196] width 204 height 36
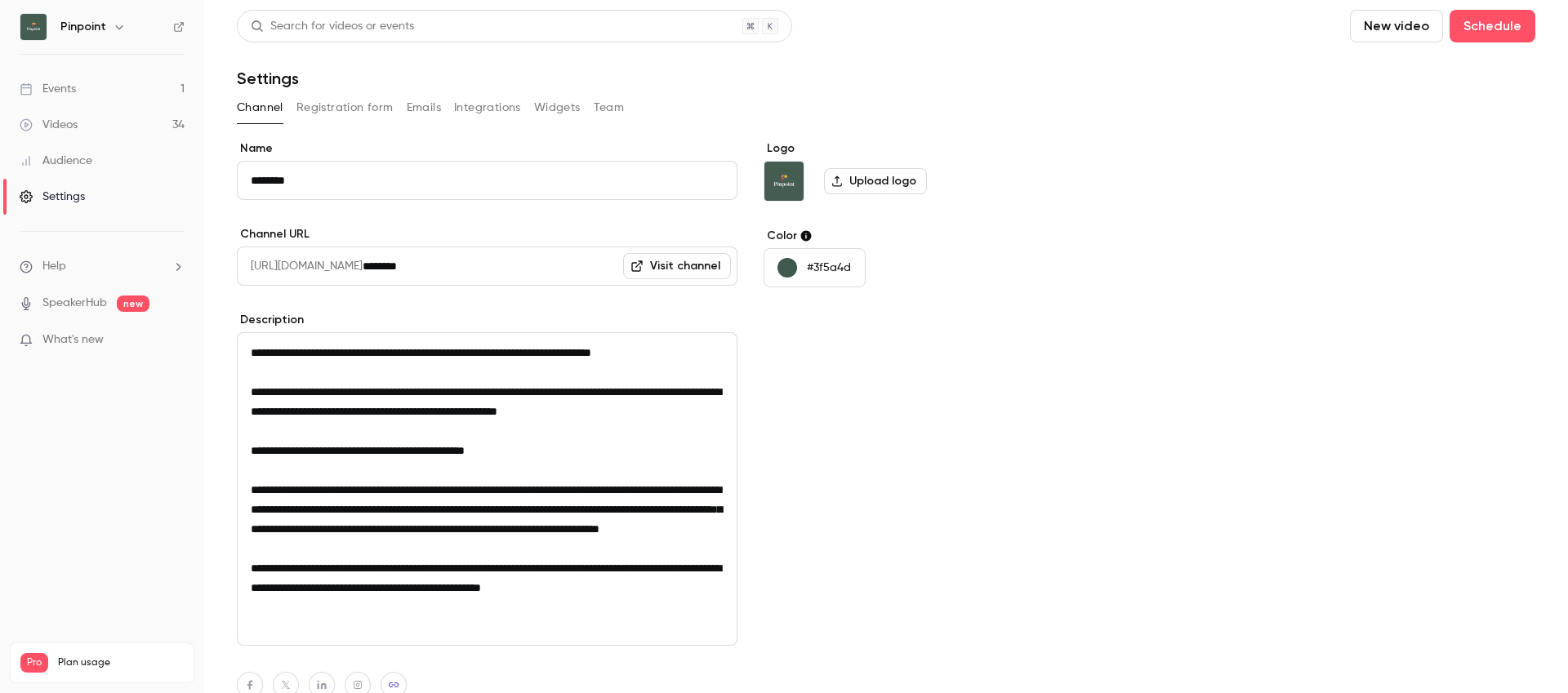
click at [372, 113] on button "Registration form" at bounding box center [345, 108] width 97 height 26
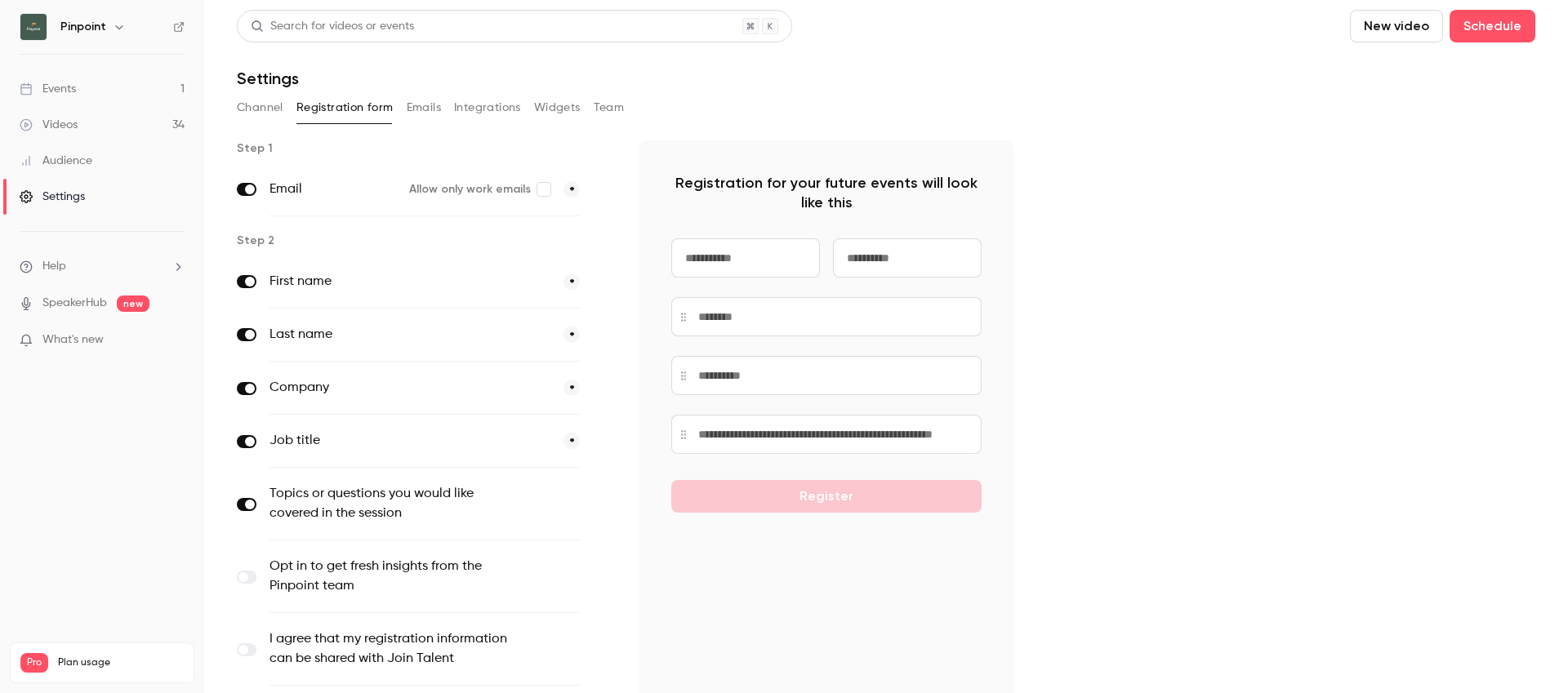
click at [489, 109] on button "Integrations" at bounding box center [488, 108] width 67 height 26
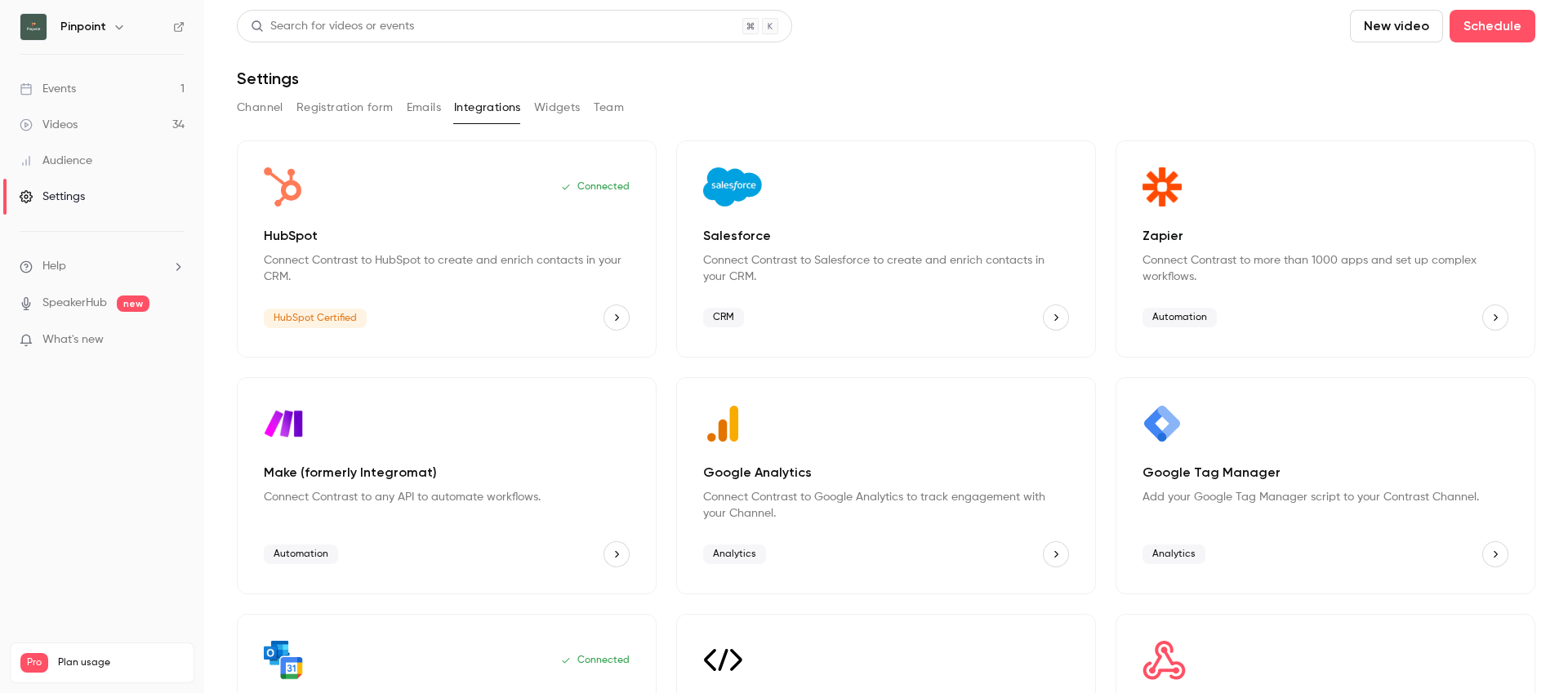
click at [611, 313] on icon "HubSpot" at bounding box center [617, 317] width 11 height 11
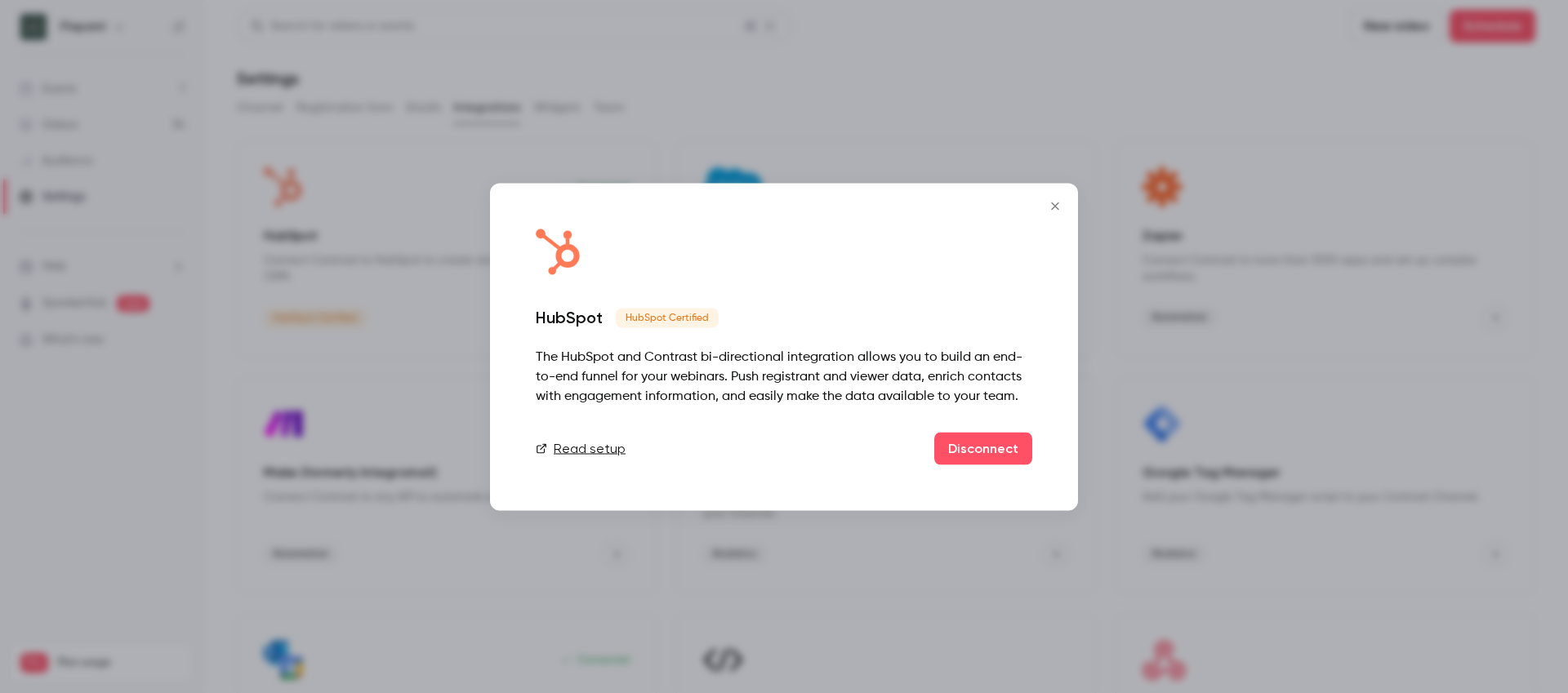
click at [1049, 209] on icon "Close" at bounding box center [1055, 206] width 19 height 13
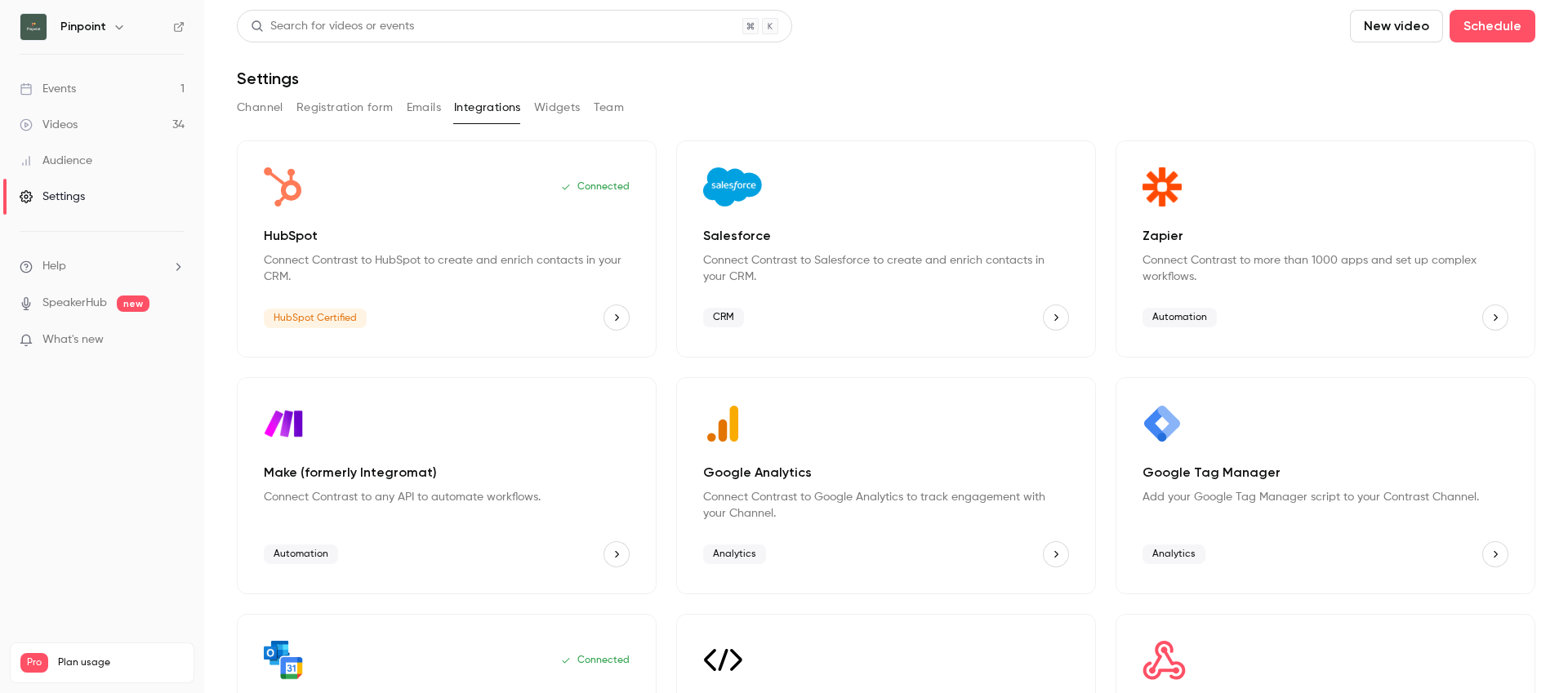
click at [370, 245] on p "HubSpot" at bounding box center [447, 236] width 366 height 19
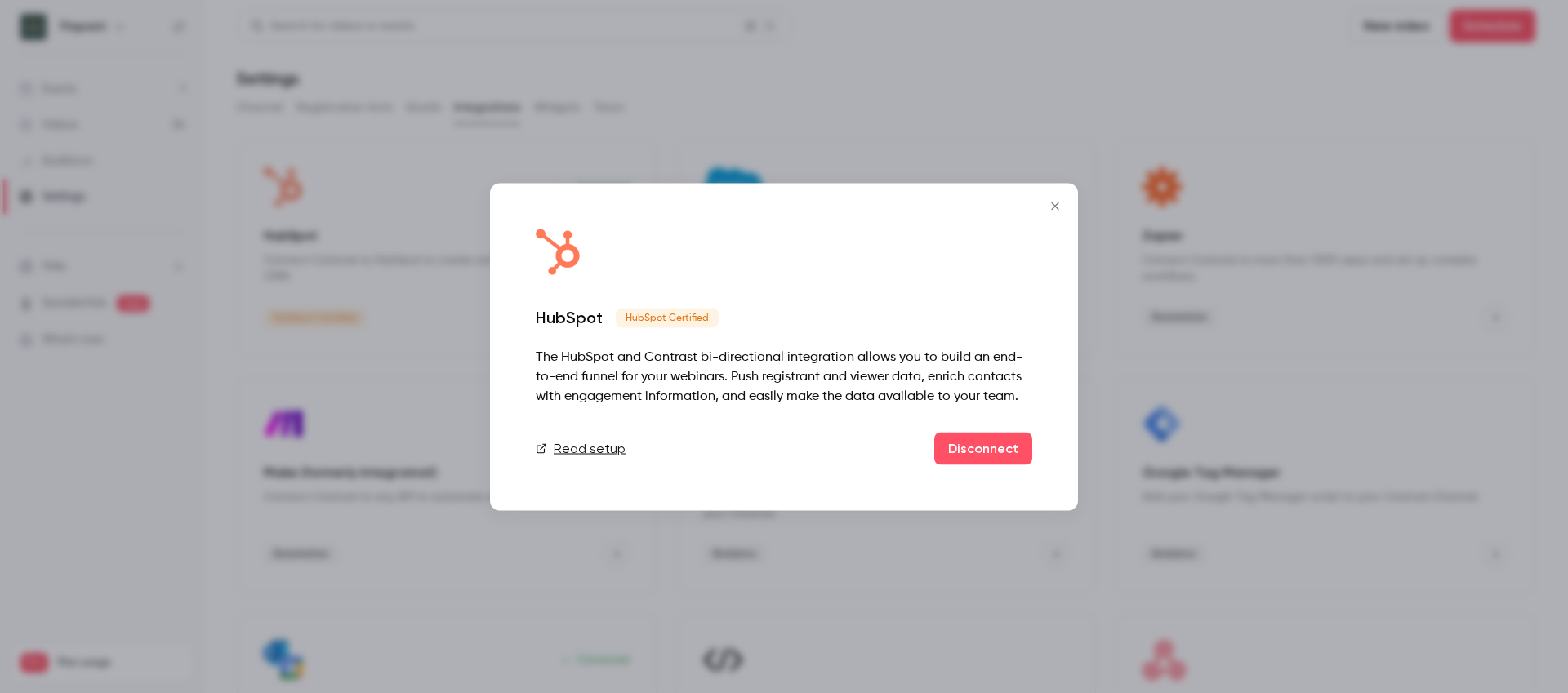
click at [1048, 206] on icon "Close" at bounding box center [1055, 206] width 19 height 13
